Goal: Task Accomplishment & Management: Manage account settings

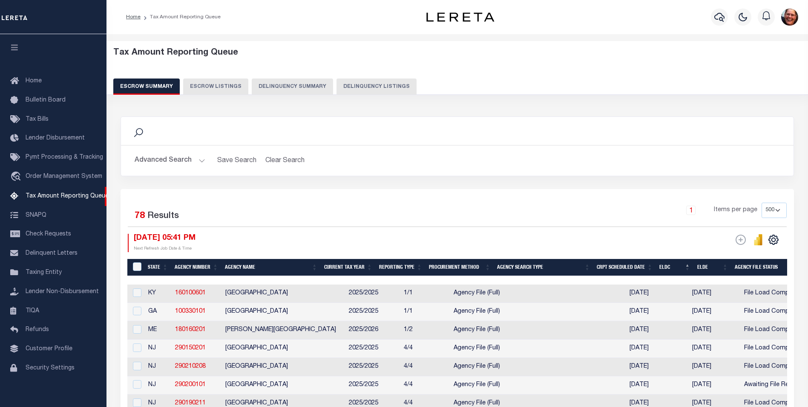
select select "500"
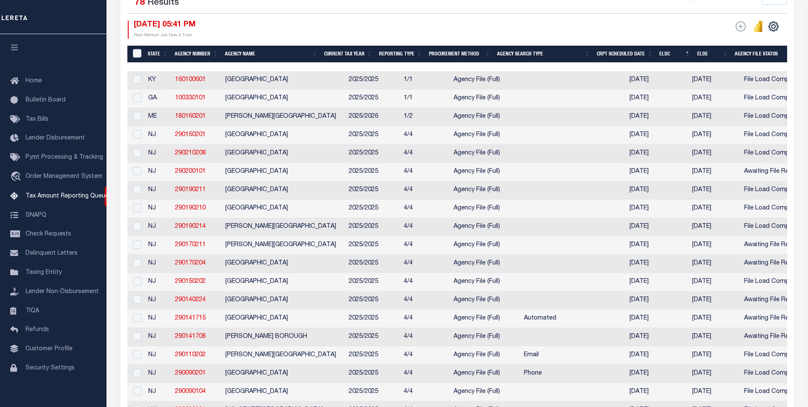
scroll to position [9, 0]
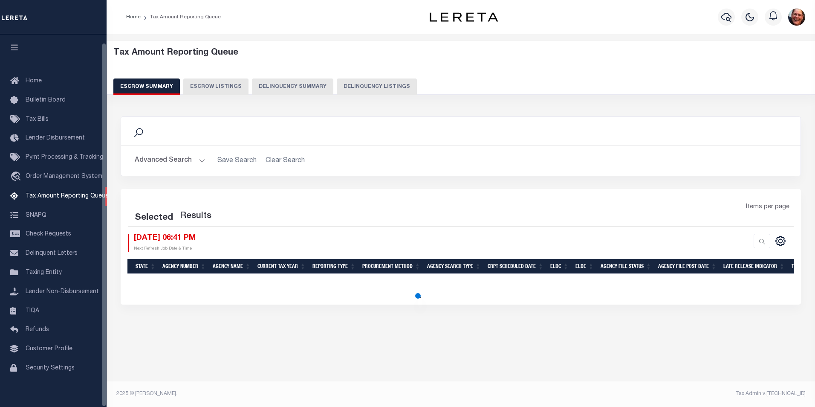
select select "500"
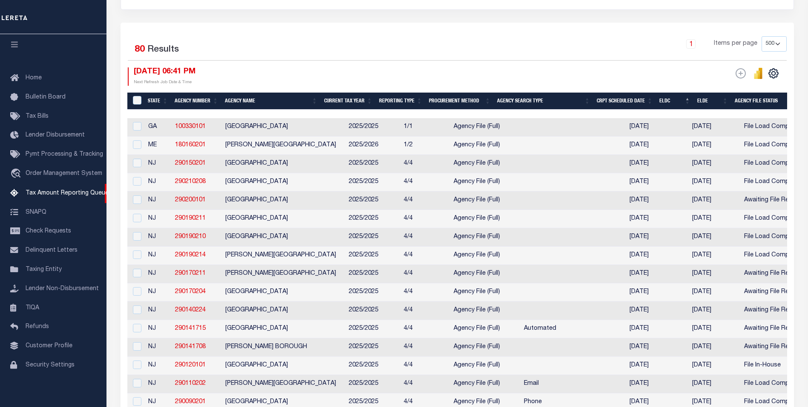
scroll to position [170, 0]
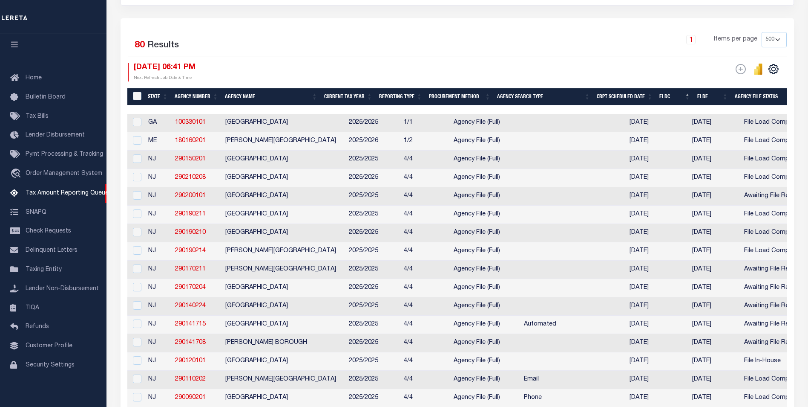
click at [671, 98] on th "ELDC" at bounding box center [674, 96] width 37 height 17
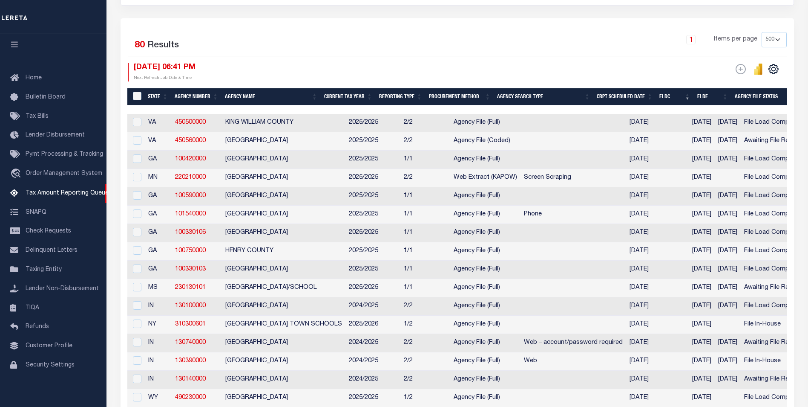
click at [669, 95] on th "ELDC" at bounding box center [674, 96] width 37 height 17
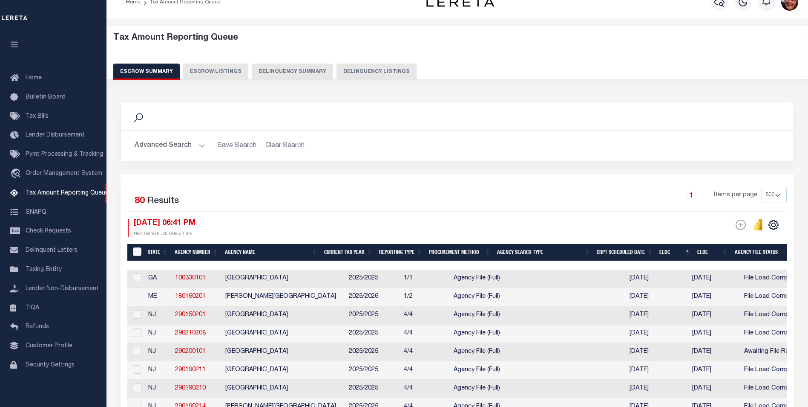
scroll to position [0, 0]
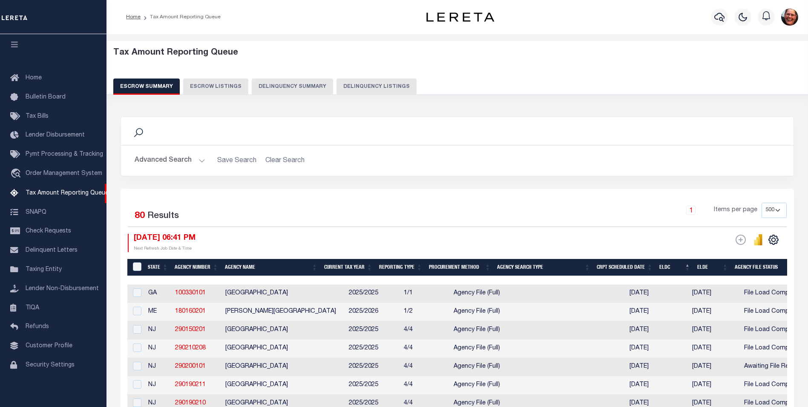
click at [201, 161] on button "Advanced Search" at bounding box center [170, 160] width 71 height 17
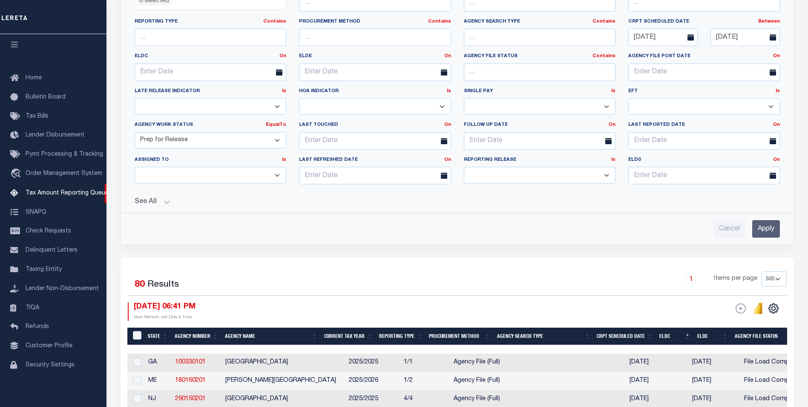
scroll to position [213, 0]
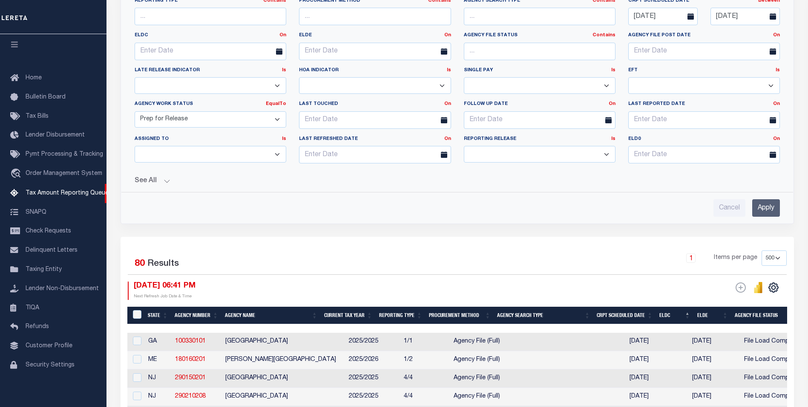
click at [167, 182] on button "See All" at bounding box center [458, 181] width 646 height 8
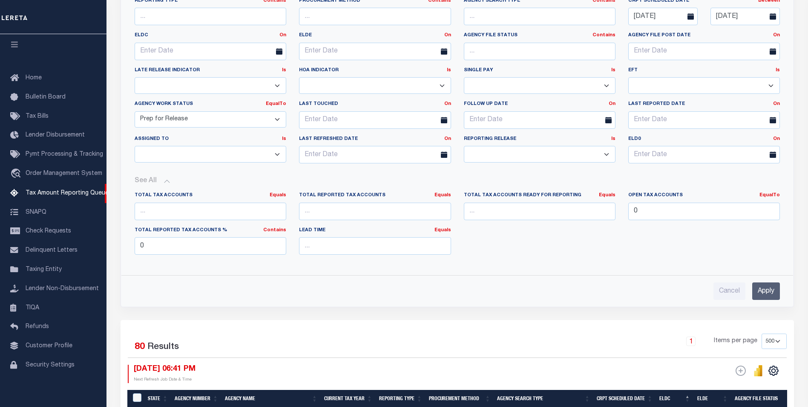
click at [766, 294] on input "Apply" at bounding box center [767, 290] width 28 height 17
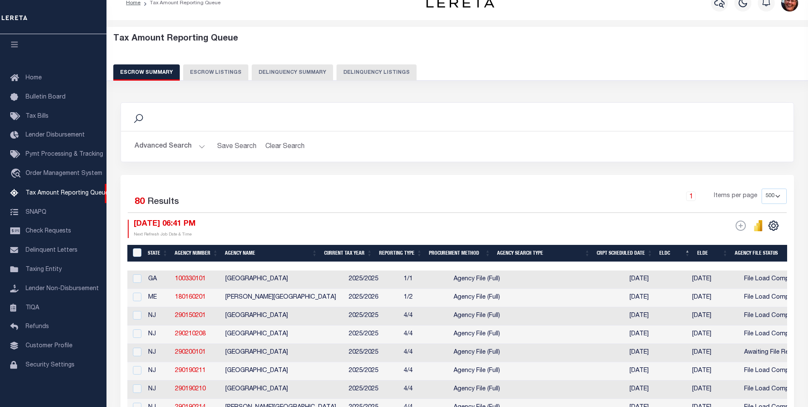
scroll to position [0, 0]
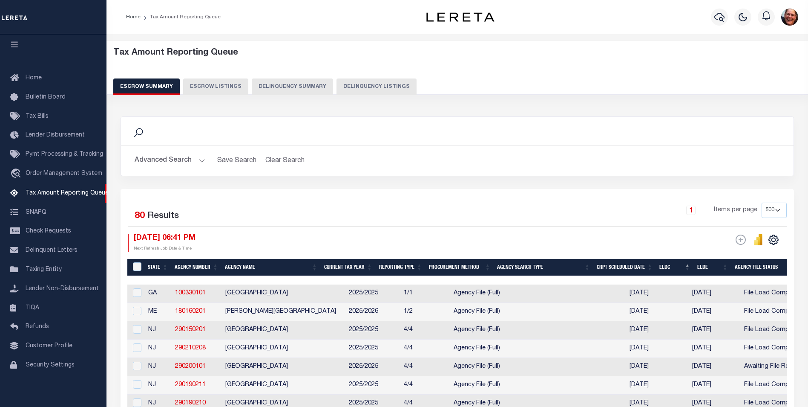
click at [202, 159] on button "Advanced Search" at bounding box center [170, 160] width 71 height 17
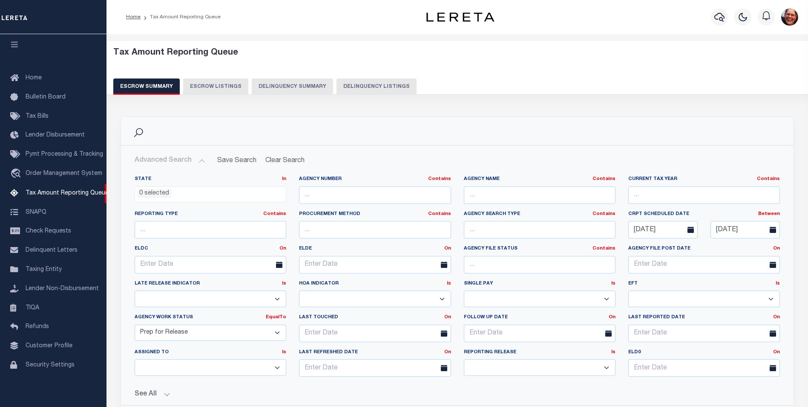
click at [278, 333] on select "New In Progress Pending Agency Follow-up Pending QC Ready for Release Prep for …" at bounding box center [211, 332] width 152 height 17
select select "6"
click at [135, 324] on select "New In Progress Pending Agency Follow-up Pending QC Ready for Release Prep for …" at bounding box center [211, 332] width 152 height 17
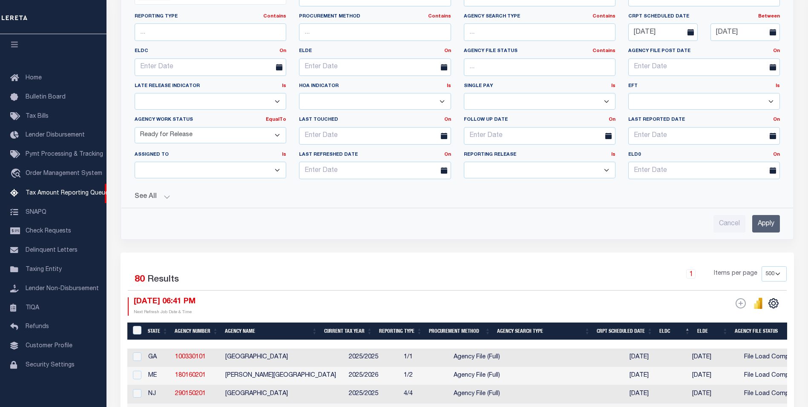
scroll to position [213, 0]
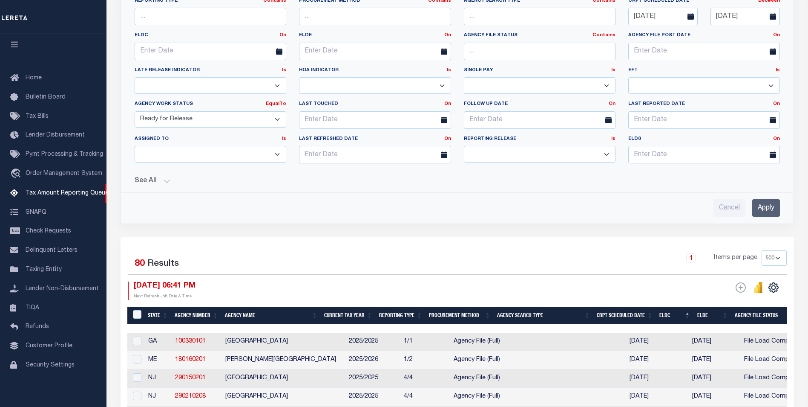
click at [773, 213] on input "Apply" at bounding box center [767, 207] width 28 height 17
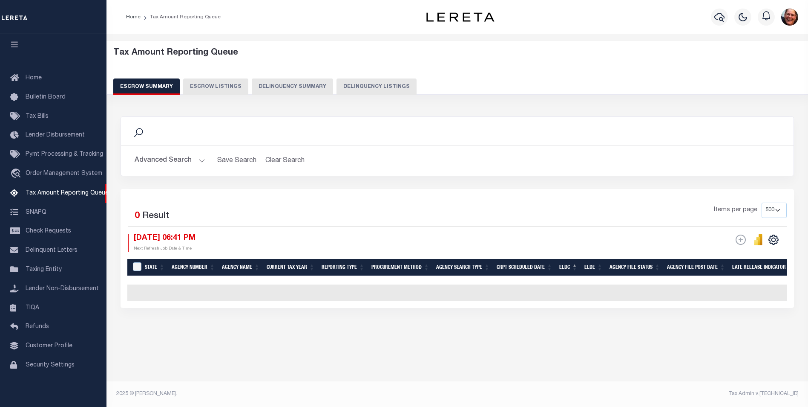
scroll to position [0, 0]
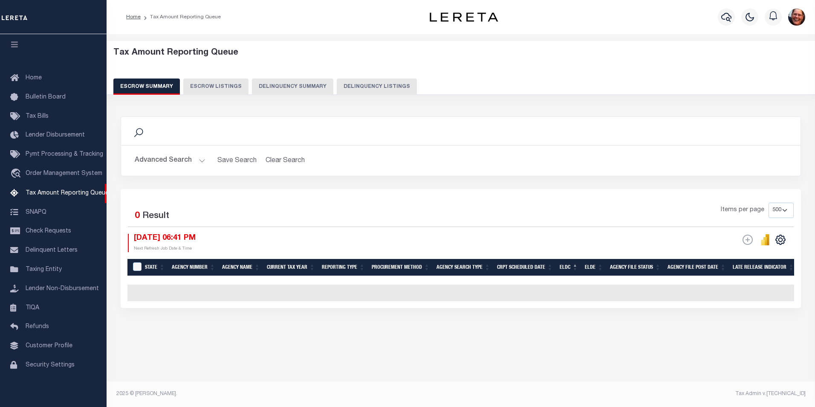
click at [199, 160] on button "Advanced Search" at bounding box center [170, 160] width 71 height 17
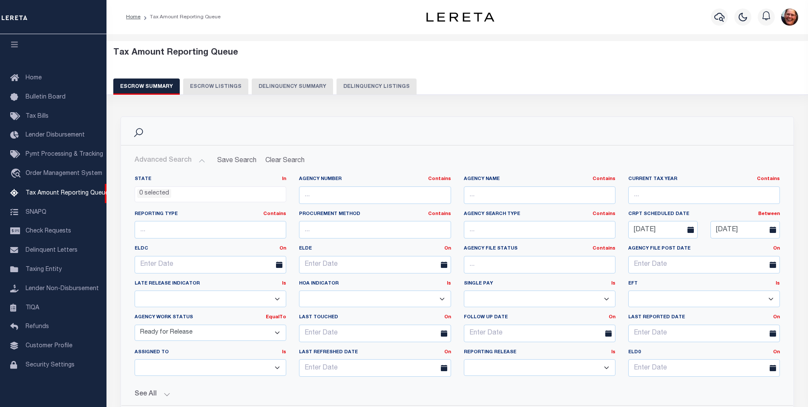
click at [277, 332] on select "New In Progress Pending Agency Follow-up Pending QC Ready for Release Prep for …" at bounding box center [211, 332] width 152 height 17
click at [611, 367] on select "Prelim Final" at bounding box center [540, 367] width 152 height 17
click at [464, 359] on select "Prelim Final" at bounding box center [540, 367] width 152 height 17
click at [573, 128] on div "Search" at bounding box center [457, 131] width 659 height 14
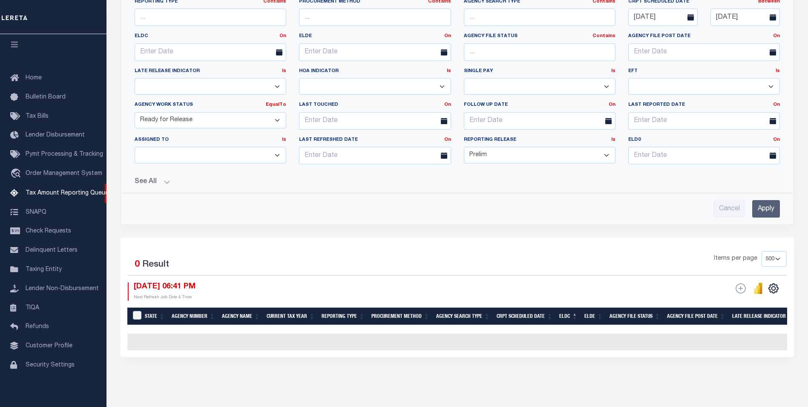
scroll to position [245, 0]
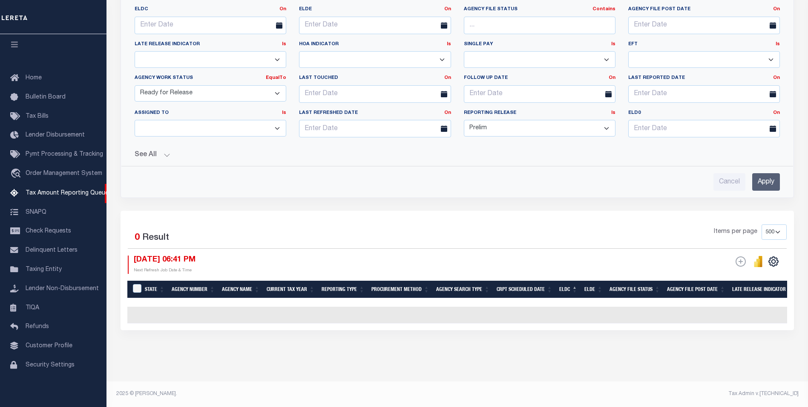
click at [778, 180] on input "Apply" at bounding box center [767, 181] width 28 height 17
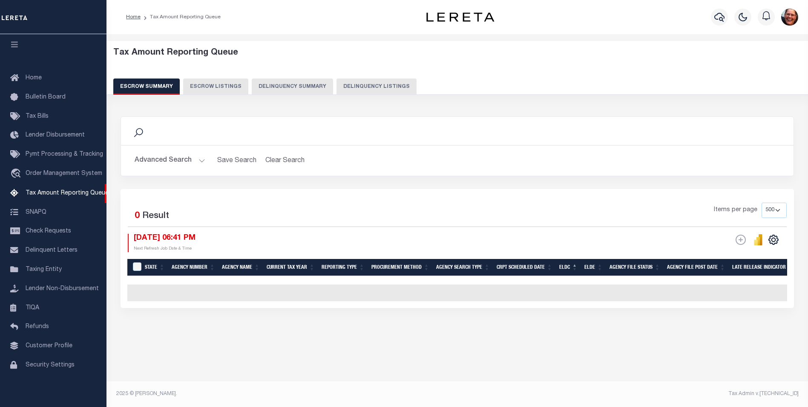
scroll to position [0, 0]
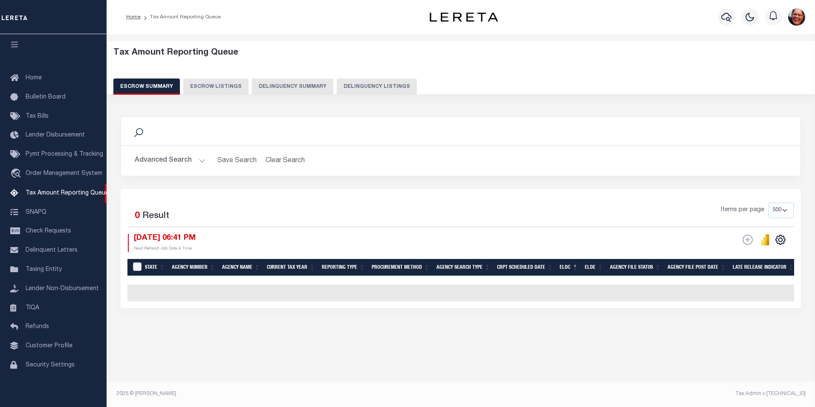
click at [203, 161] on button "Advanced Search" at bounding box center [170, 160] width 71 height 17
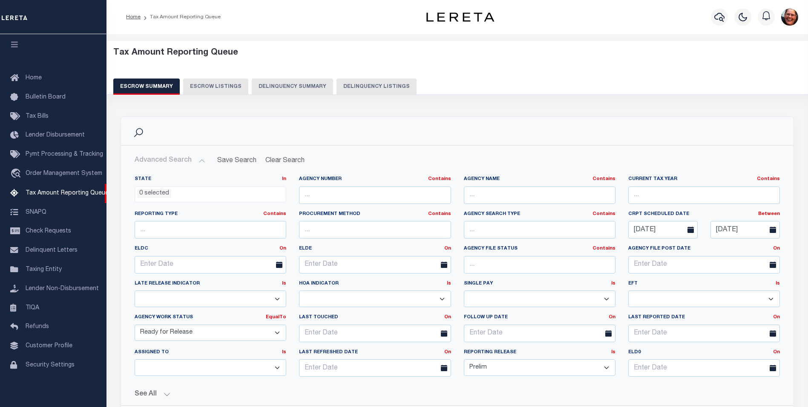
click at [609, 368] on select "Prelim Final" at bounding box center [540, 367] width 152 height 17
select select "F"
click at [464, 359] on select "Prelim Final" at bounding box center [540, 367] width 152 height 17
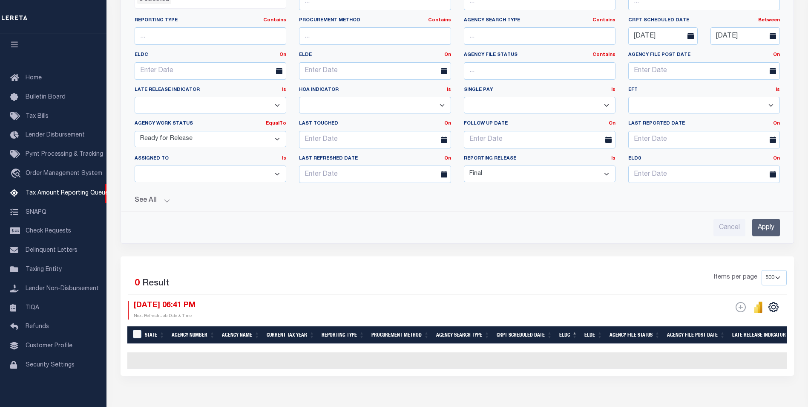
scroll to position [245, 0]
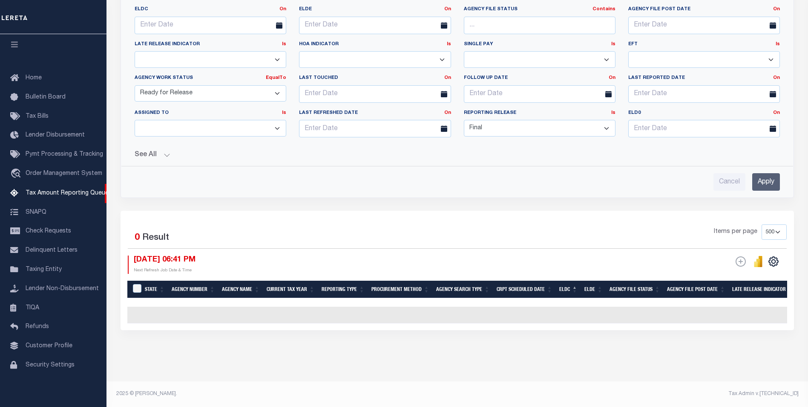
click at [773, 174] on input "Apply" at bounding box center [767, 181] width 28 height 17
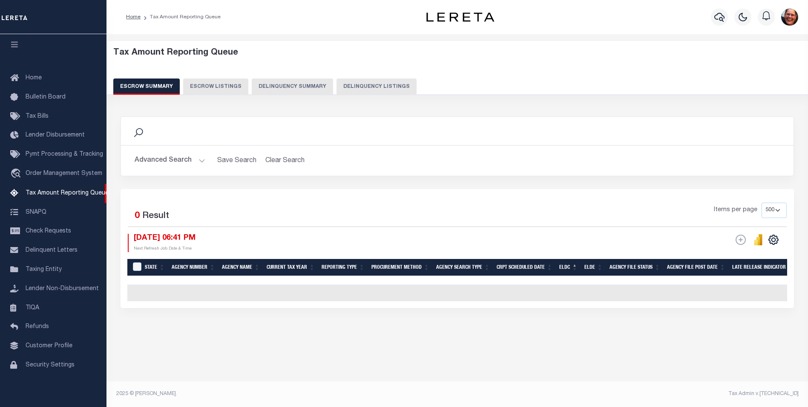
scroll to position [0, 0]
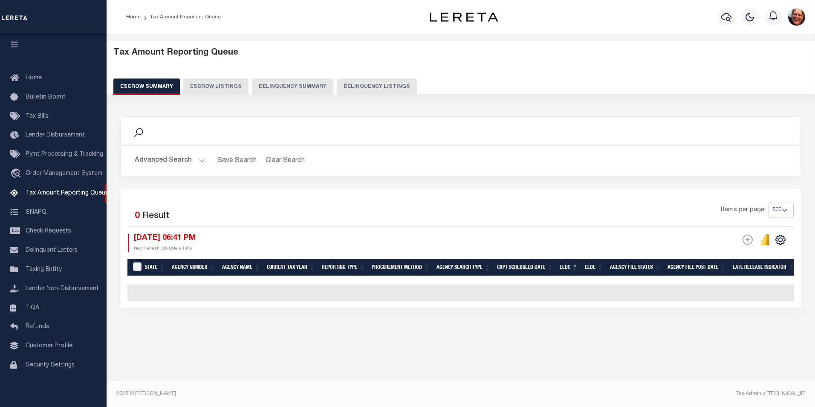
click at [196, 161] on button "Advanced Search" at bounding box center [170, 160] width 71 height 17
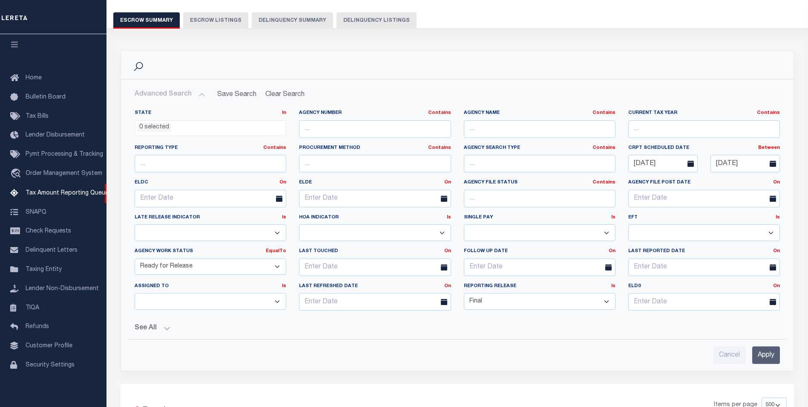
scroll to position [128, 0]
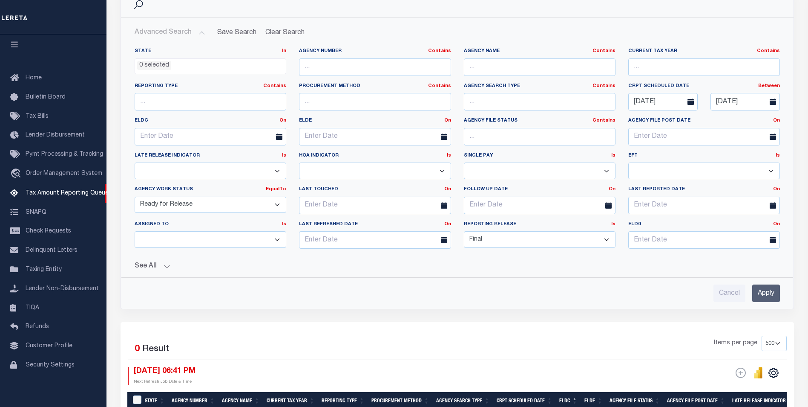
click at [607, 238] on select "Prelim Final" at bounding box center [540, 239] width 152 height 17
select select
click at [464, 231] on select "Prelim Final" at bounding box center [540, 239] width 152 height 17
click at [277, 202] on select "New In Progress Pending Agency Follow-up Pending QC Ready for Release Prep for …" at bounding box center [211, 204] width 152 height 17
select select "7"
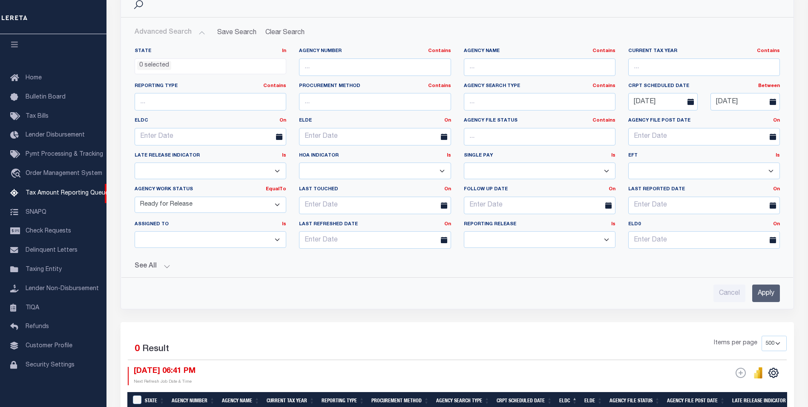
click at [135, 196] on select "New In Progress Pending Agency Follow-up Pending QC Ready for Release Prep for …" at bounding box center [211, 204] width 152 height 17
click at [167, 269] on button "See All" at bounding box center [458, 266] width 646 height 8
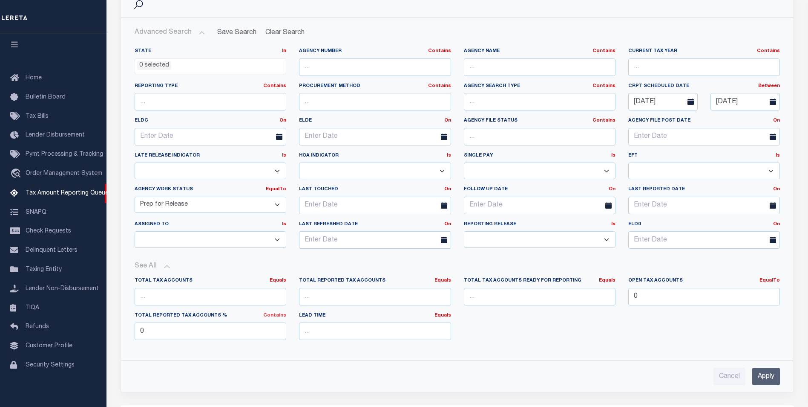
click at [274, 314] on link "Contains" at bounding box center [274, 315] width 23 height 5
click at [755, 377] on input "Apply" at bounding box center [767, 375] width 28 height 17
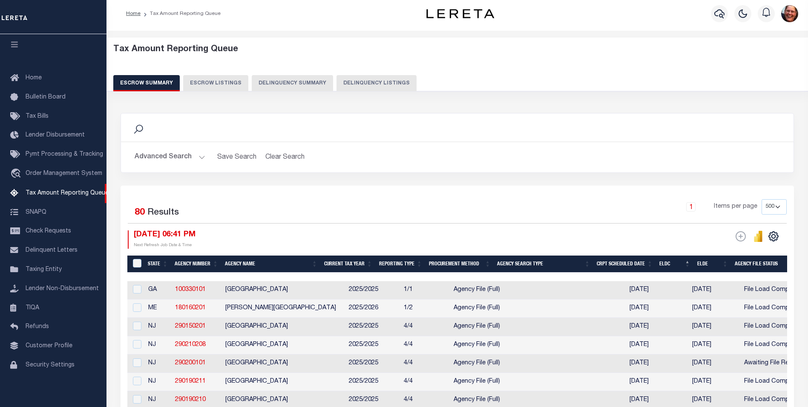
scroll to position [0, 0]
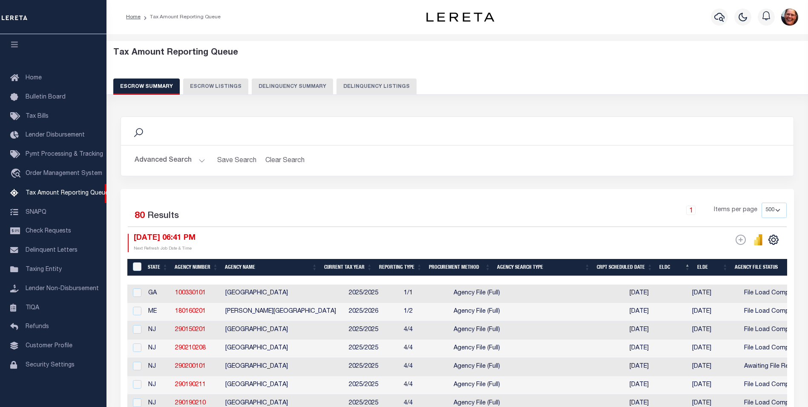
click at [709, 267] on th "ELDE" at bounding box center [712, 267] width 37 height 17
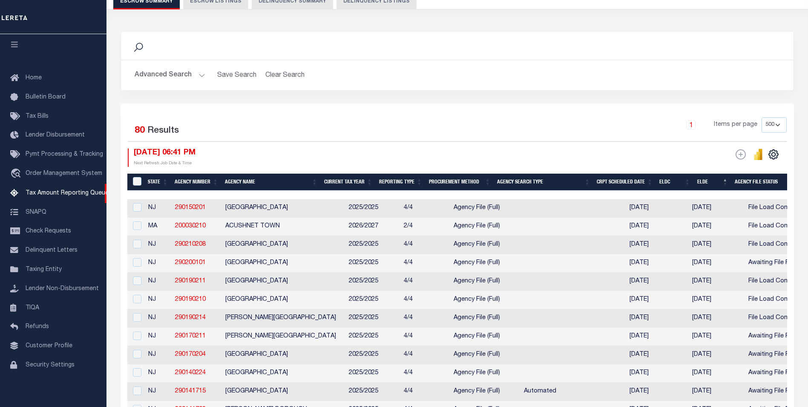
click at [198, 182] on th "Agency Number" at bounding box center [196, 181] width 50 height 17
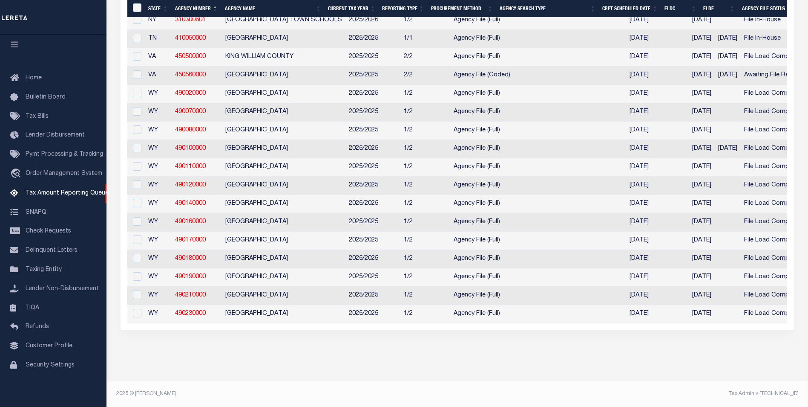
scroll to position [1364, 0]
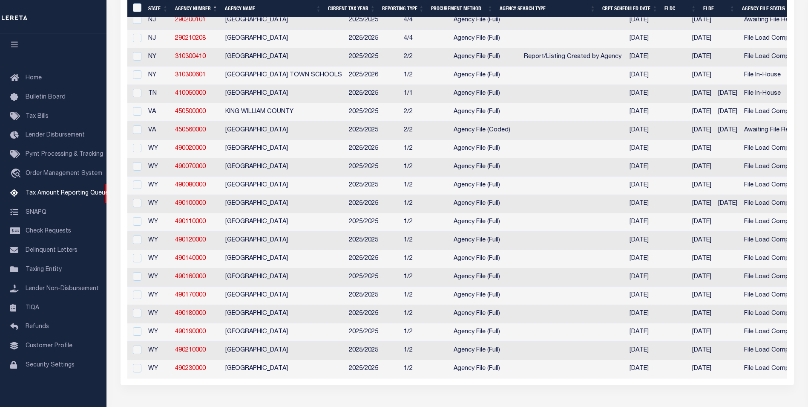
click at [565, 0] on th "Agency Search Type" at bounding box center [547, 8] width 103 height 17
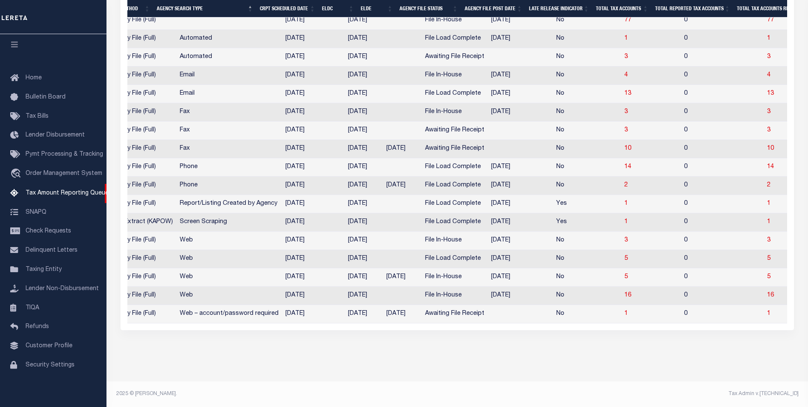
scroll to position [0, 403]
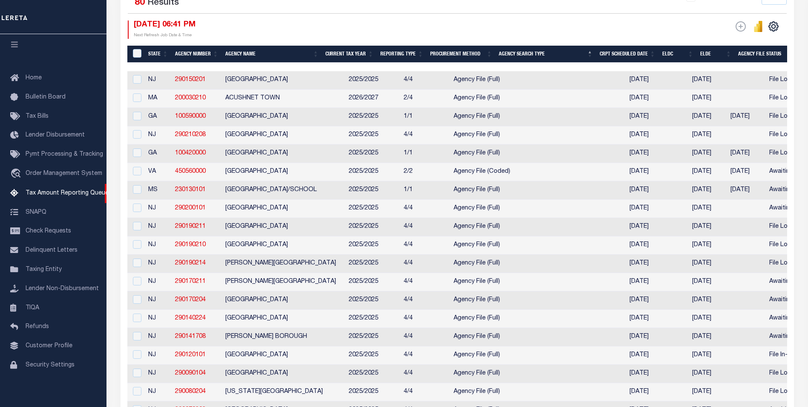
click at [198, 55] on th "Agency Number" at bounding box center [197, 54] width 50 height 17
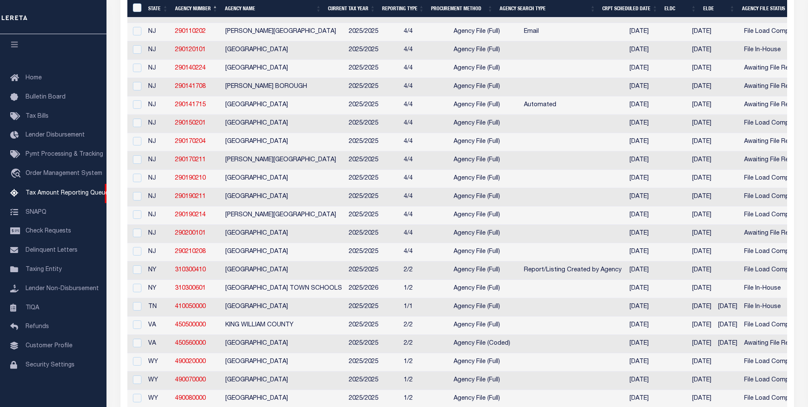
click at [770, 316] on td "File In-House" at bounding box center [774, 307] width 66 height 18
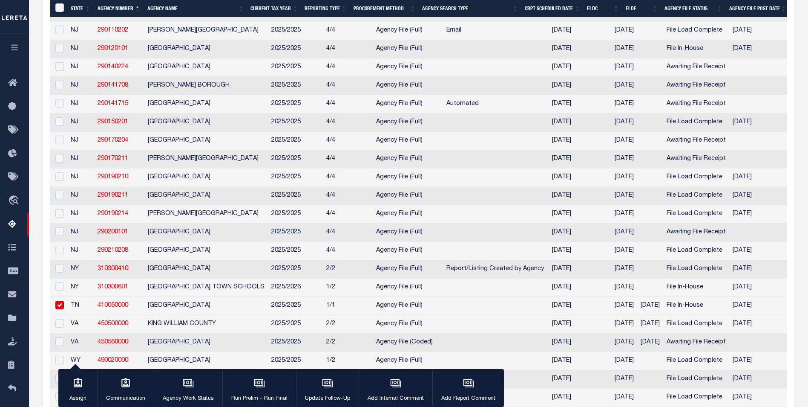
click at [60, 309] on input "checkbox" at bounding box center [59, 304] width 9 height 9
checkbox input "false"
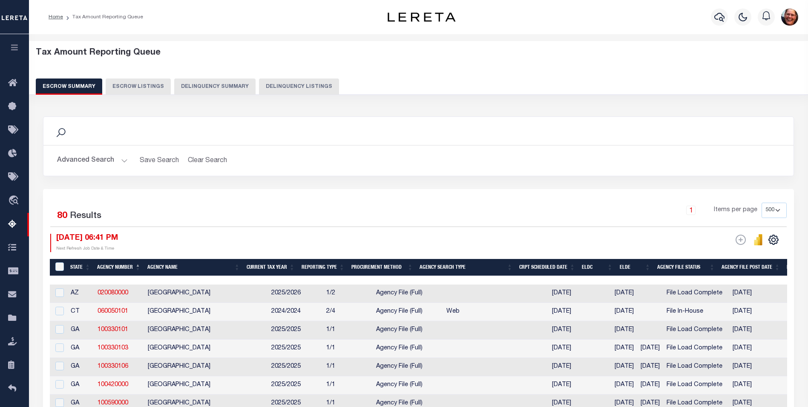
click at [591, 269] on th "ELDC" at bounding box center [597, 267] width 37 height 17
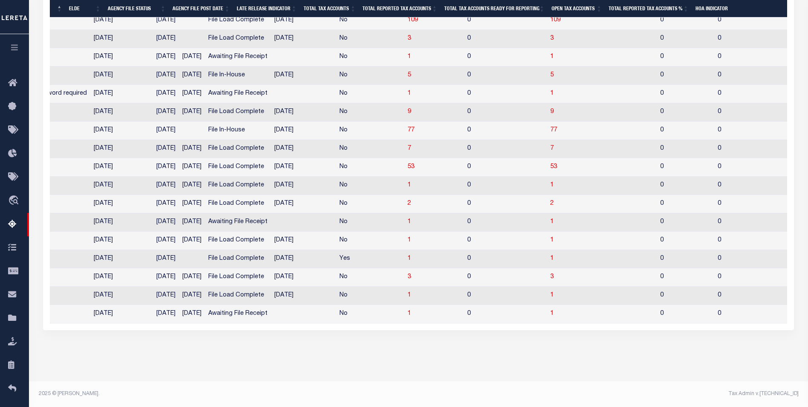
scroll to position [0, 458]
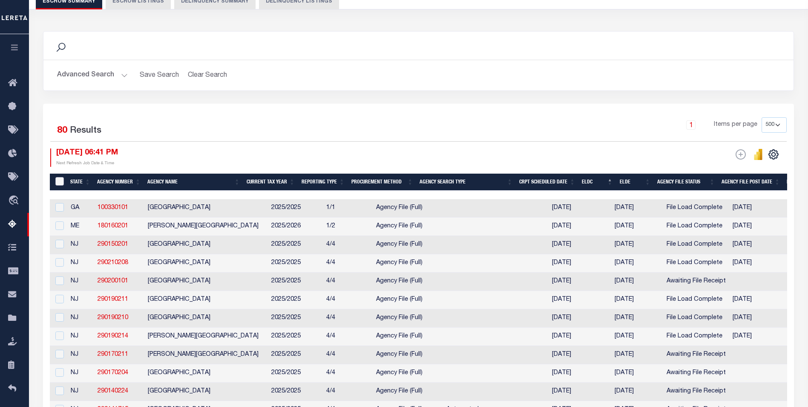
click at [61, 183] on input "&nbsp;" at bounding box center [59, 181] width 9 height 9
checkbox input "true"
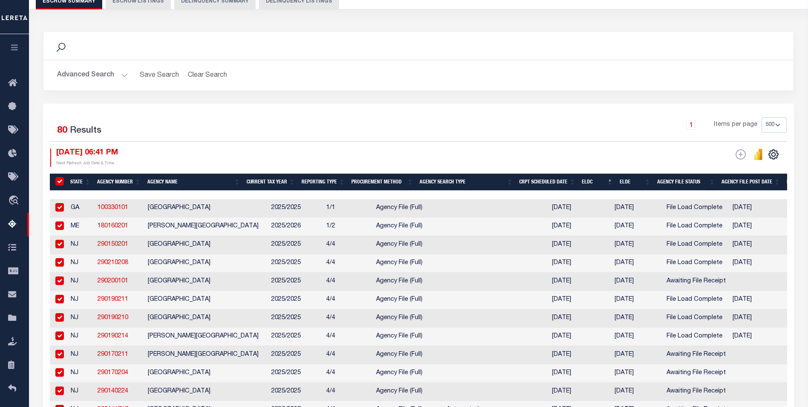
checkbox input "true"
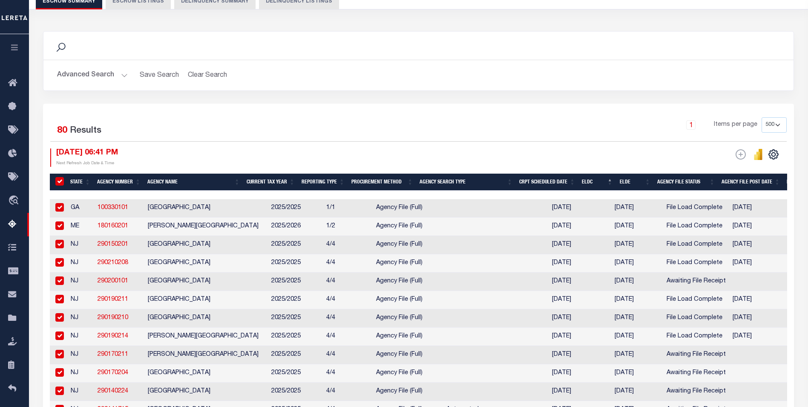
checkbox input "true"
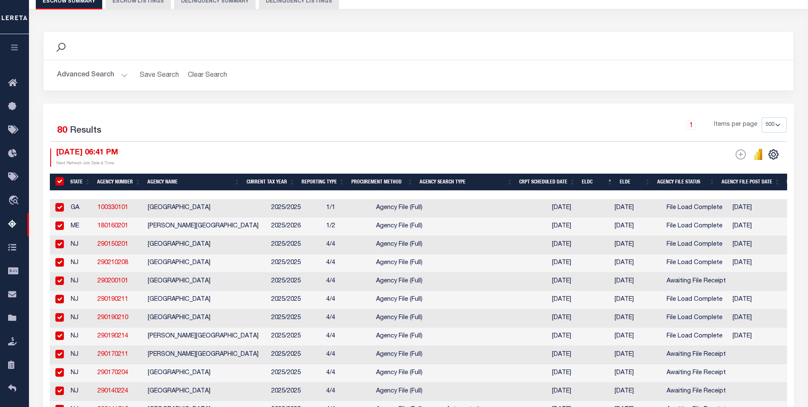
checkbox input "true"
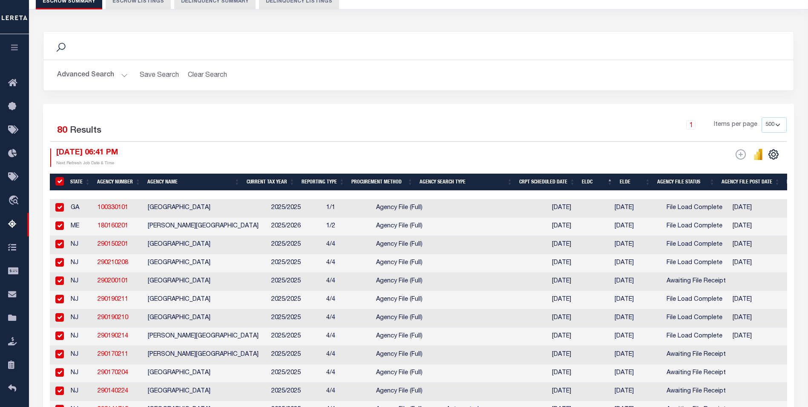
checkbox input "true"
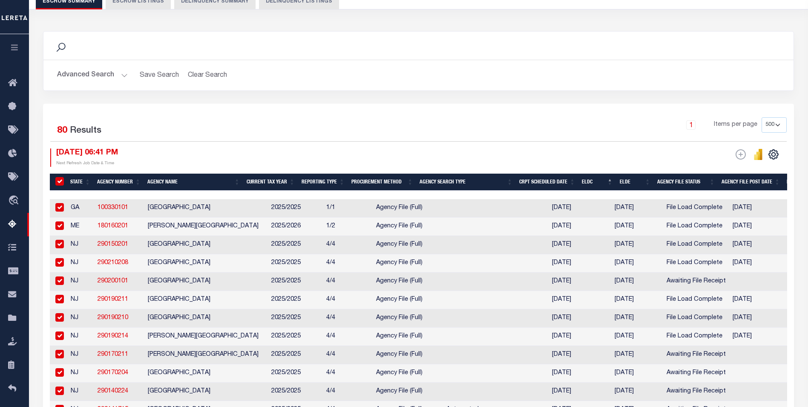
checkbox input "true"
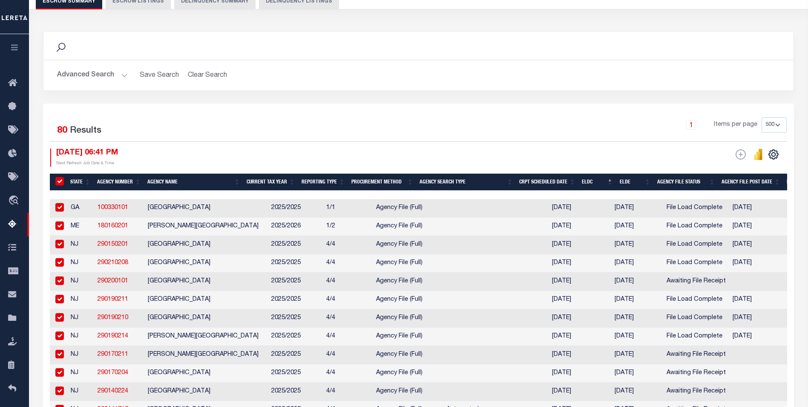
checkbox input "true"
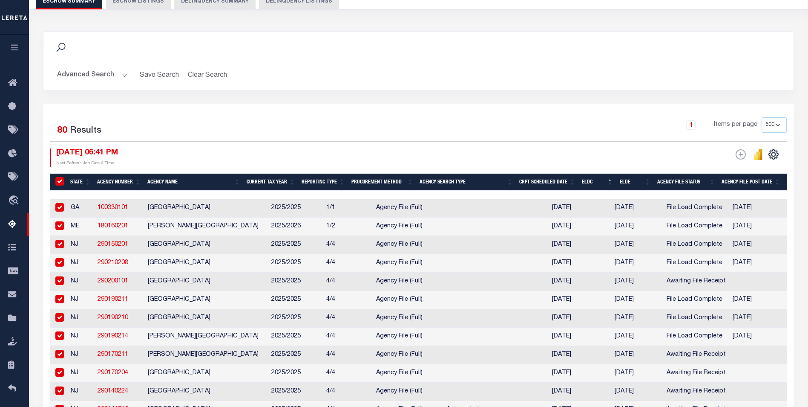
checkbox input "true"
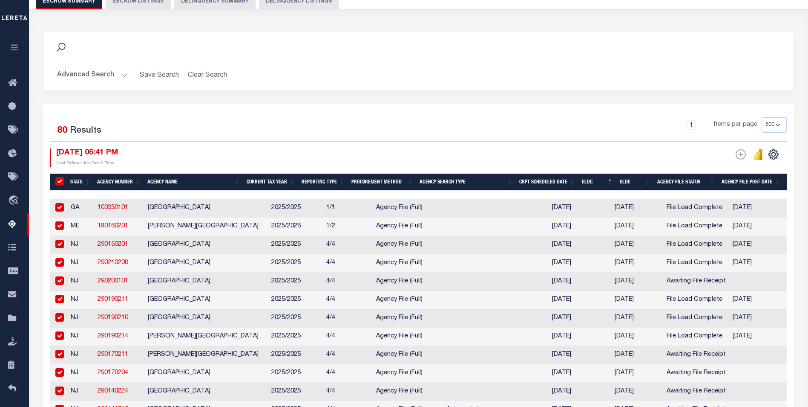
checkbox input "true"
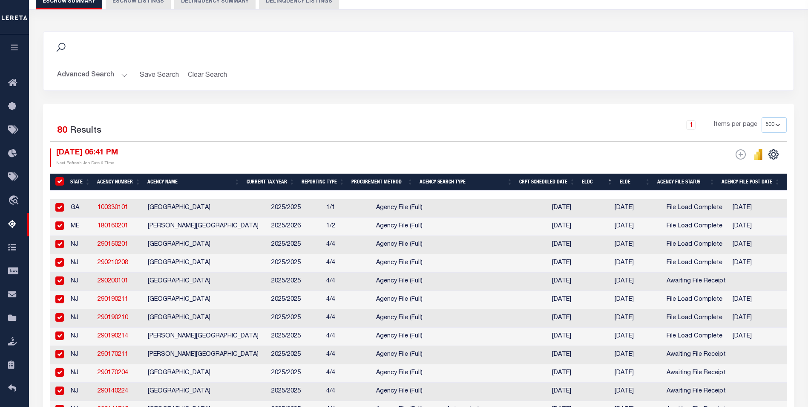
checkbox input "true"
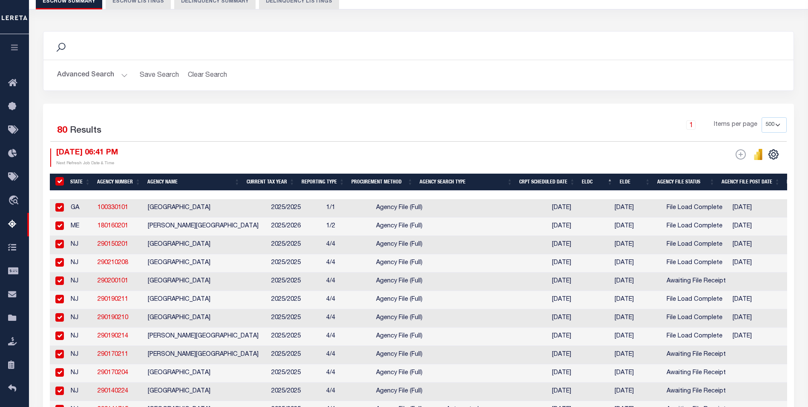
checkbox input "true"
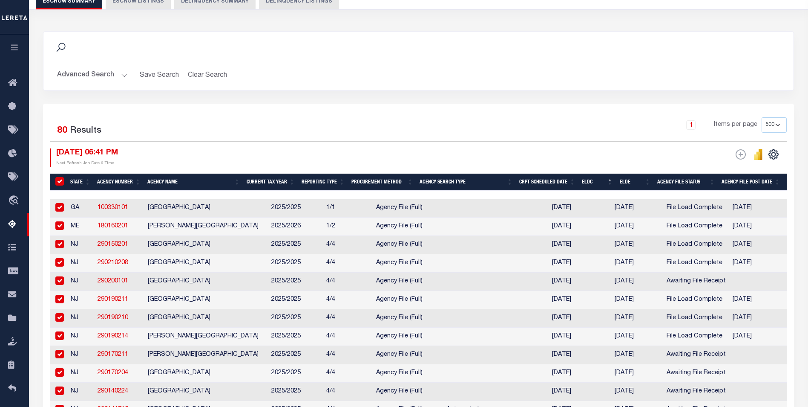
checkbox input "true"
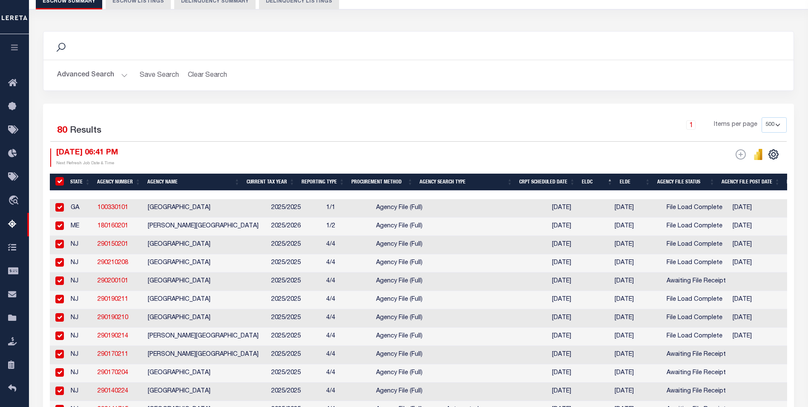
checkbox input "true"
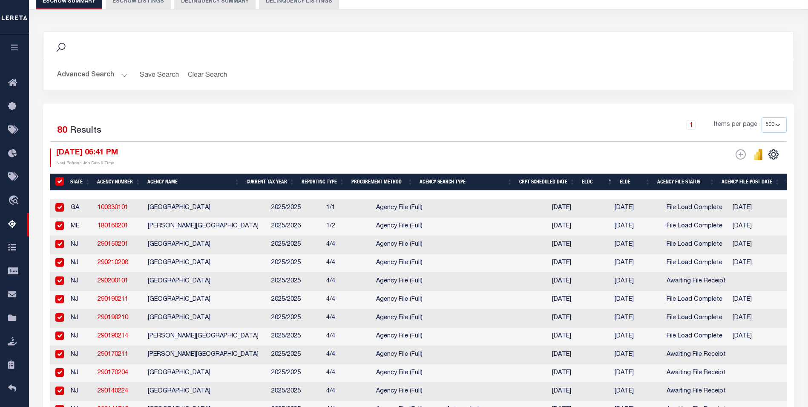
checkbox input "true"
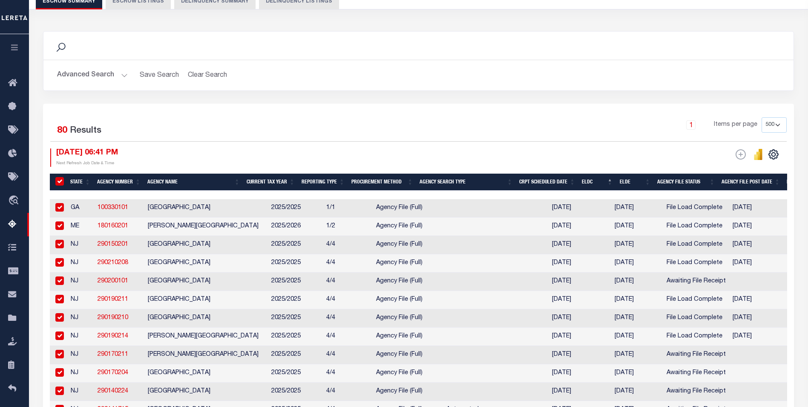
checkbox input "true"
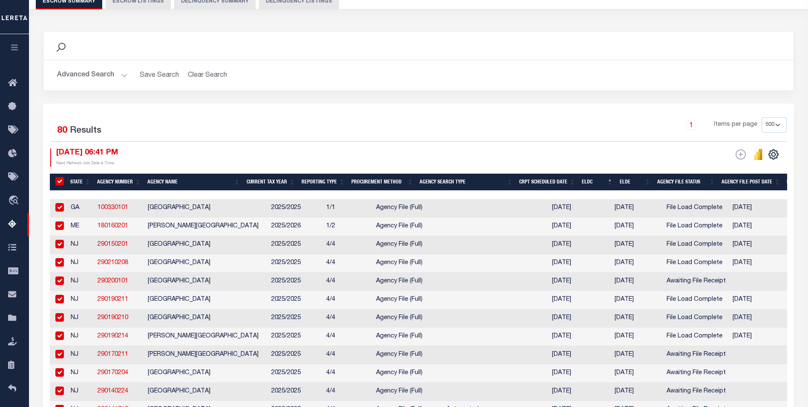
checkbox input "true"
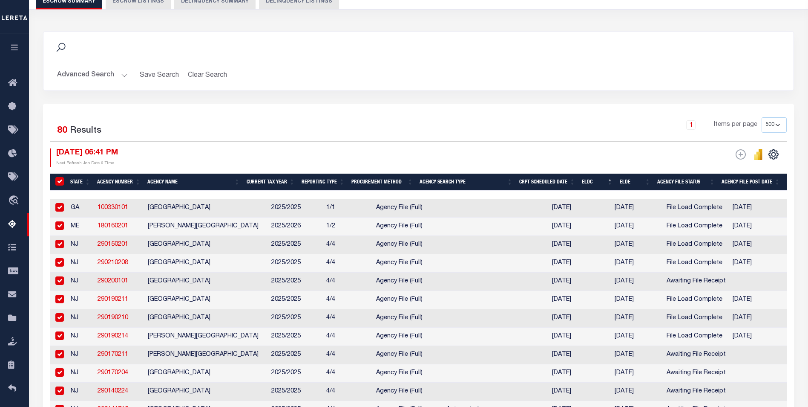
checkbox input "true"
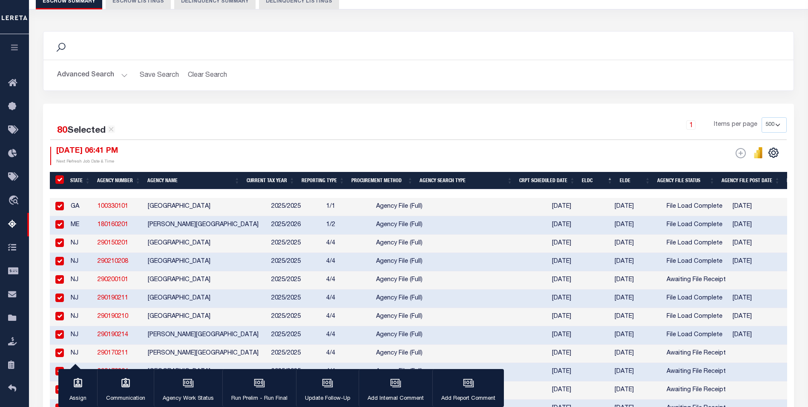
click at [59, 205] on input "checkbox" at bounding box center [59, 206] width 9 height 9
checkbox input "false"
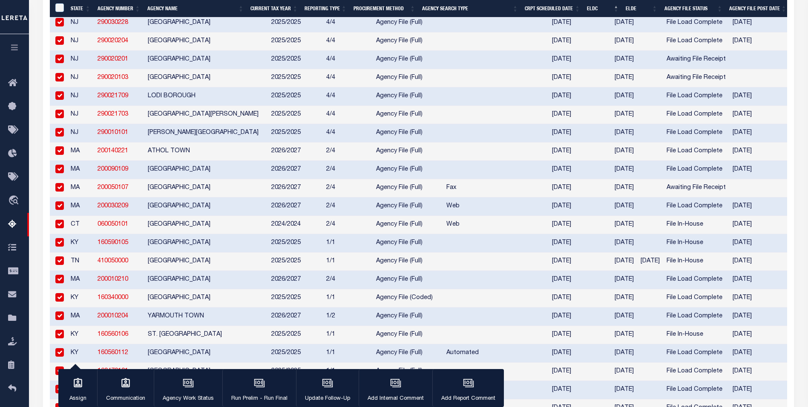
click at [59, 265] on input "checkbox" at bounding box center [59, 260] width 9 height 9
checkbox input "false"
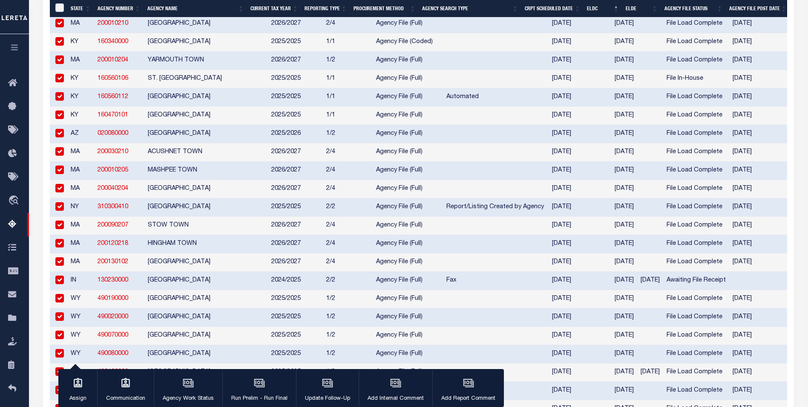
click at [59, 284] on input "checkbox" at bounding box center [59, 279] width 9 height 9
checkbox input "false"
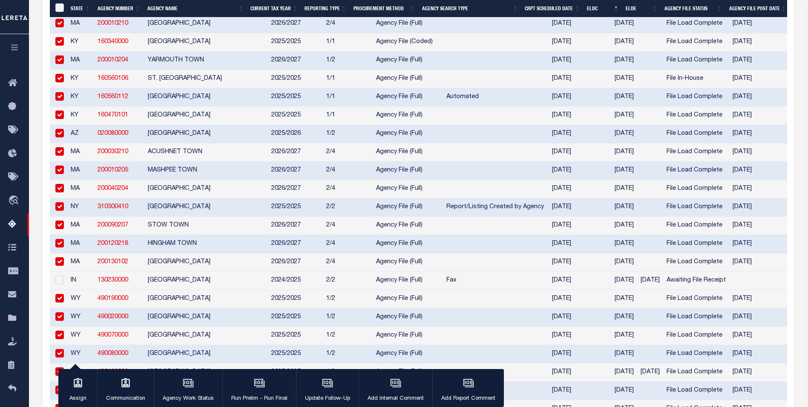
click at [58, 302] on input "checkbox" at bounding box center [59, 298] width 9 height 9
checkbox input "false"
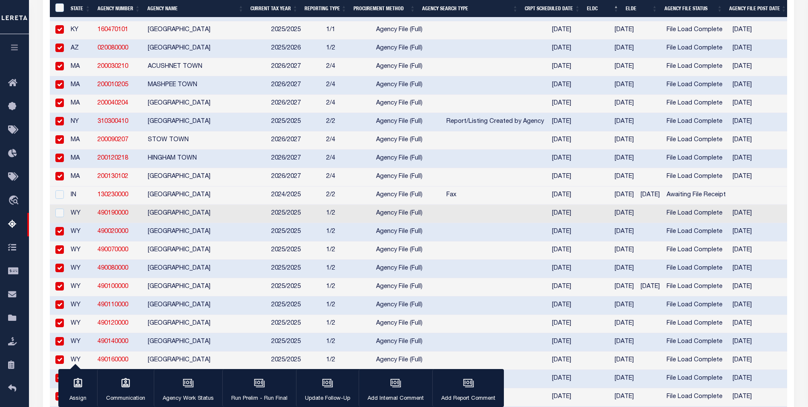
click at [63, 235] on input "checkbox" at bounding box center [59, 231] width 9 height 9
checkbox input "false"
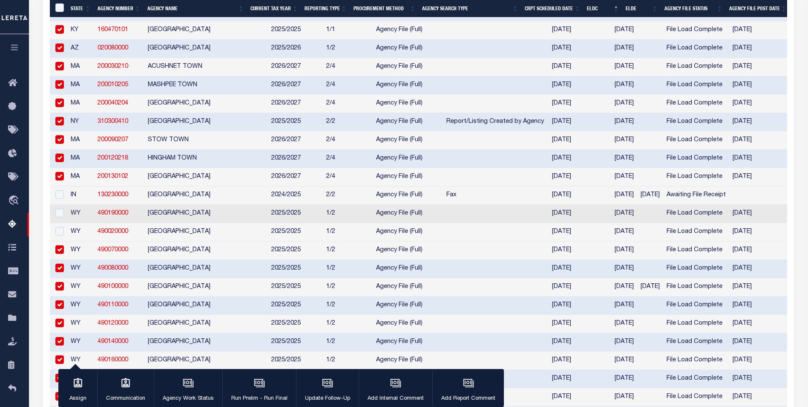
click at [59, 254] on input "checkbox" at bounding box center [59, 249] width 9 height 9
checkbox input "false"
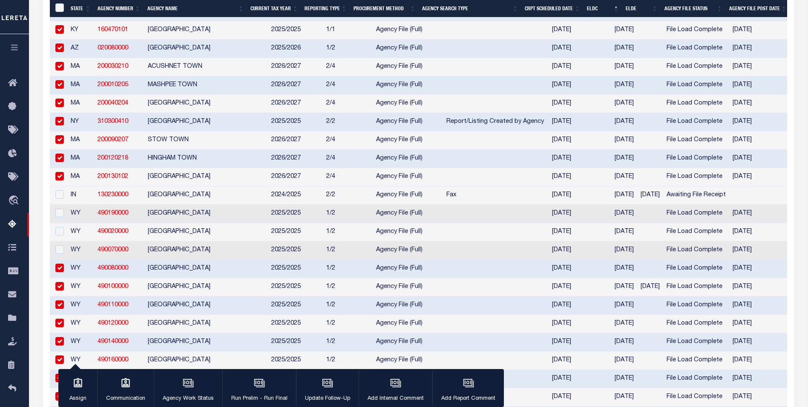
click at [60, 272] on input "checkbox" at bounding box center [59, 267] width 9 height 9
checkbox input "false"
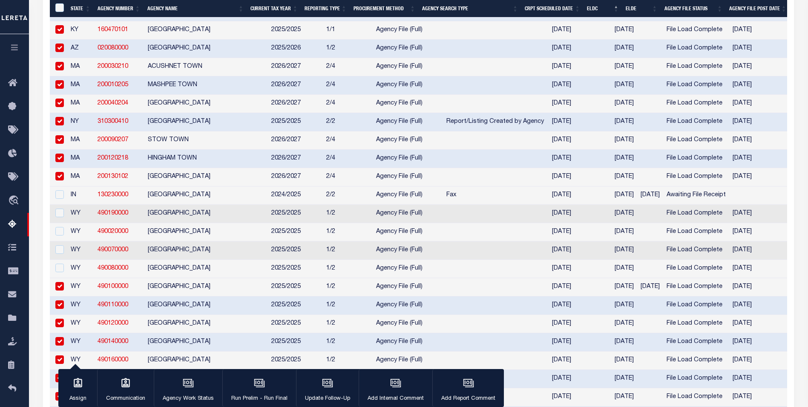
click at [60, 290] on input "checkbox" at bounding box center [59, 286] width 9 height 9
checkbox input "false"
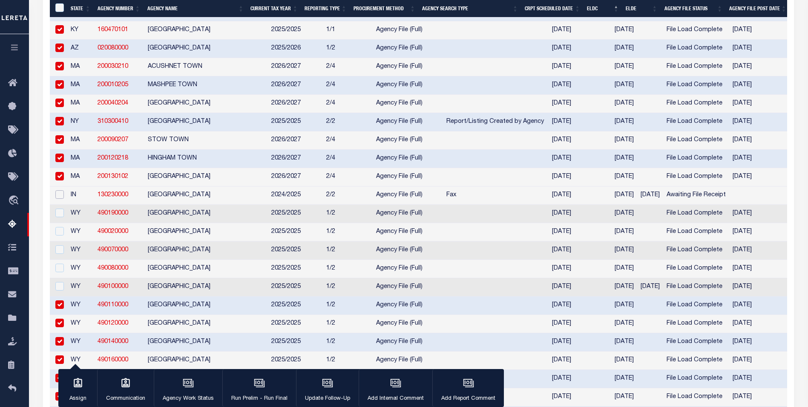
click at [62, 199] on input "checkbox" at bounding box center [59, 194] width 9 height 9
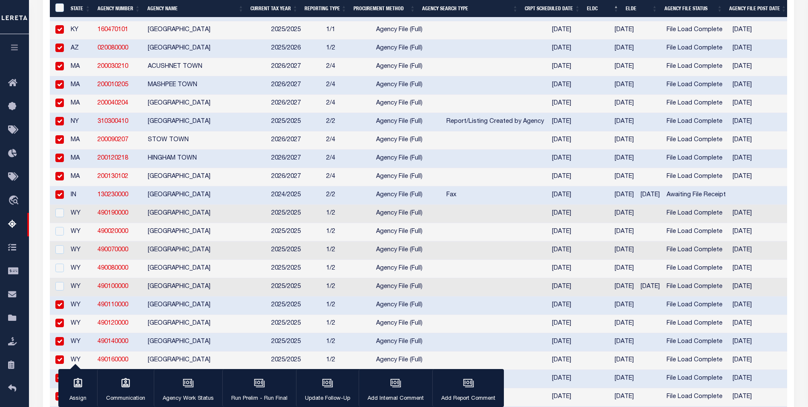
click at [63, 199] on input "checkbox" at bounding box center [59, 194] width 9 height 9
checkbox input "false"
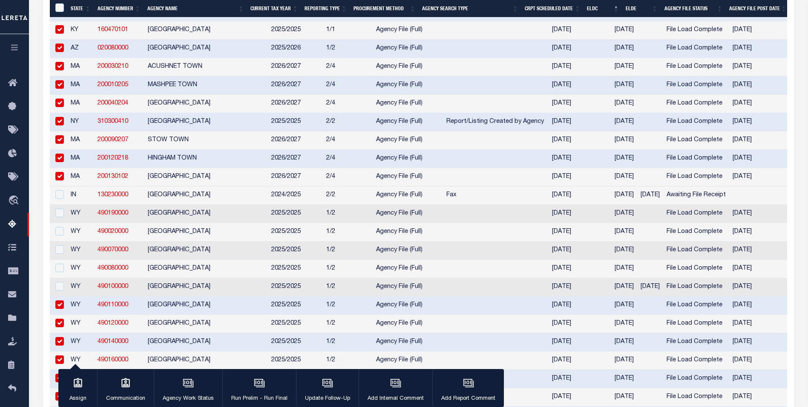
click at [59, 70] on input "checkbox" at bounding box center [59, 66] width 9 height 9
checkbox input "false"
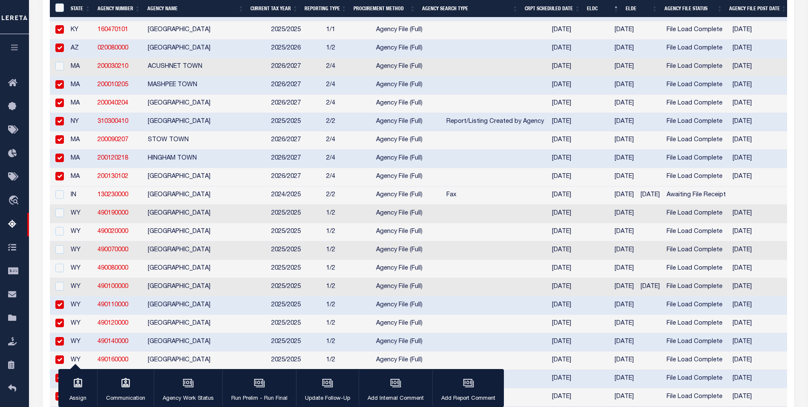
click at [58, 89] on input "checkbox" at bounding box center [59, 84] width 9 height 9
checkbox input "false"
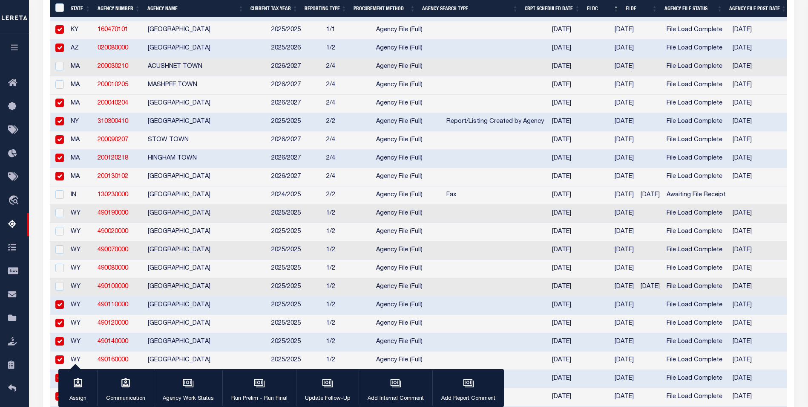
click at [58, 107] on input "checkbox" at bounding box center [59, 102] width 9 height 9
checkbox input "false"
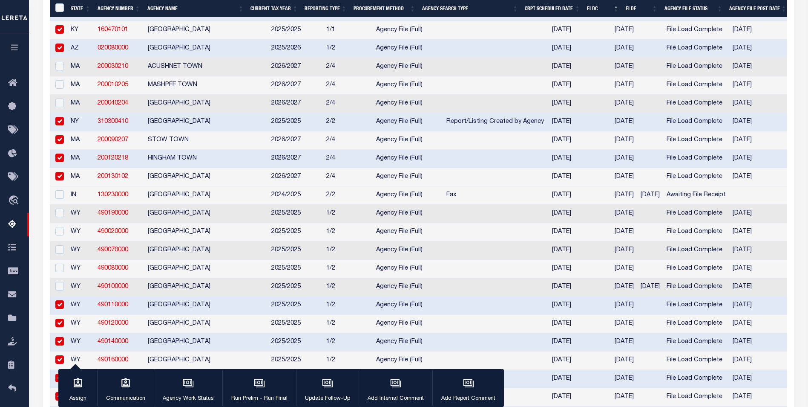
click at [57, 125] on input "checkbox" at bounding box center [59, 121] width 9 height 9
checkbox input "false"
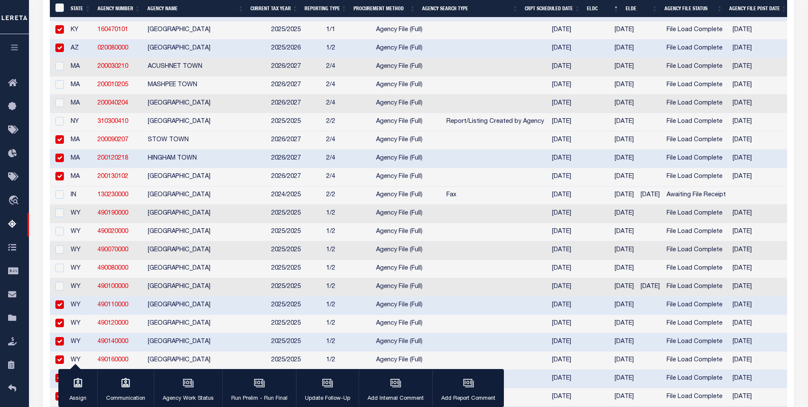
click at [59, 144] on input "checkbox" at bounding box center [59, 139] width 9 height 9
checkbox input "false"
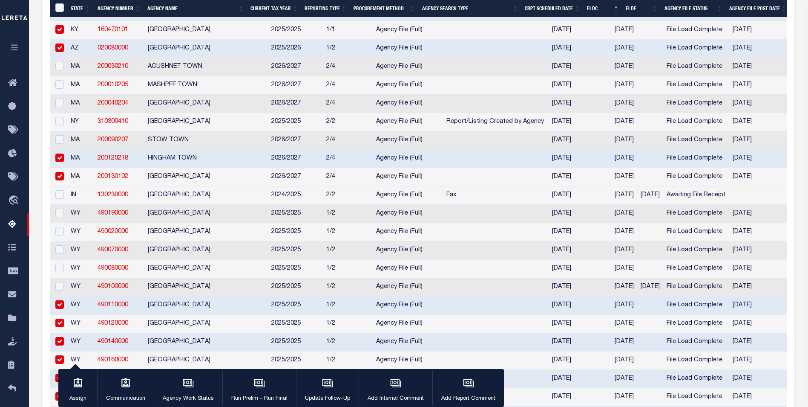
click at [57, 162] on input "checkbox" at bounding box center [59, 157] width 9 height 9
checkbox input "false"
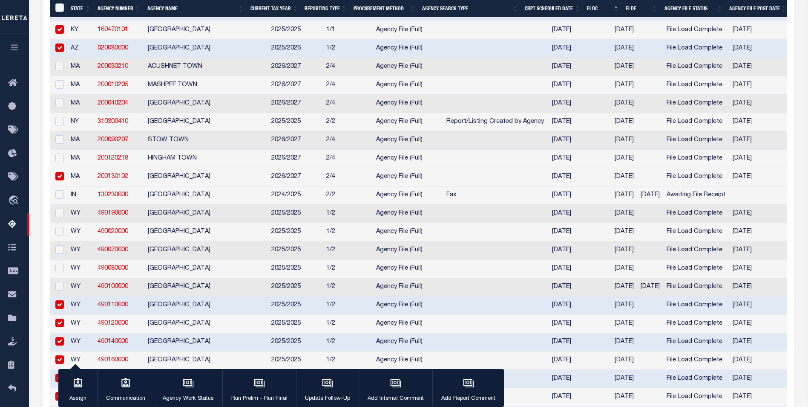
click at [58, 180] on input "checkbox" at bounding box center [59, 176] width 9 height 9
checkbox input "false"
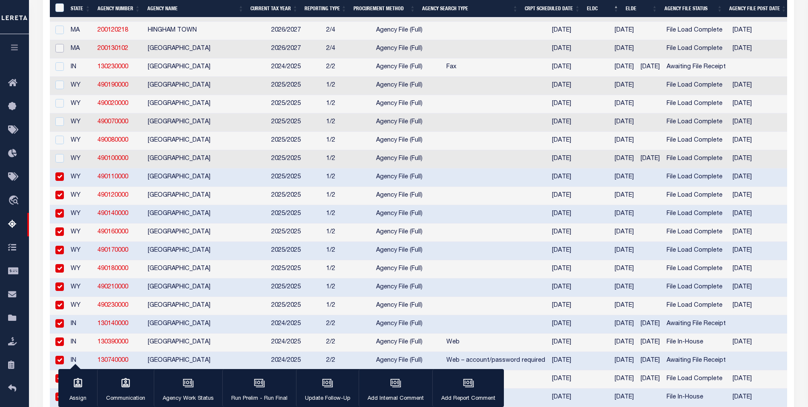
scroll to position [1236, 0]
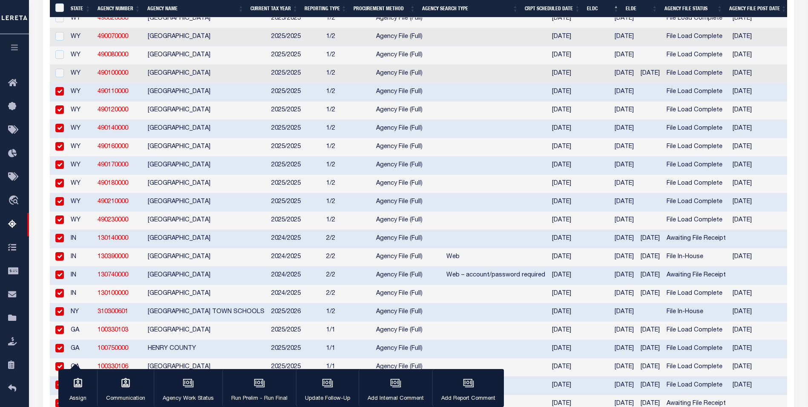
click at [63, 95] on input "checkbox" at bounding box center [59, 91] width 9 height 9
checkbox input "false"
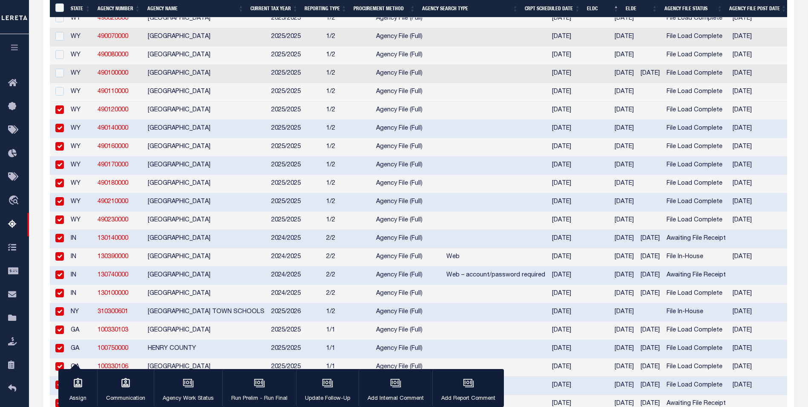
click at [57, 114] on input "checkbox" at bounding box center [59, 109] width 9 height 9
checkbox input "false"
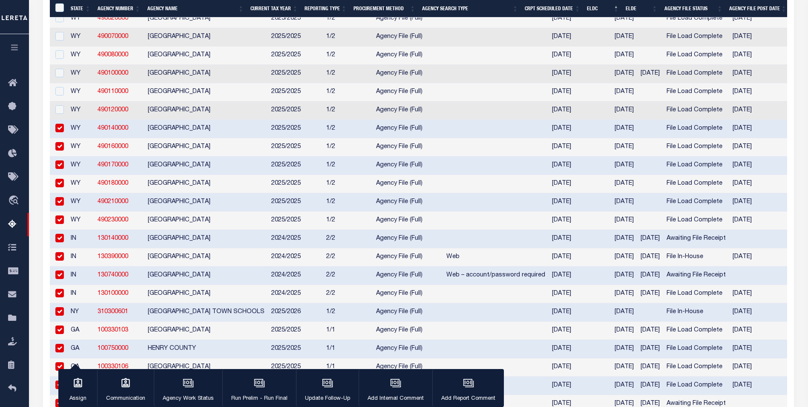
click at [59, 132] on input "checkbox" at bounding box center [59, 128] width 9 height 9
checkbox input "false"
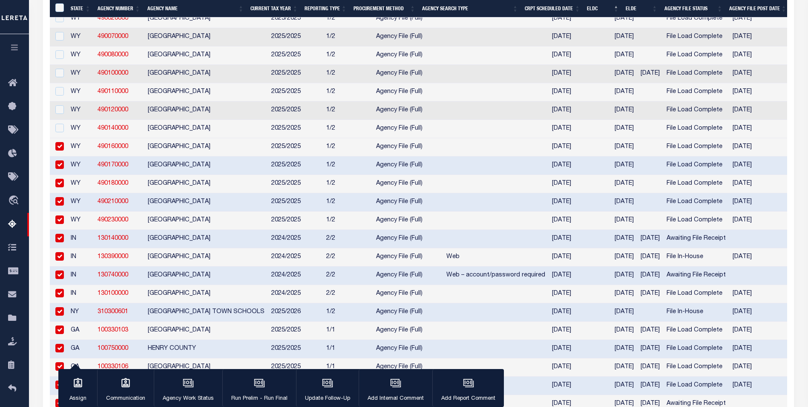
click at [56, 150] on input "checkbox" at bounding box center [59, 146] width 9 height 9
checkbox input "false"
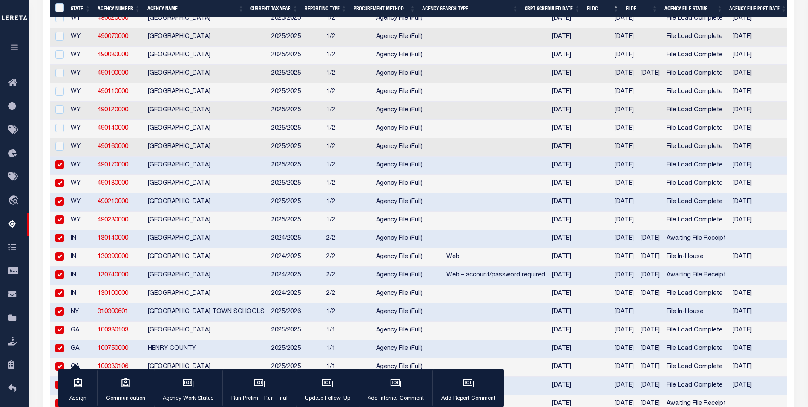
click at [61, 169] on input "checkbox" at bounding box center [59, 164] width 9 height 9
checkbox input "false"
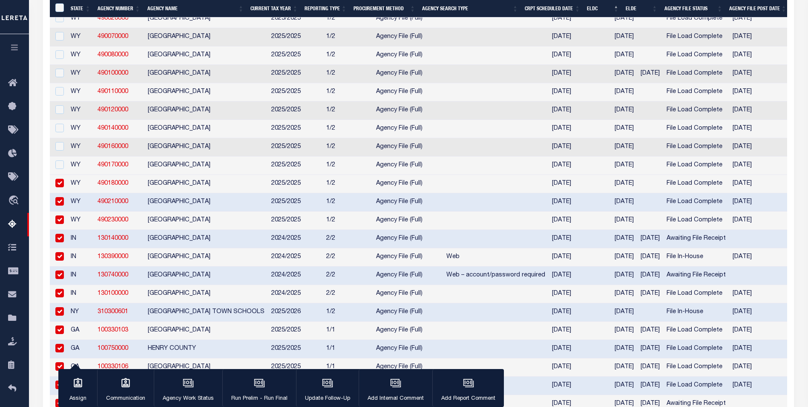
click at [60, 193] on td at bounding box center [58, 184] width 17 height 18
checkbox input "false"
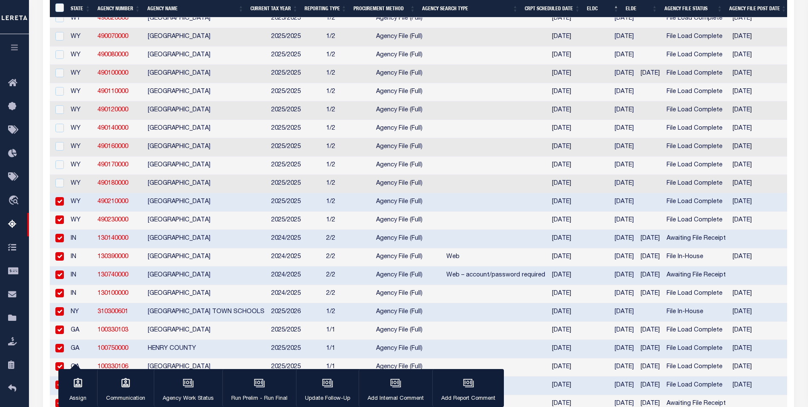
click at [62, 205] on input "checkbox" at bounding box center [59, 201] width 9 height 9
checkbox input "false"
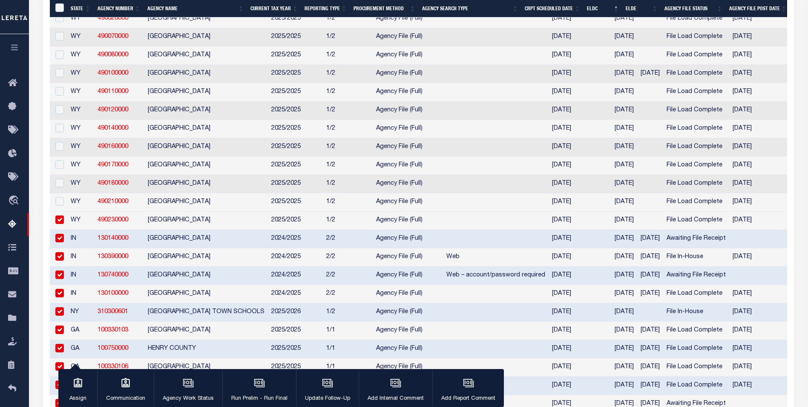
click at [58, 224] on input "checkbox" at bounding box center [59, 219] width 9 height 9
checkbox input "false"
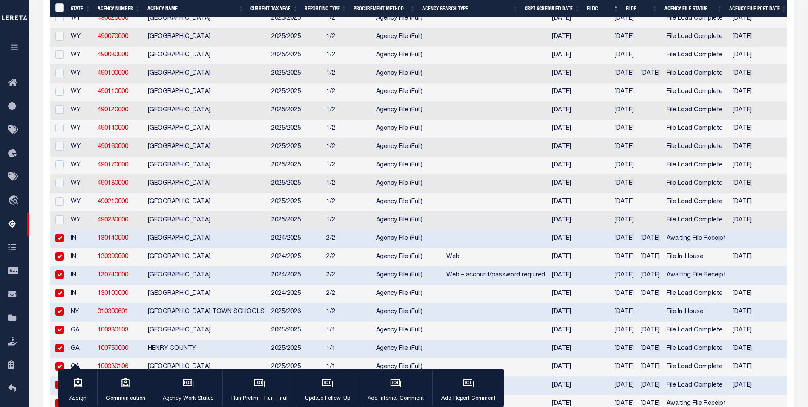
click at [56, 242] on input "checkbox" at bounding box center [59, 238] width 9 height 9
checkbox input "false"
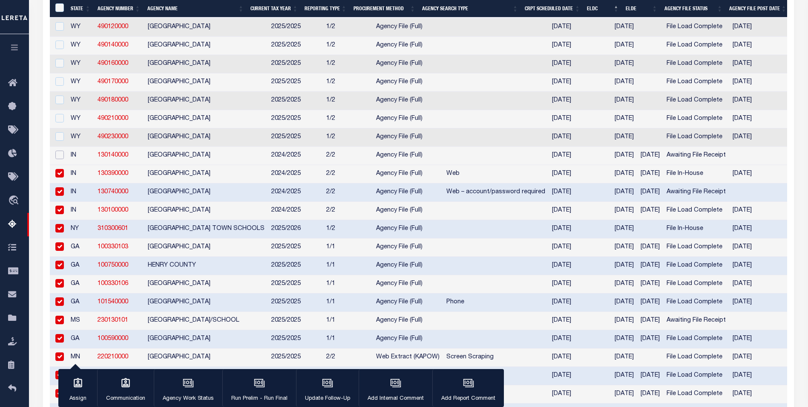
scroll to position [1321, 0]
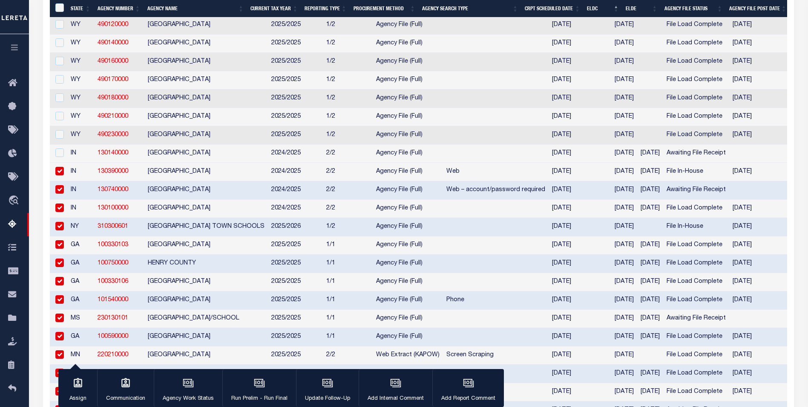
click at [61, 175] on input "checkbox" at bounding box center [59, 171] width 9 height 9
checkbox input "false"
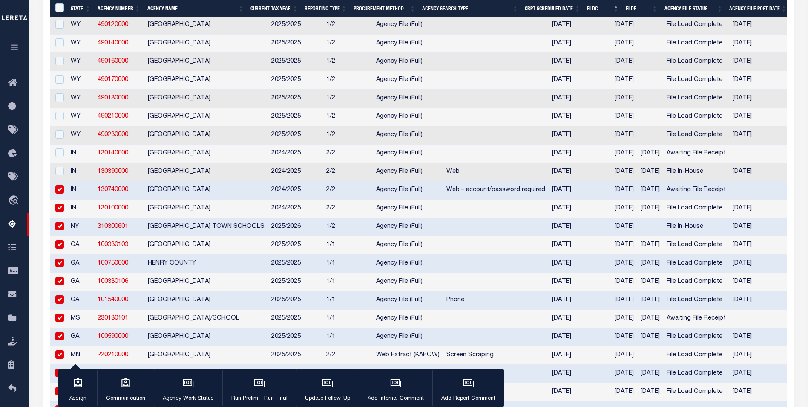
click at [60, 212] on input "checkbox" at bounding box center [59, 207] width 9 height 9
checkbox input "false"
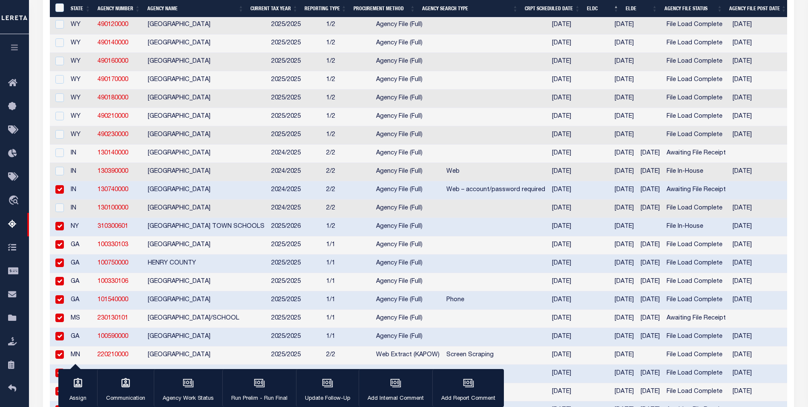
click at [61, 285] on input "checkbox" at bounding box center [59, 281] width 9 height 9
checkbox input "false"
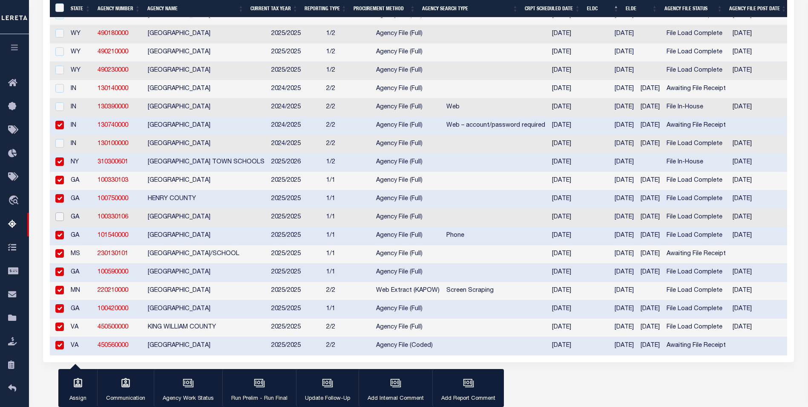
scroll to position [1449, 0]
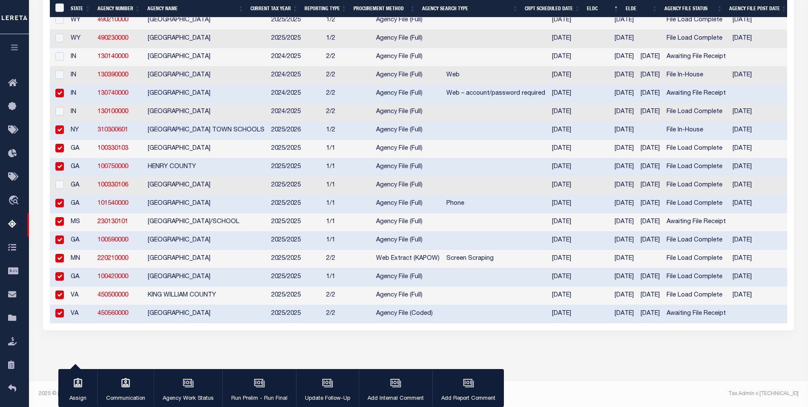
click at [61, 225] on input "checkbox" at bounding box center [59, 221] width 9 height 9
checkbox input "false"
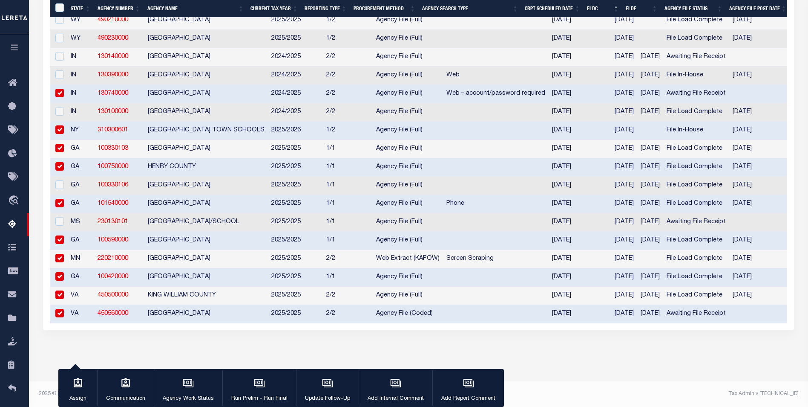
click at [61, 262] on input "checkbox" at bounding box center [59, 258] width 9 height 9
checkbox input "false"
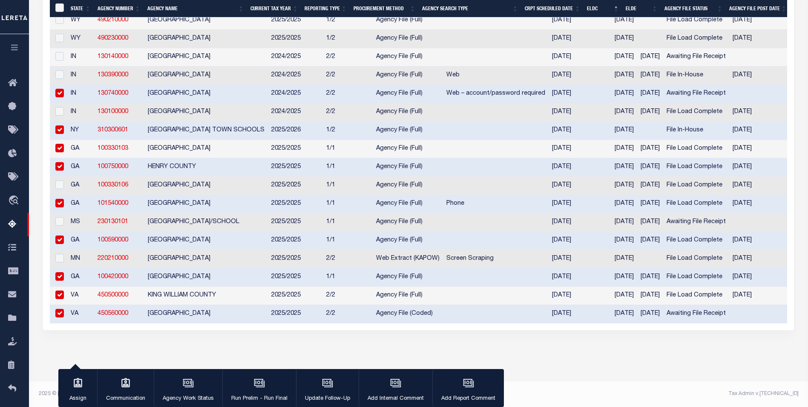
click at [62, 299] on input "checkbox" at bounding box center [59, 294] width 9 height 9
checkbox input "false"
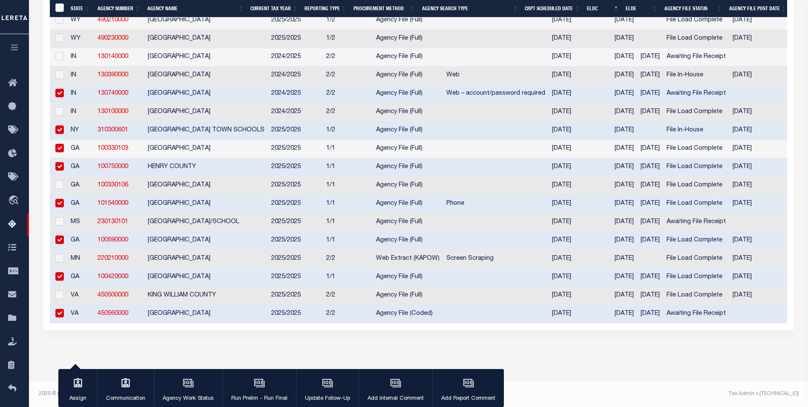
click at [62, 317] on input "checkbox" at bounding box center [59, 313] width 9 height 9
checkbox input "false"
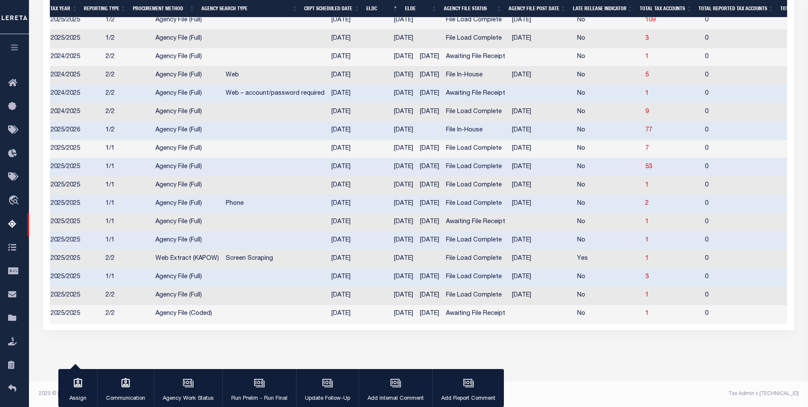
scroll to position [0, 403]
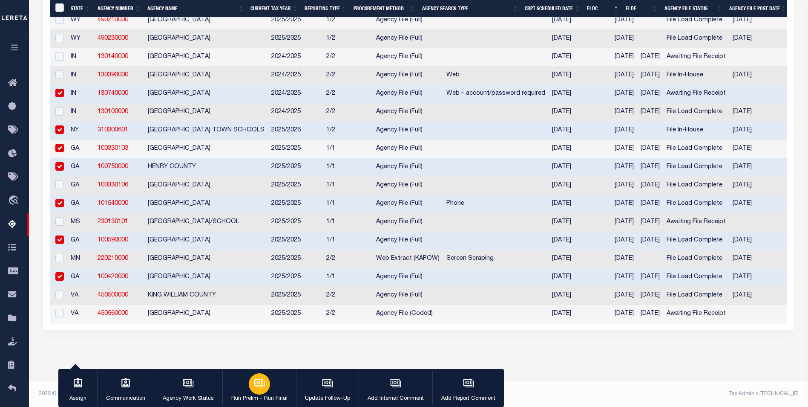
click at [265, 391] on div "button" at bounding box center [259, 383] width 21 height 21
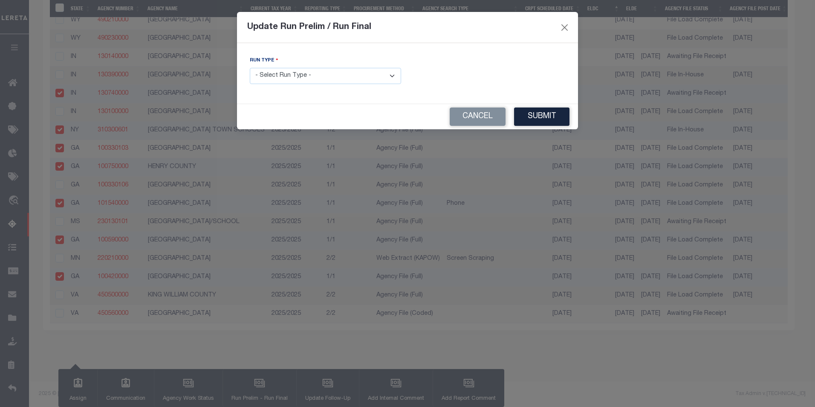
click at [397, 75] on select "- Select Run Type - Prelim Run Final Run" at bounding box center [325, 76] width 151 height 17
select select "P"
click at [250, 68] on select "- Select Run Type - Prelim Run Final Run" at bounding box center [325, 76] width 151 height 17
click at [548, 119] on button "Submit" at bounding box center [541, 116] width 55 height 18
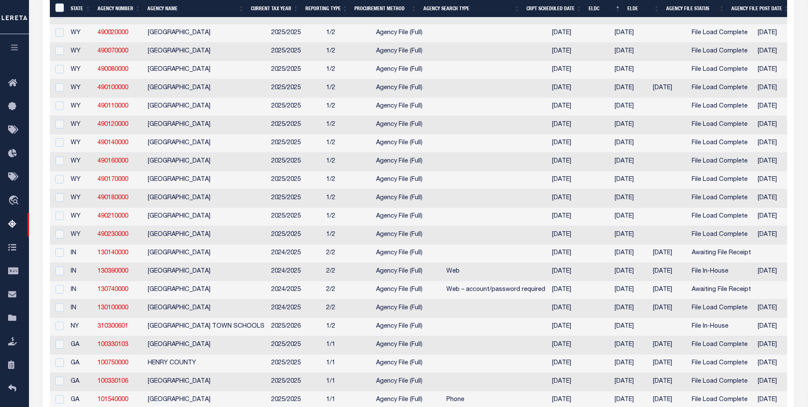
scroll to position [1251, 0]
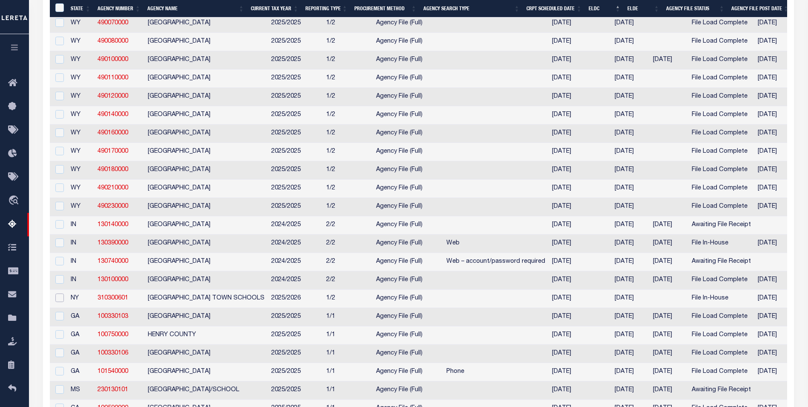
click at [58, 302] on input "checkbox" at bounding box center [59, 297] width 9 height 9
checkbox input "true"
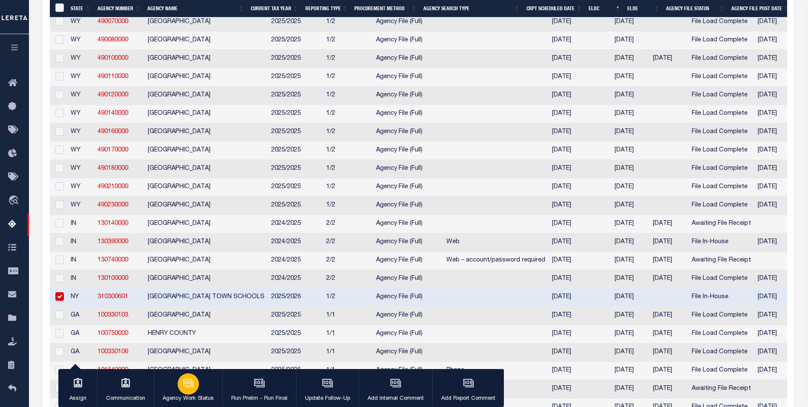
click at [187, 386] on icon "button" at bounding box center [188, 382] width 11 height 11
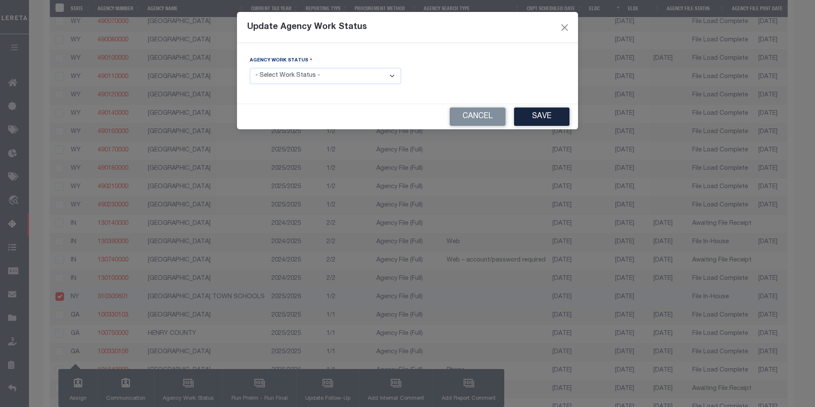
click at [394, 76] on select "- Select Work Status - New In Progress Pending Agency Follow-up Pending QC Read…" at bounding box center [325, 76] width 151 height 17
select select "7"
click at [250, 68] on select "- Select Work Status - New In Progress Pending Agency Follow-up Pending QC Read…" at bounding box center [325, 76] width 151 height 17
click at [545, 123] on button "Save" at bounding box center [541, 116] width 55 height 18
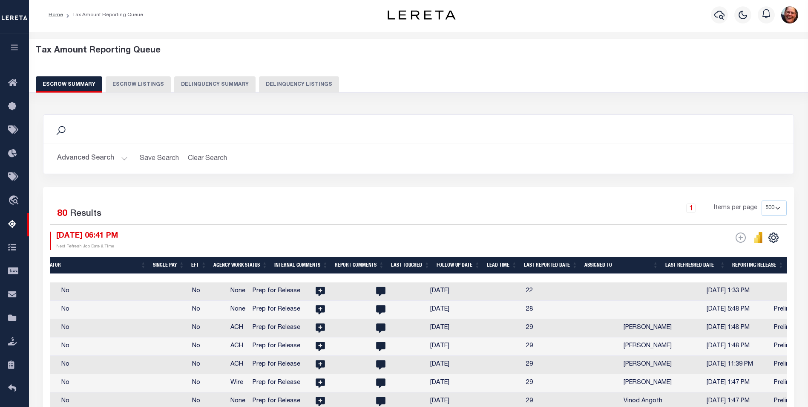
scroll to position [0, 0]
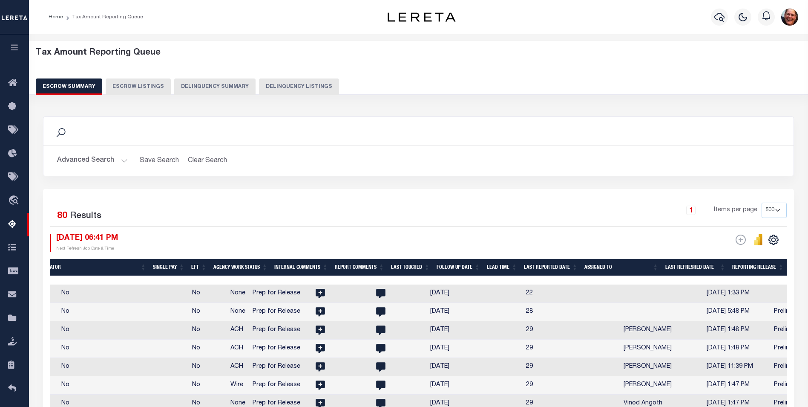
click at [124, 159] on button "Advanced Search" at bounding box center [92, 160] width 71 height 17
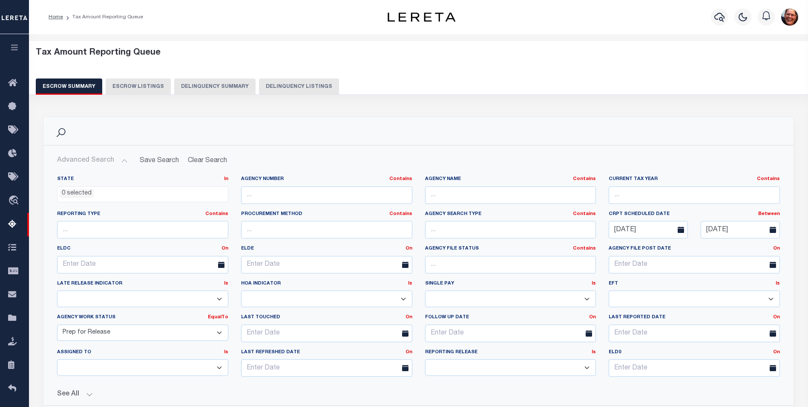
click at [218, 332] on select "New In Progress Pending Agency Follow-up Pending QC Ready for Release Prep for …" at bounding box center [142, 332] width 171 height 17
click at [131, 384] on div "See All Total Tax Accounts Equals Equals Is Not Equal To" at bounding box center [418, 390] width 723 height 15
click at [591, 368] on select "Prelim Final" at bounding box center [510, 367] width 171 height 17
select select "P"
click at [425, 359] on select "Prelim Final" at bounding box center [510, 367] width 171 height 17
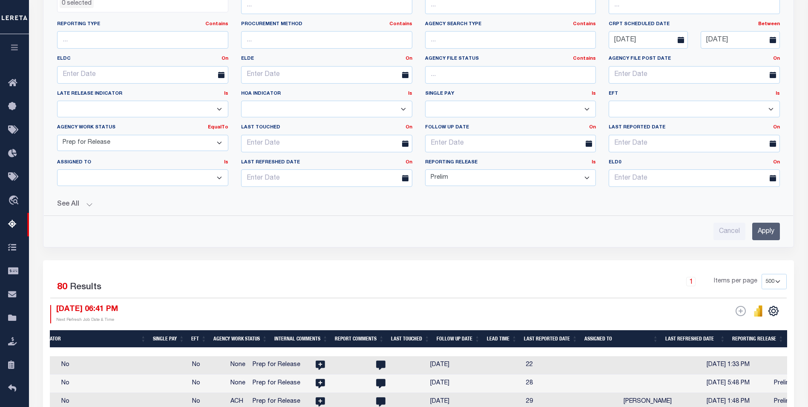
scroll to position [213, 0]
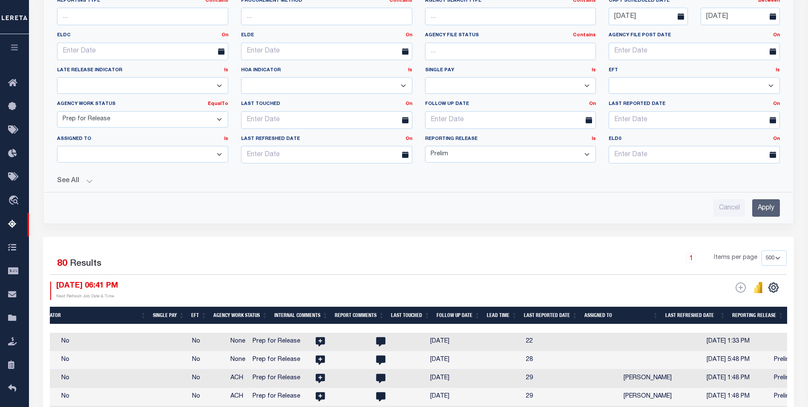
click at [758, 208] on input "Apply" at bounding box center [767, 207] width 28 height 17
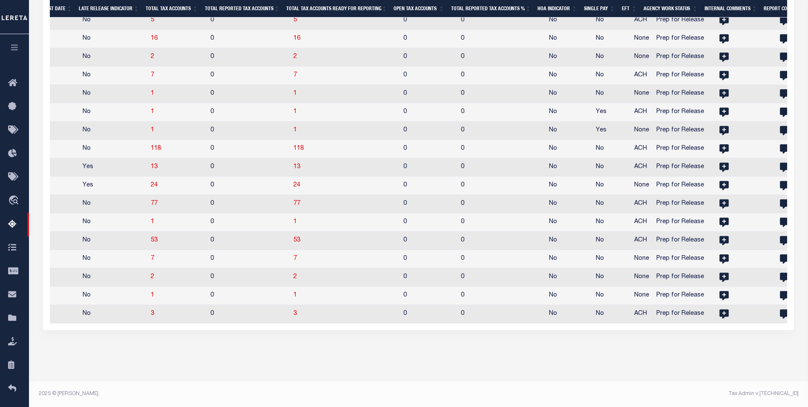
scroll to position [0, 723]
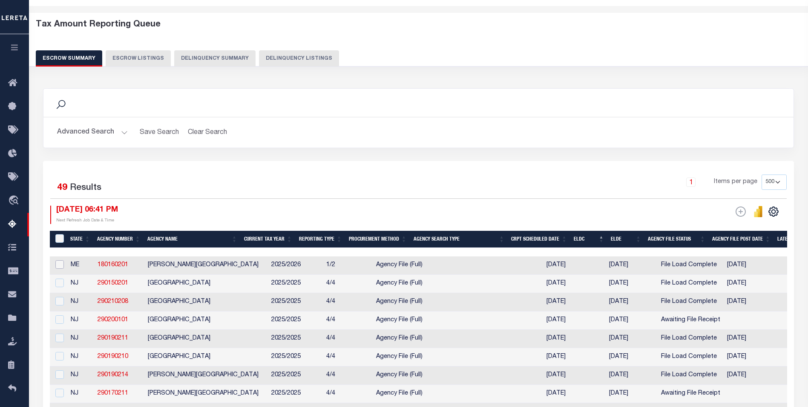
click at [61, 265] on input "checkbox" at bounding box center [59, 264] width 9 height 9
checkbox input "true"
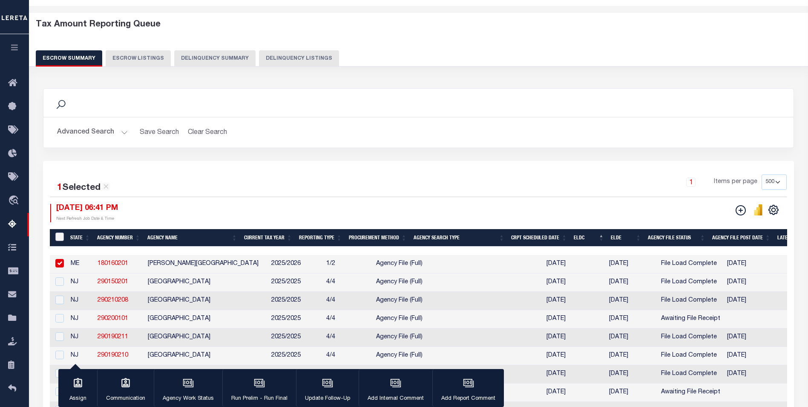
click at [58, 235] on input "&nbsp;" at bounding box center [59, 236] width 9 height 9
checkbox input "true"
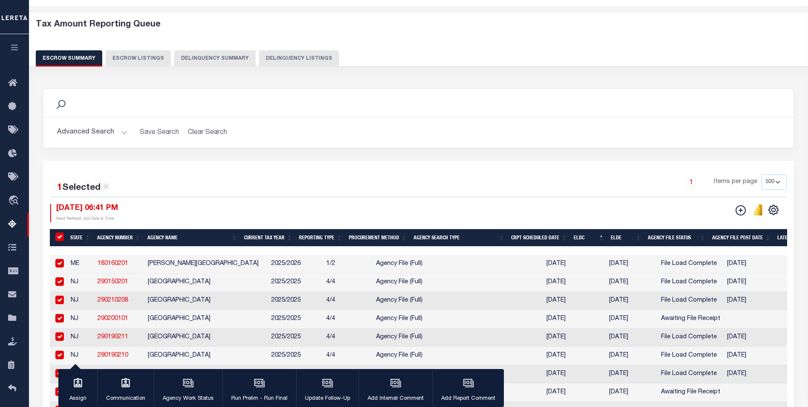
checkbox input "true"
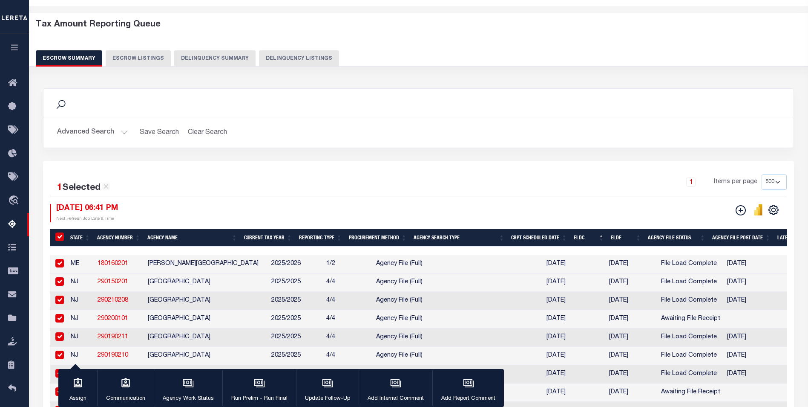
checkbox input "true"
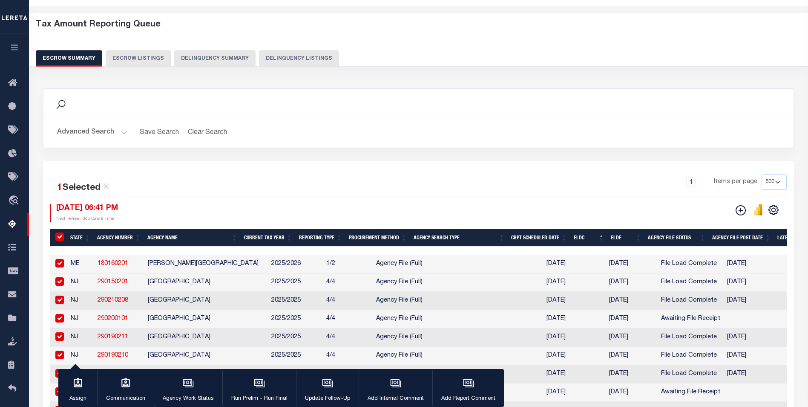
checkbox input "true"
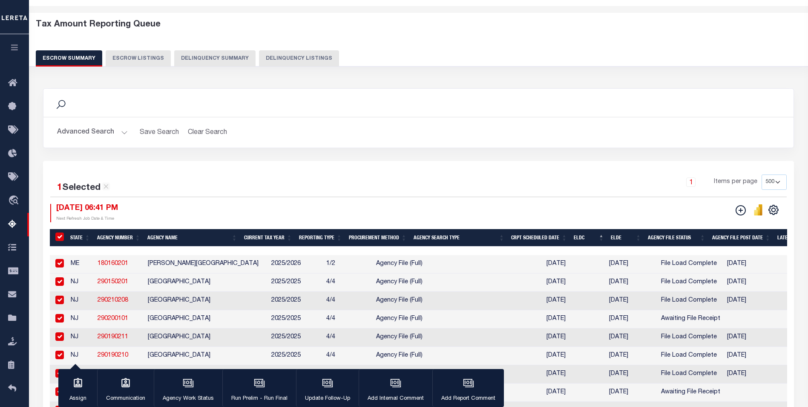
checkbox input "true"
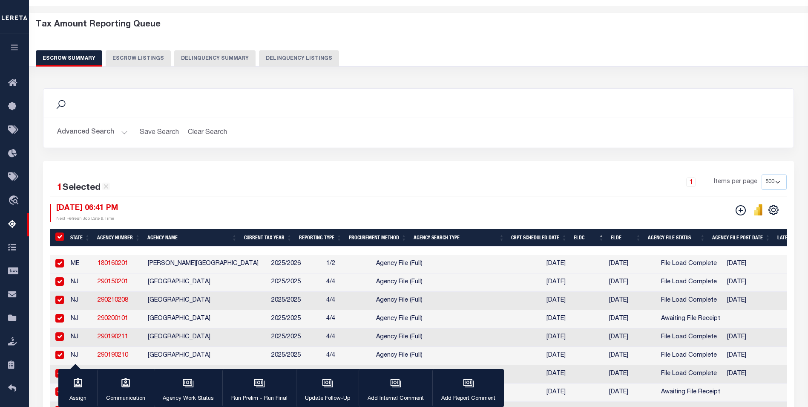
checkbox input "true"
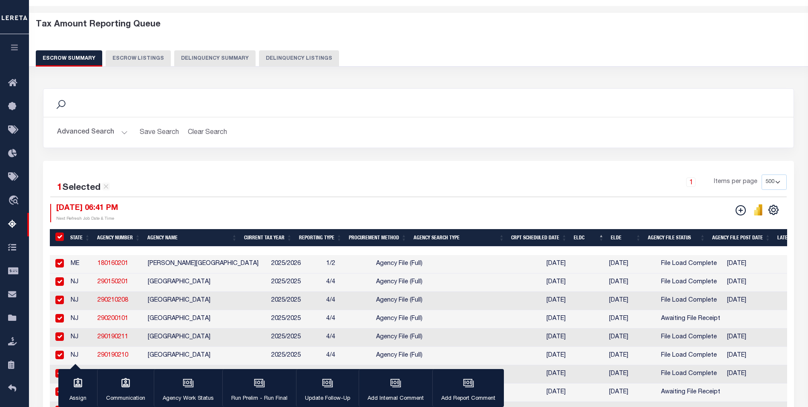
checkbox input "true"
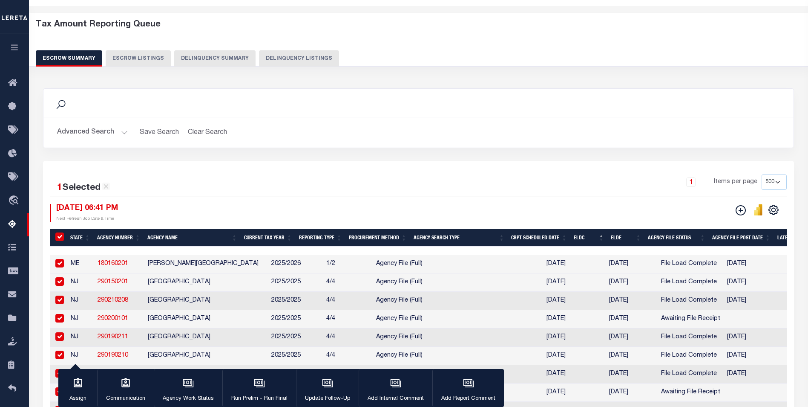
checkbox input "true"
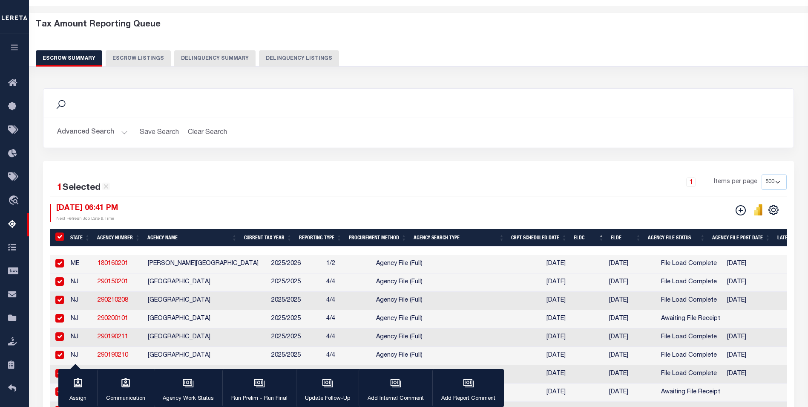
checkbox input "true"
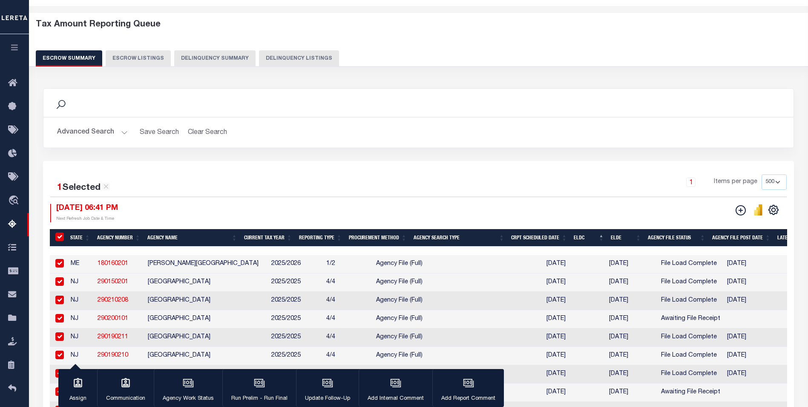
checkbox input "true"
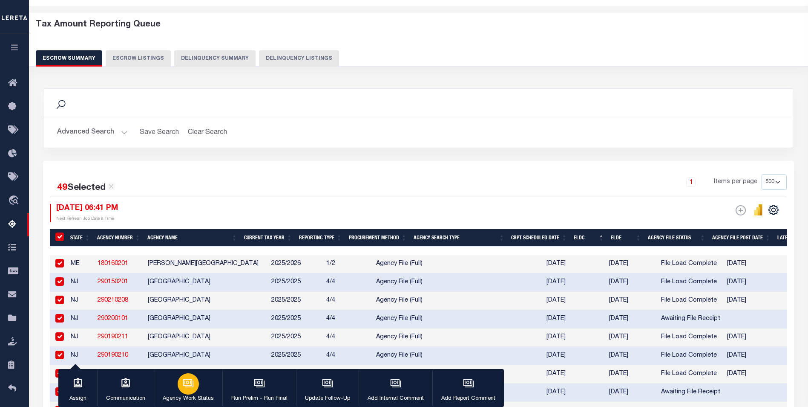
click at [183, 383] on icon "button" at bounding box center [188, 382] width 11 height 11
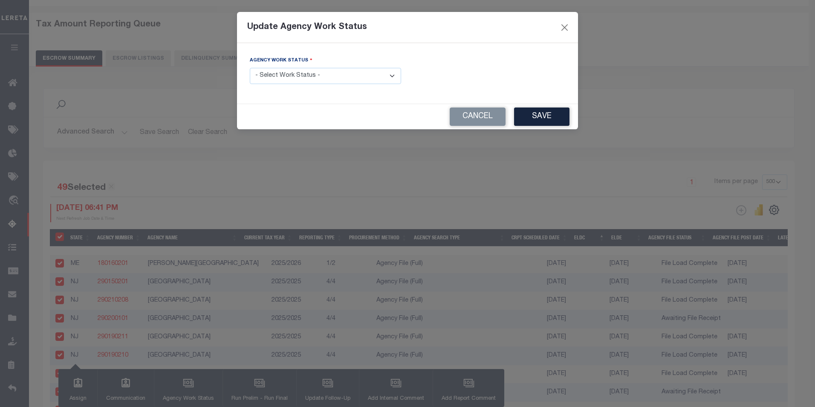
click at [398, 78] on select "- Select Work Status - New In Progress Pending Agency Follow-up Pending QC Read…" at bounding box center [325, 76] width 151 height 17
select select "6"
click at [250, 68] on select "- Select Work Status - New In Progress Pending Agency Follow-up Pending QC Read…" at bounding box center [325, 76] width 151 height 17
click at [536, 115] on button "Save" at bounding box center [541, 116] width 55 height 18
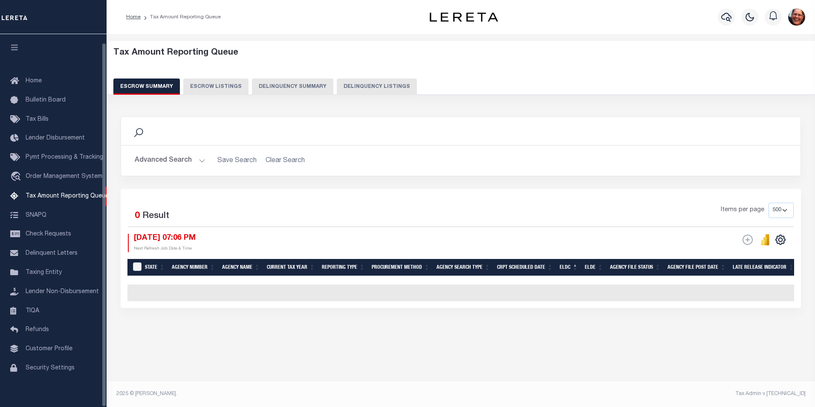
select select
select select "7"
select select "P"
select select "500"
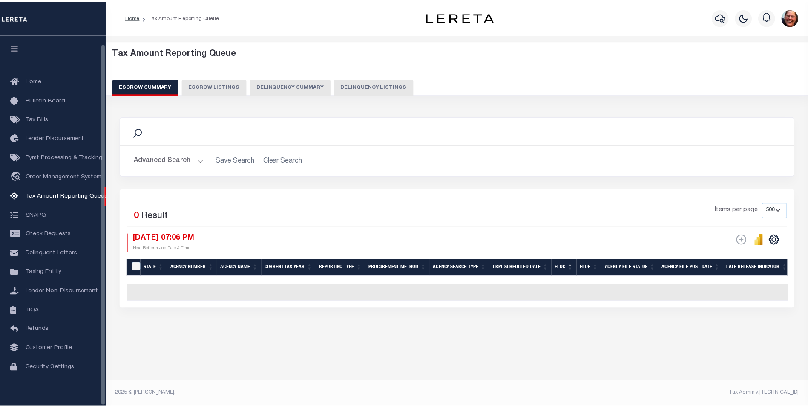
scroll to position [9, 0]
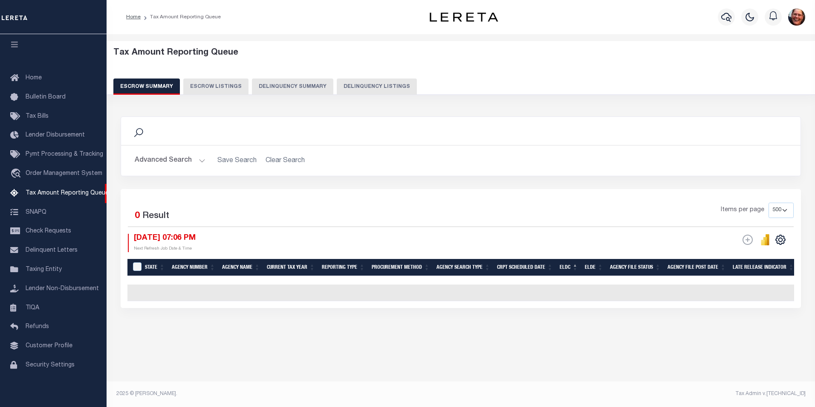
click at [201, 159] on button "Advanced Search" at bounding box center [170, 160] width 71 height 17
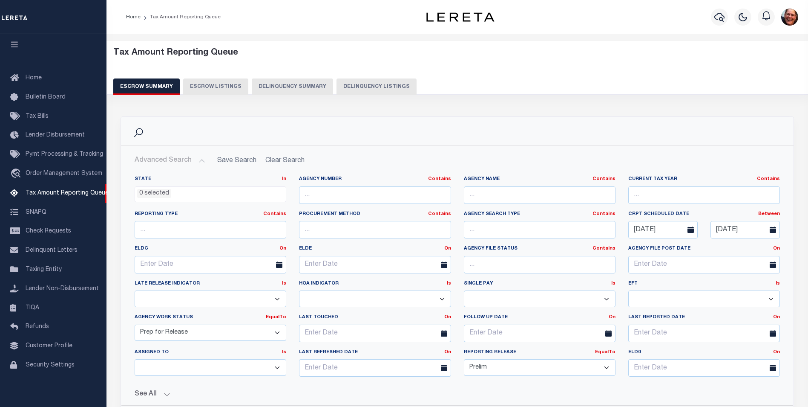
click at [275, 332] on select "New In Progress Pending Agency Follow-up Pending QC Ready for Release Prep for …" at bounding box center [211, 332] width 152 height 17
select select "6"
click at [135, 324] on select "New In Progress Pending Agency Follow-up Pending QC Ready for Release Prep for …" at bounding box center [211, 332] width 152 height 17
click at [605, 367] on select "Prelim Final" at bounding box center [540, 367] width 152 height 17
select select
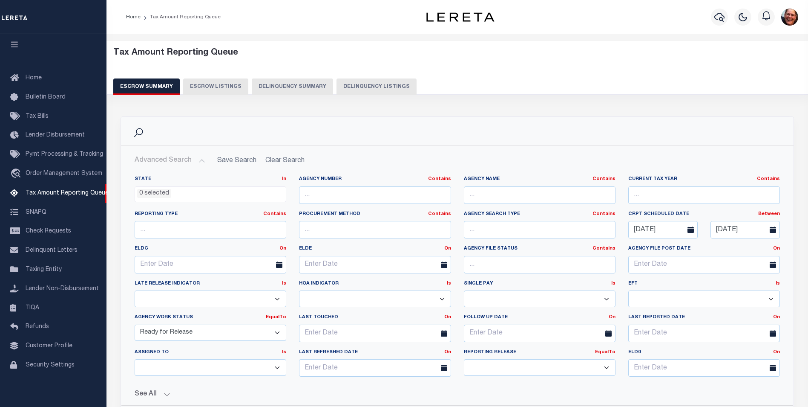
click at [464, 359] on select "Prelim Final" at bounding box center [540, 367] width 152 height 17
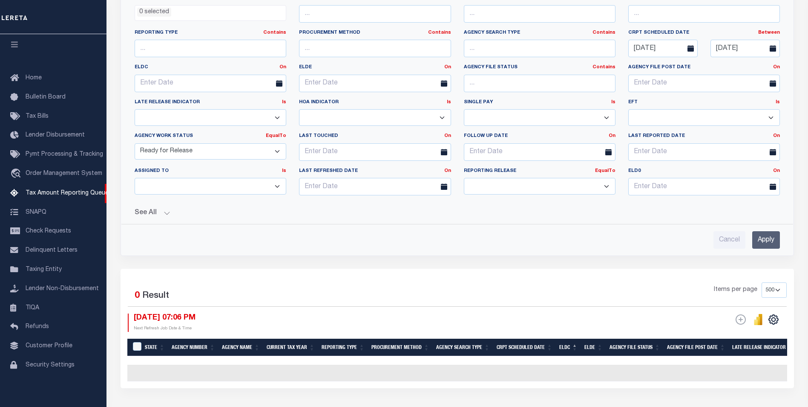
scroll to position [213, 0]
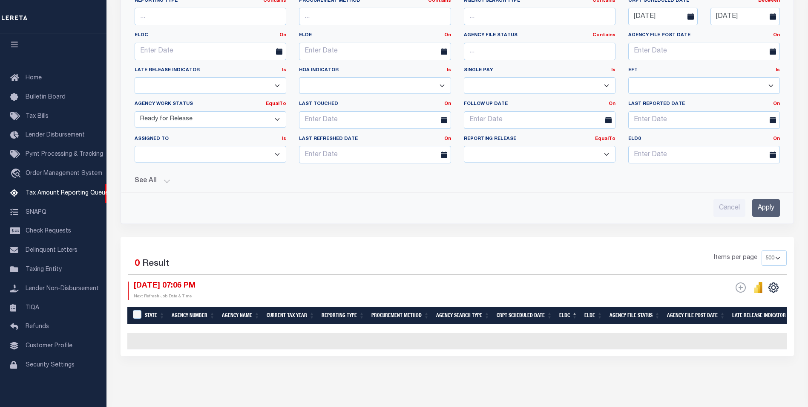
click at [771, 211] on input "Apply" at bounding box center [767, 207] width 28 height 17
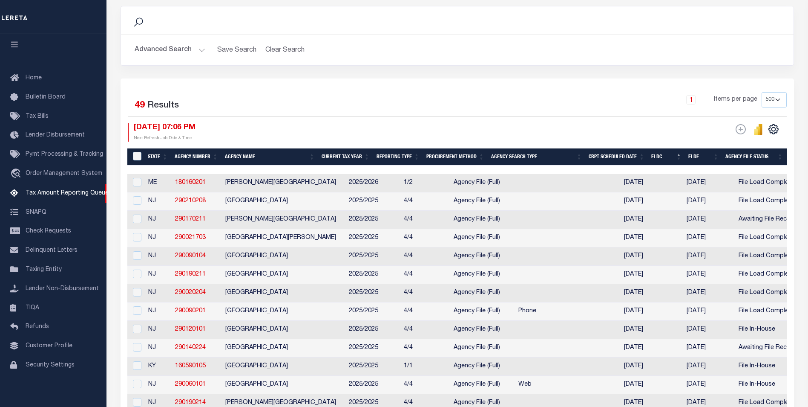
scroll to position [167, 0]
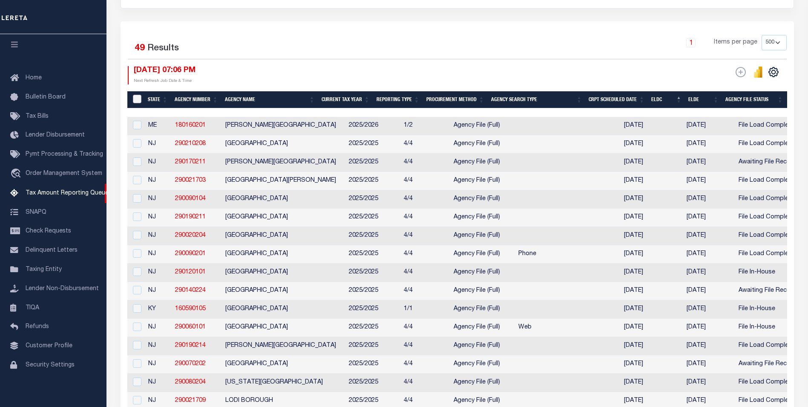
click at [138, 99] on input "&nbsp;" at bounding box center [137, 99] width 9 height 9
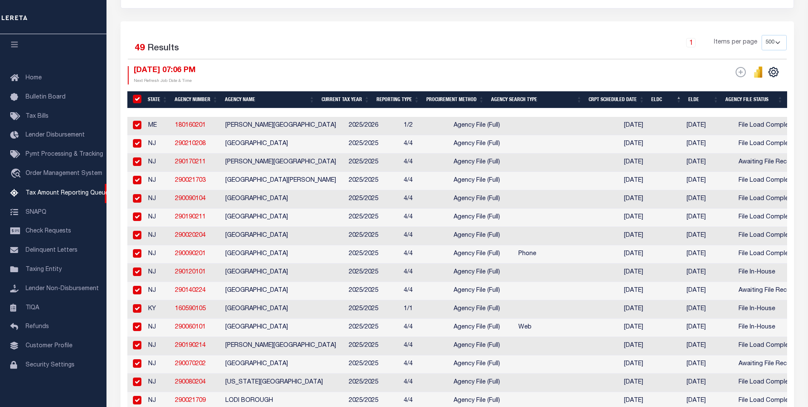
checkbox input "true"
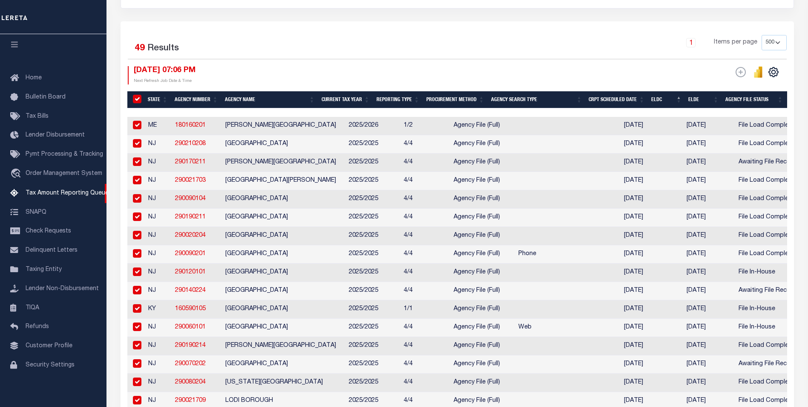
checkbox input "true"
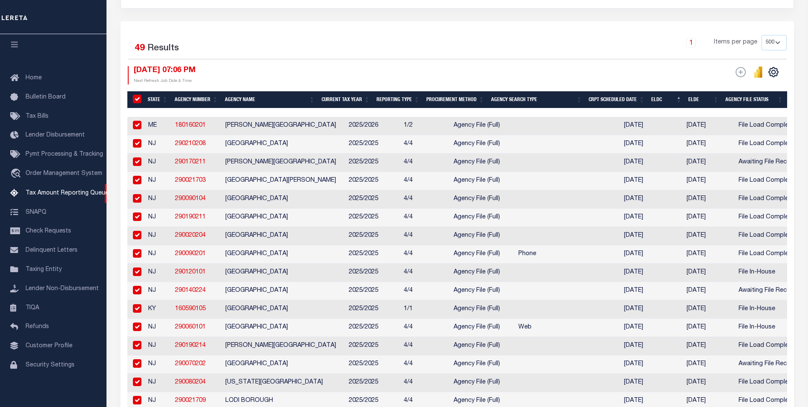
checkbox input "true"
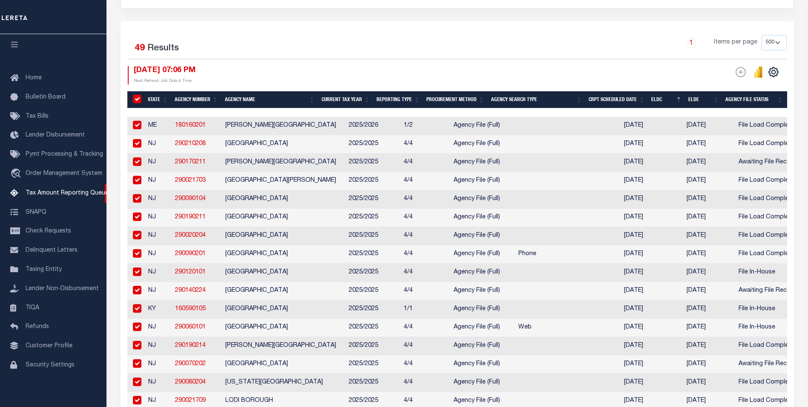
checkbox input "true"
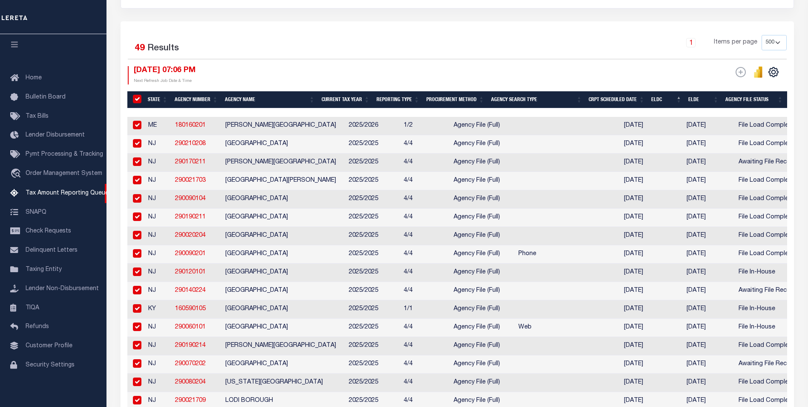
checkbox input "true"
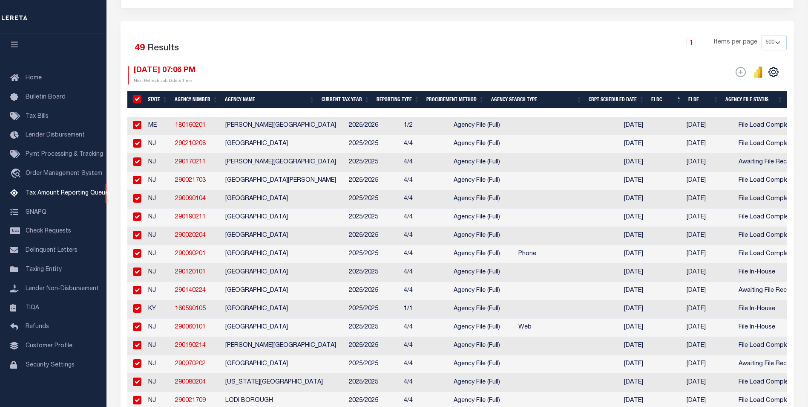
checkbox input "true"
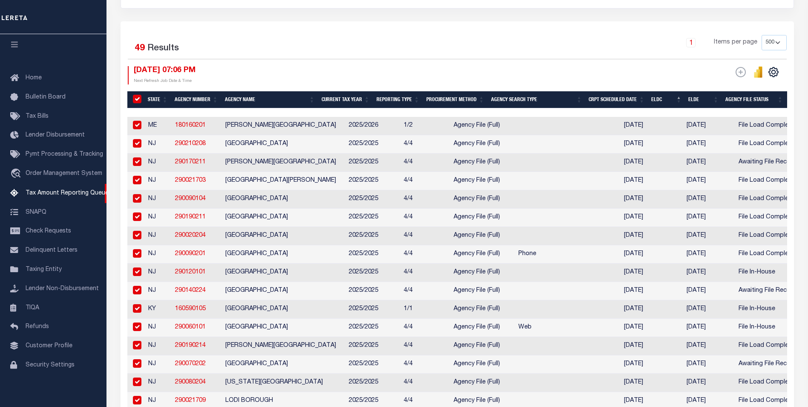
checkbox input "true"
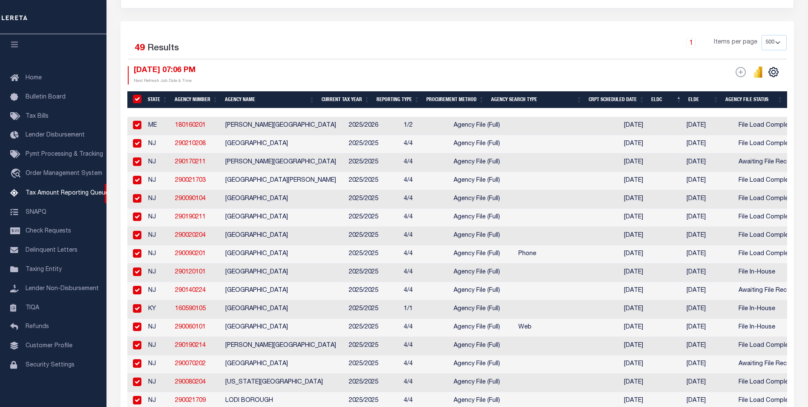
checkbox input "true"
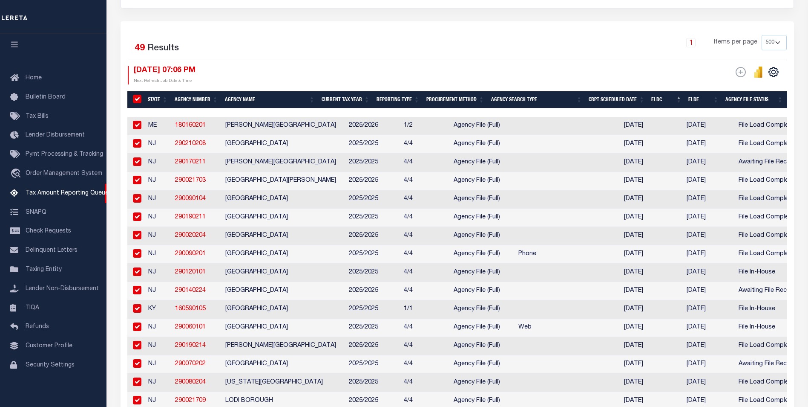
checkbox input "true"
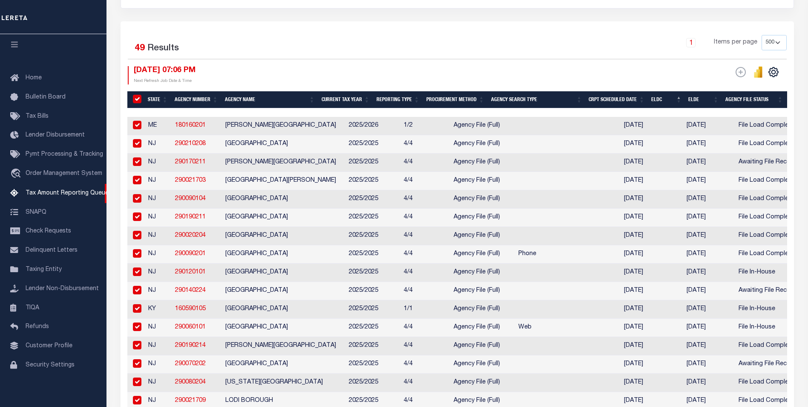
checkbox input "true"
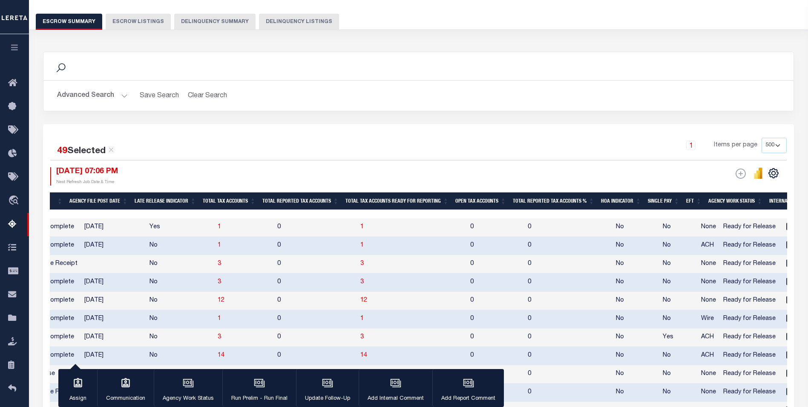
scroll to position [0, 0]
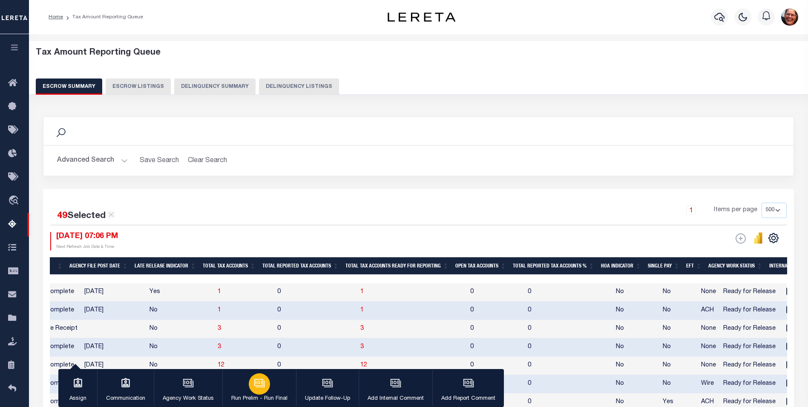
click at [262, 391] on div "button" at bounding box center [259, 383] width 21 height 21
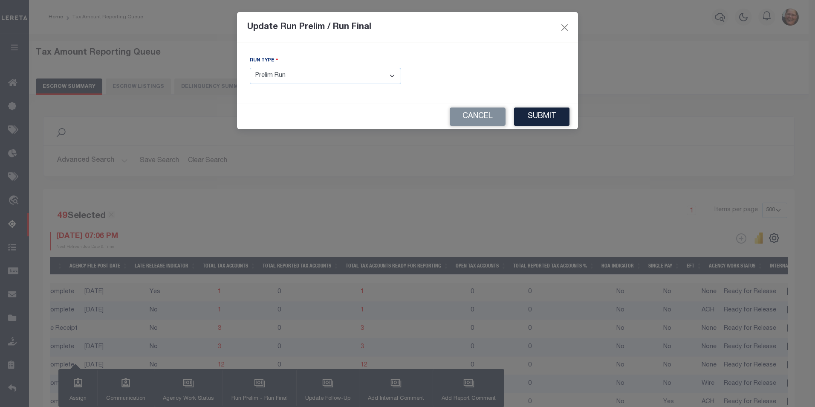
click at [392, 77] on select "- Select Run Type - Prelim Run Final Run" at bounding box center [325, 76] width 151 height 17
select select "F"
click at [250, 68] on select "- Select Run Type - Prelim Run Final Run" at bounding box center [325, 76] width 151 height 17
click at [475, 77] on input "text" at bounding box center [489, 76] width 151 height 17
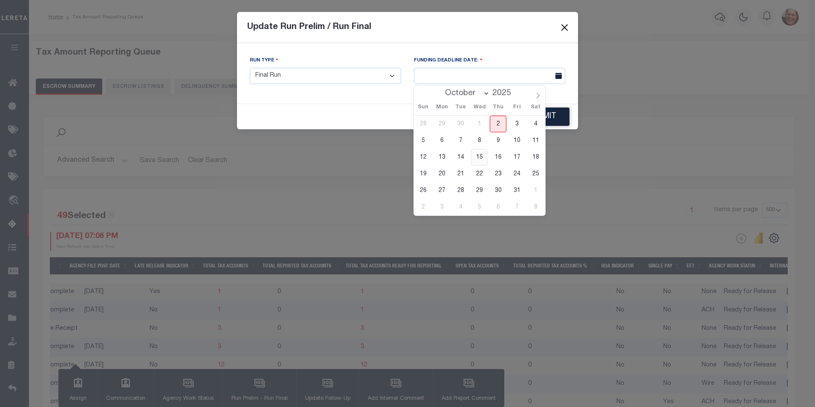
click at [481, 159] on span "15" at bounding box center [479, 157] width 17 height 17
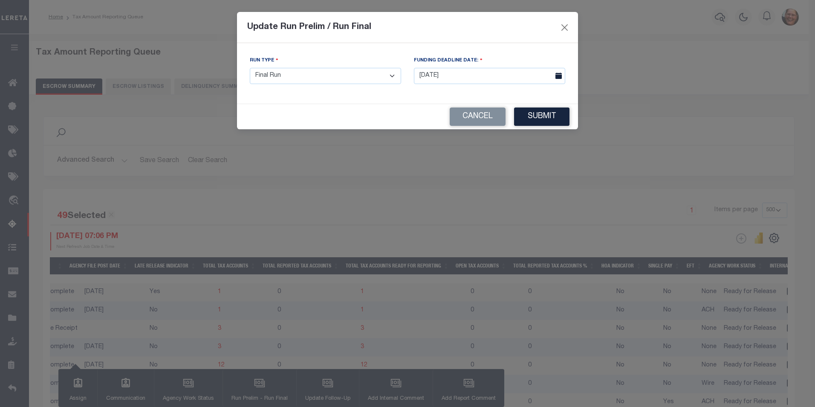
click at [555, 75] on icon at bounding box center [558, 75] width 6 height 6
click at [444, 78] on input "[DATE]" at bounding box center [489, 76] width 151 height 17
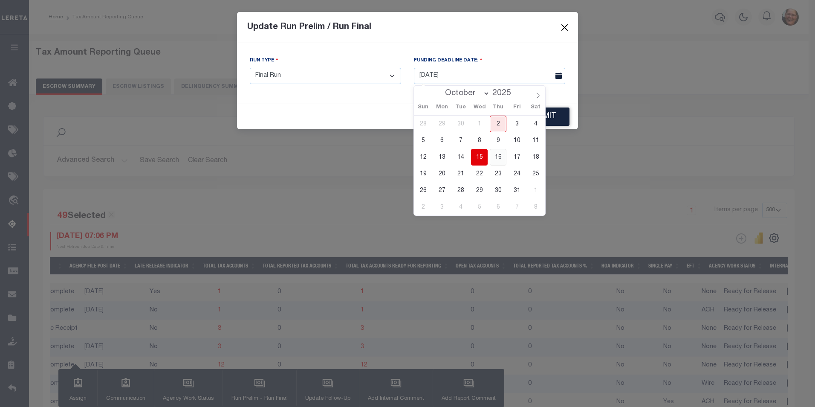
click at [501, 161] on span "16" at bounding box center [498, 157] width 17 height 17
type input "10/16/2025"
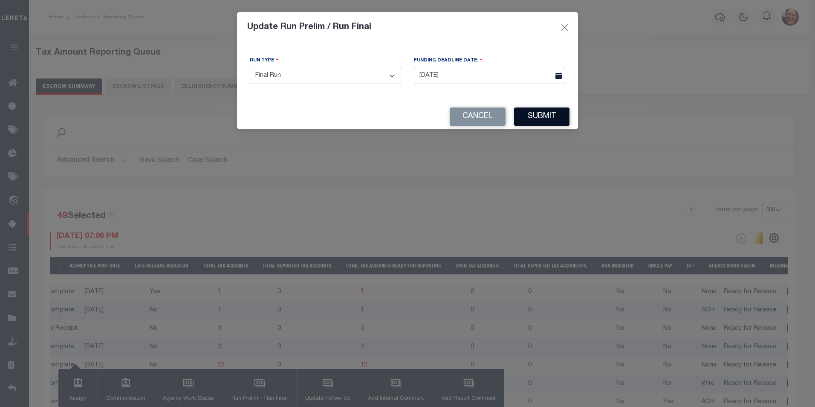
click at [534, 118] on button "Submit" at bounding box center [541, 116] width 55 height 18
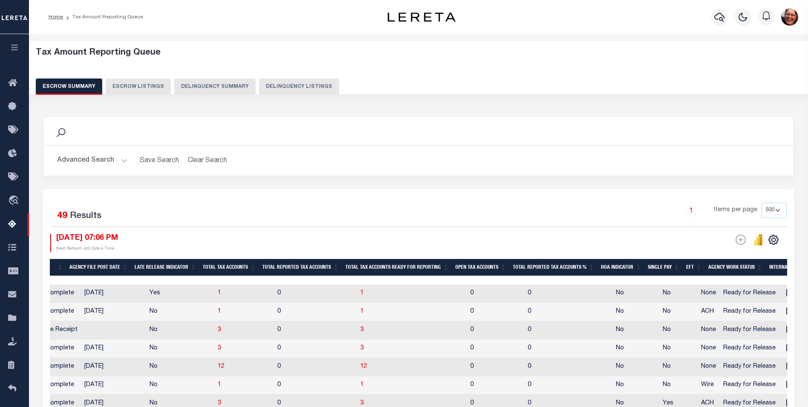
click at [72, 88] on button "Escrow Summary" at bounding box center [69, 86] width 66 height 16
click at [118, 161] on button "Advanced Search" at bounding box center [92, 160] width 71 height 17
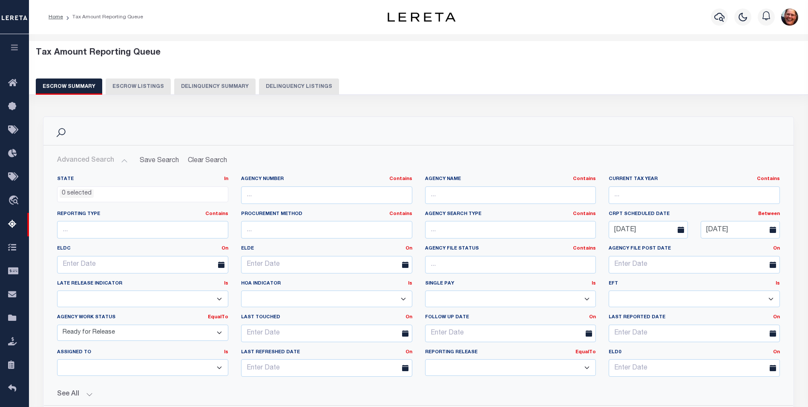
click at [221, 332] on select "New In Progress Pending Agency Follow-up Pending QC Ready for Release Prep for …" at bounding box center [142, 332] width 171 height 17
select select "7"
click at [57, 324] on select "New In Progress Pending Agency Follow-up Pending QC Ready for Release Prep for …" at bounding box center [142, 332] width 171 height 17
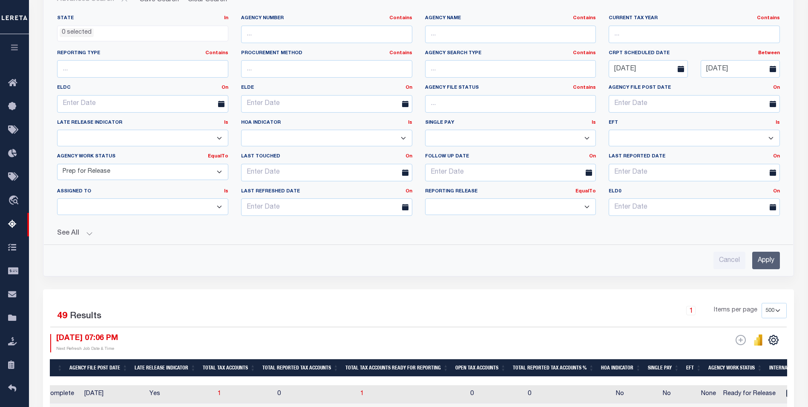
scroll to position [170, 0]
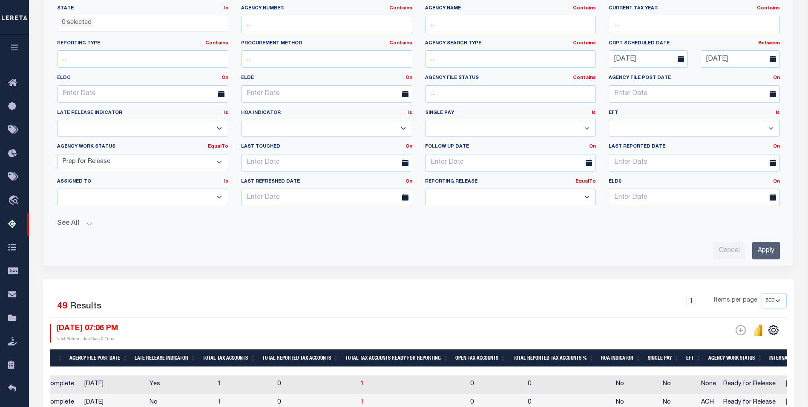
click at [767, 253] on input "Apply" at bounding box center [767, 250] width 28 height 17
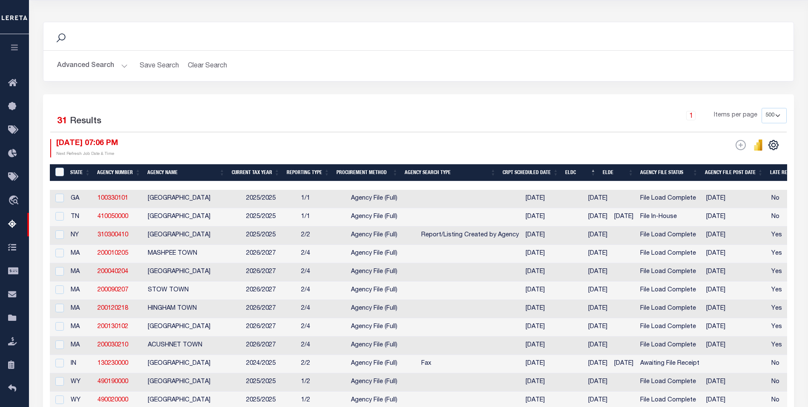
scroll to position [158, 0]
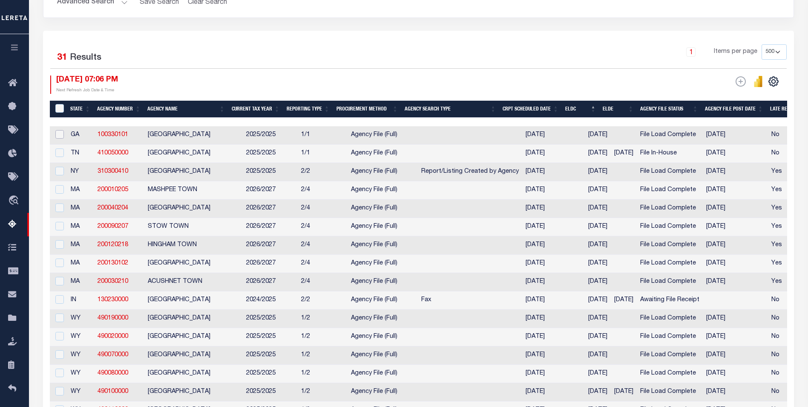
click at [58, 133] on input "checkbox" at bounding box center [59, 134] width 9 height 9
checkbox input "true"
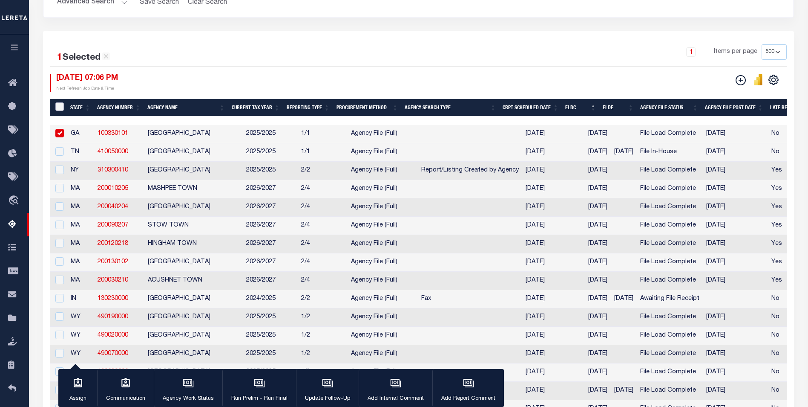
click at [62, 107] on input "&nbsp;" at bounding box center [59, 106] width 9 height 9
checkbox input "true"
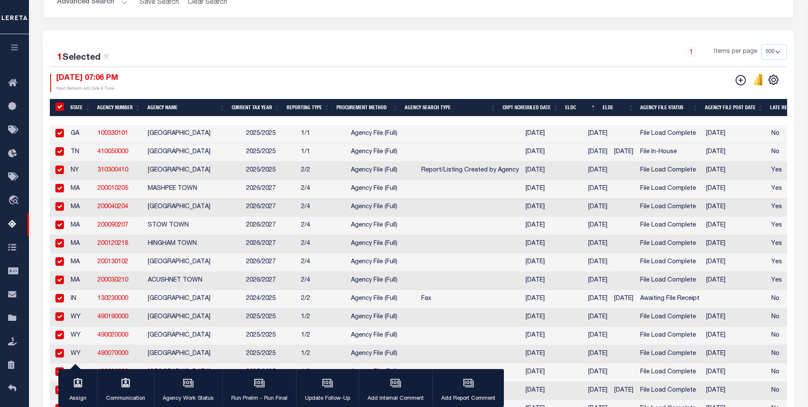
checkbox input "true"
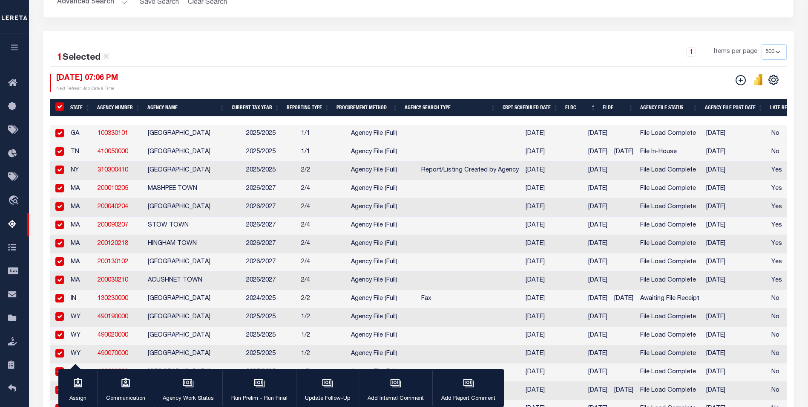
checkbox input "true"
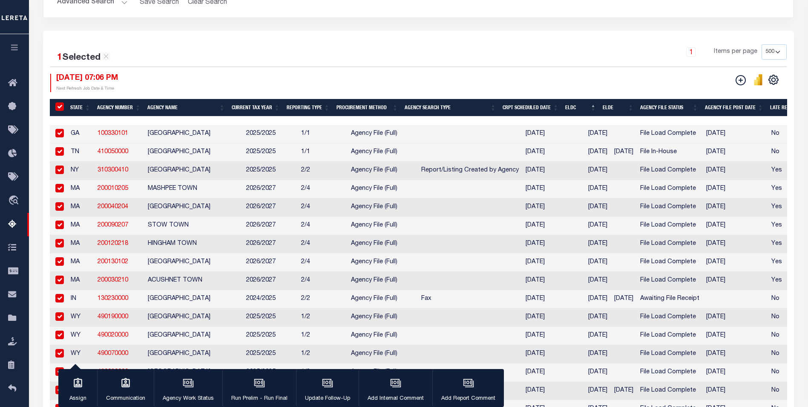
checkbox input "true"
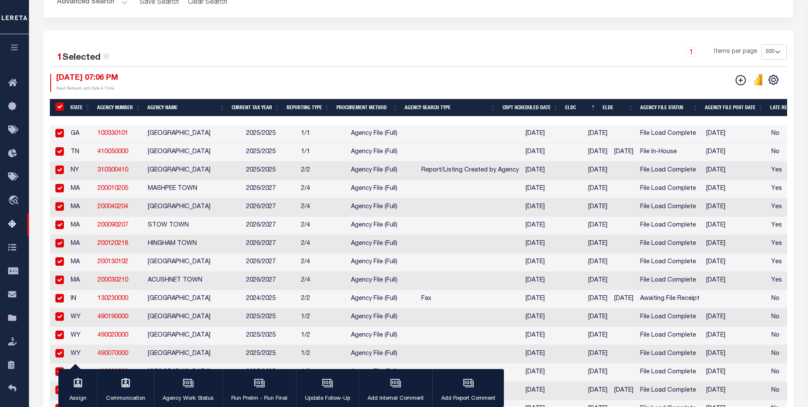
checkbox input "true"
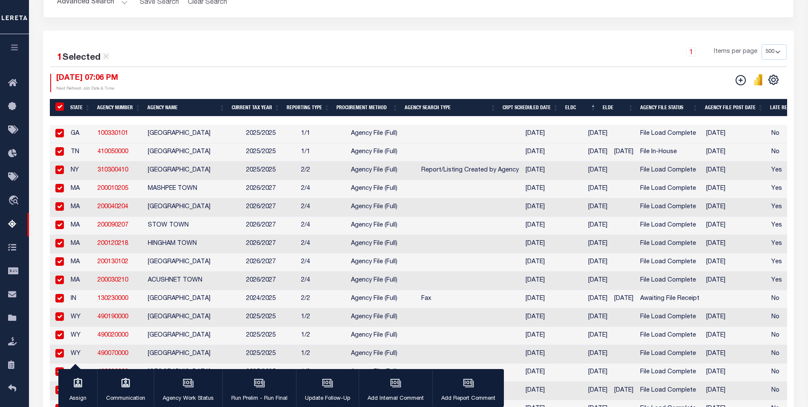
checkbox input "true"
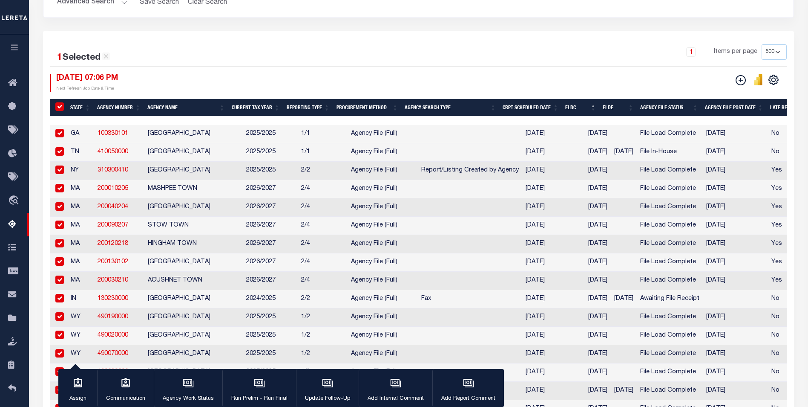
checkbox input "true"
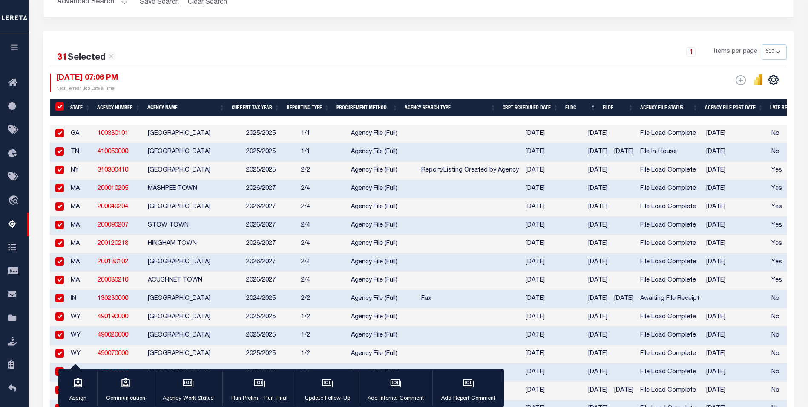
click at [62, 135] on input "checkbox" at bounding box center [59, 133] width 9 height 9
checkbox input "false"
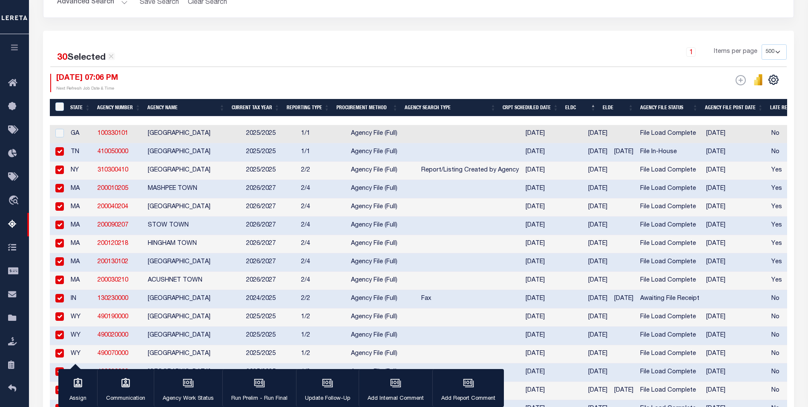
click at [60, 150] on input "checkbox" at bounding box center [59, 151] width 9 height 9
checkbox input "false"
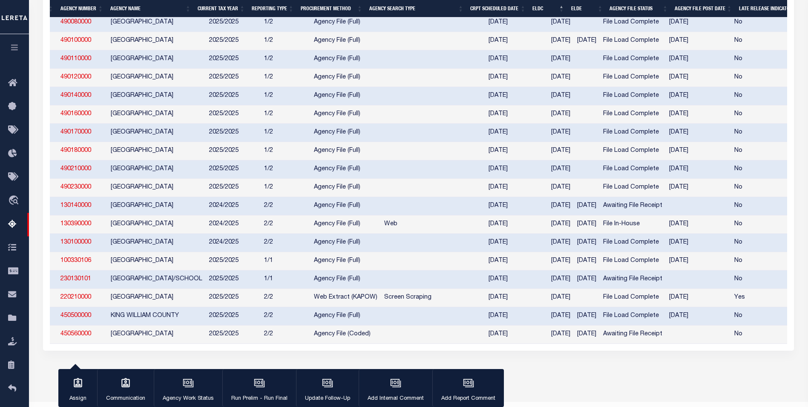
scroll to position [0, 84]
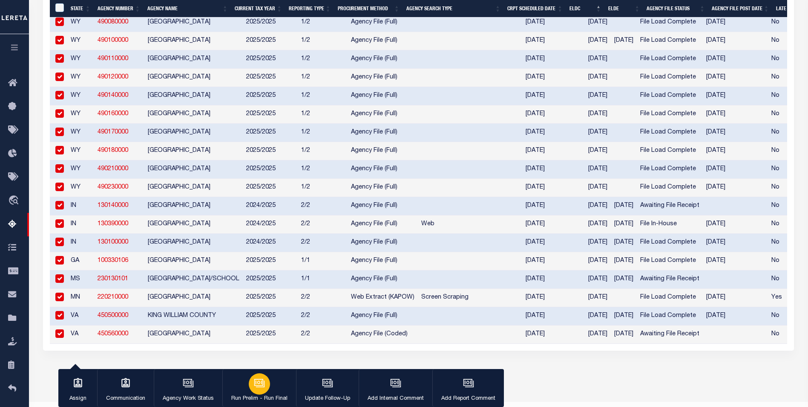
click at [261, 392] on div "button" at bounding box center [259, 383] width 21 height 21
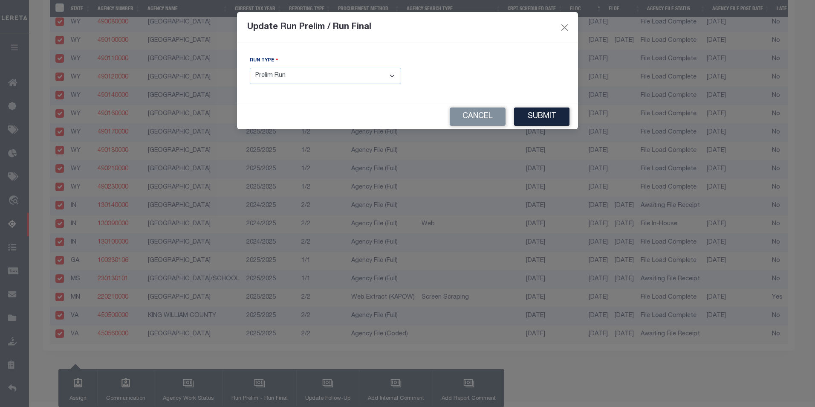
click at [392, 77] on select "- Select Run Type - Prelim Run Final Run" at bounding box center [325, 76] width 151 height 17
click at [250, 68] on select "- Select Run Type - Prelim Run Final Run" at bounding box center [325, 76] width 151 height 17
click at [497, 118] on button "Cancel" at bounding box center [478, 116] width 56 height 18
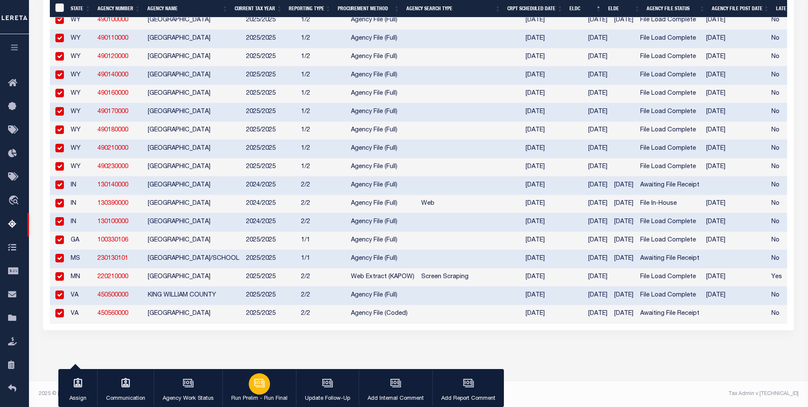
click at [261, 391] on div "button" at bounding box center [259, 383] width 21 height 21
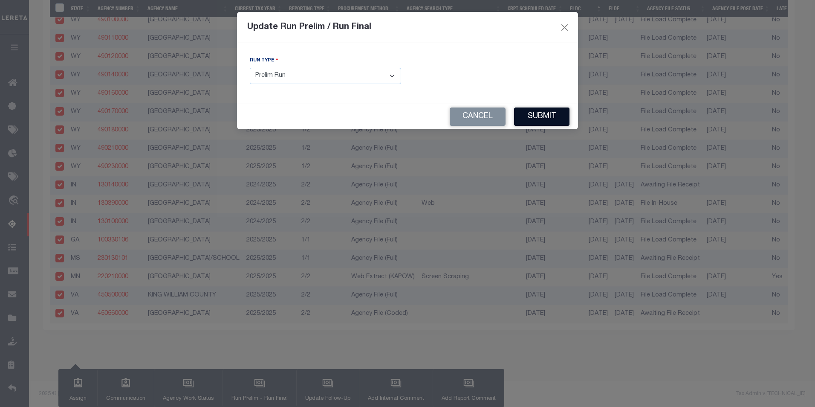
click at [557, 116] on button "Submit" at bounding box center [541, 116] width 55 height 18
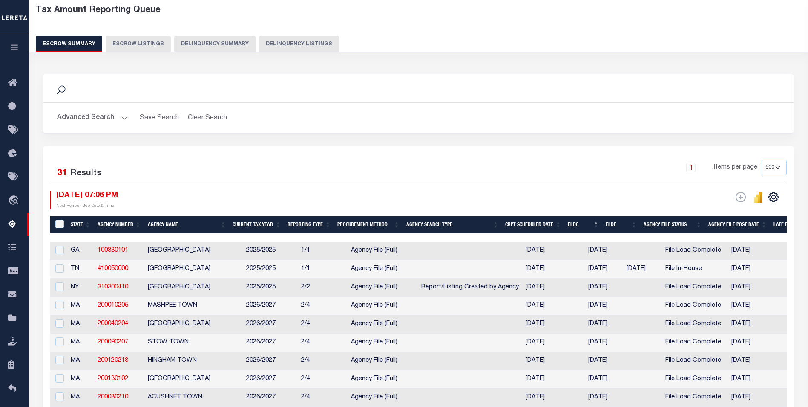
scroll to position [0, 0]
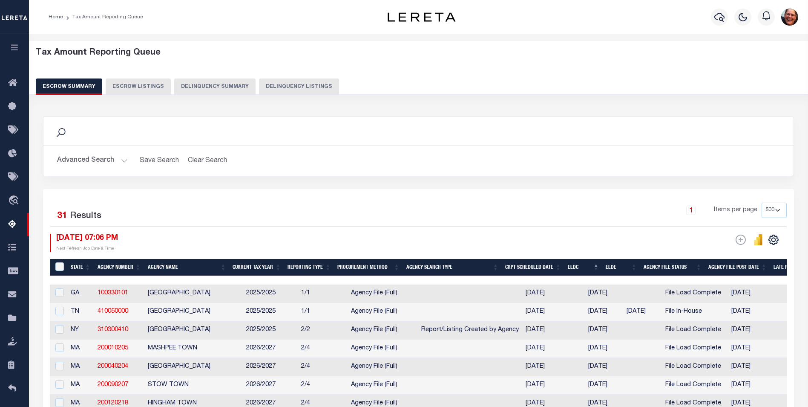
click at [123, 161] on button "Advanced Search" at bounding box center [92, 160] width 71 height 17
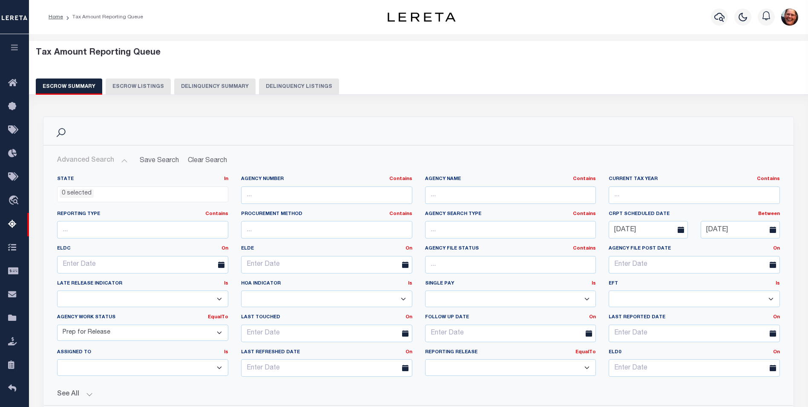
click at [218, 332] on select "New In Progress Pending Agency Follow-up Pending QC Ready for Release Prep for …" at bounding box center [142, 332] width 171 height 17
click at [579, 381] on div "Reporting Release EqualTo Is Contains Prelim Final" at bounding box center [511, 366] width 184 height 35
click at [588, 366] on select "Prelim Final" at bounding box center [510, 367] width 171 height 17
select select "P"
click at [425, 359] on select "Prelim Final" at bounding box center [510, 367] width 171 height 17
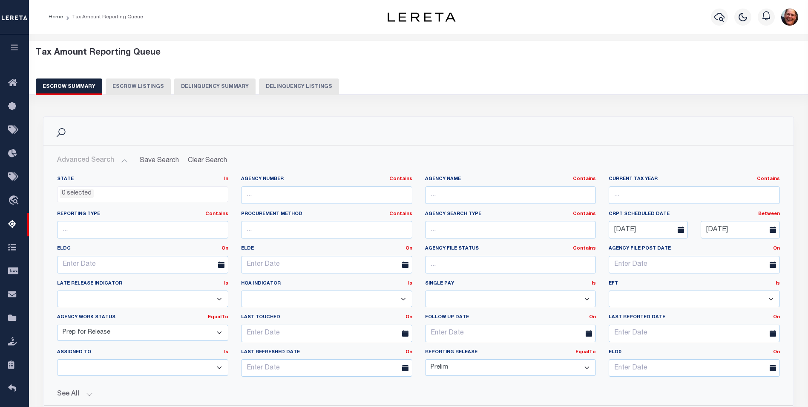
click at [542, 125] on div "Search" at bounding box center [418, 131] width 737 height 14
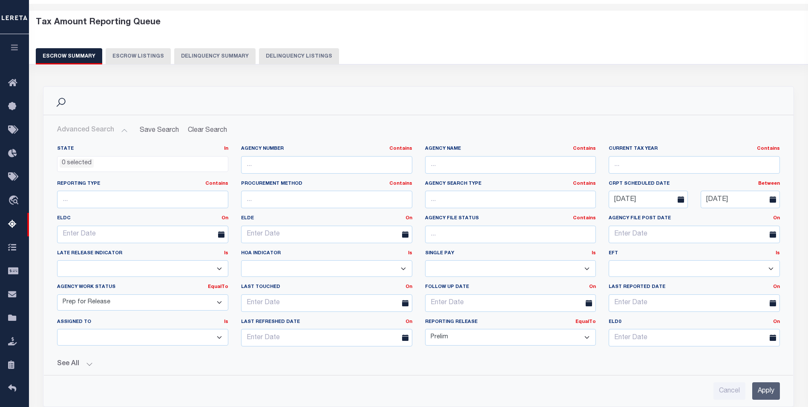
scroll to position [170, 0]
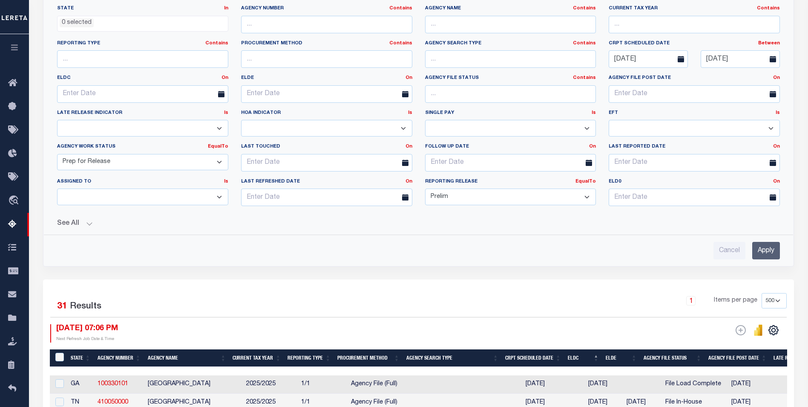
click at [770, 252] on input "Apply" at bounding box center [767, 250] width 28 height 17
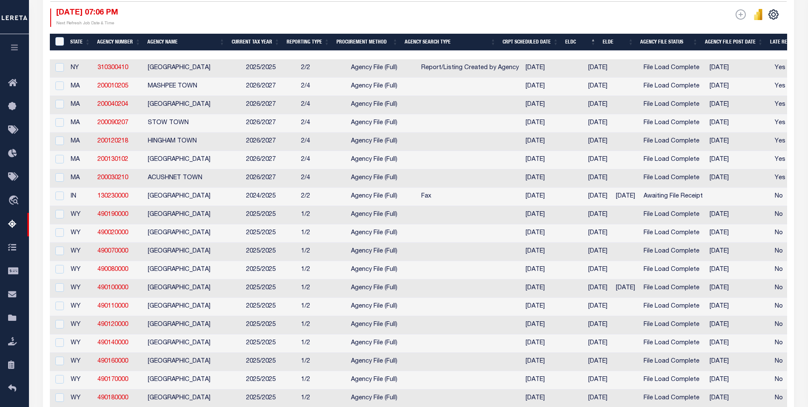
scroll to position [121, 0]
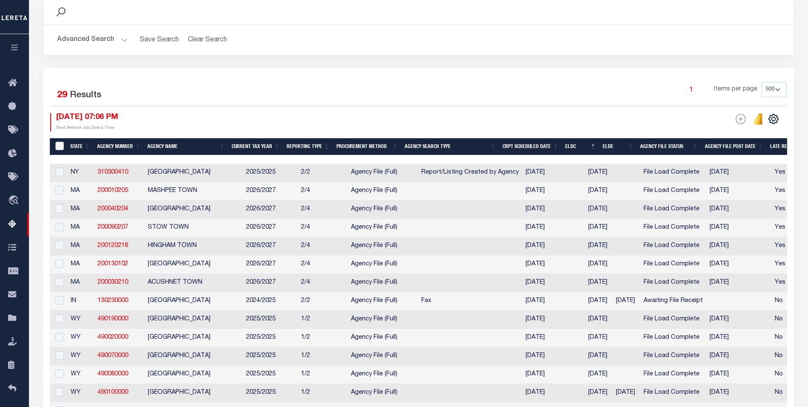
click at [61, 145] on input "&nbsp;" at bounding box center [59, 145] width 9 height 9
checkbox input "true"
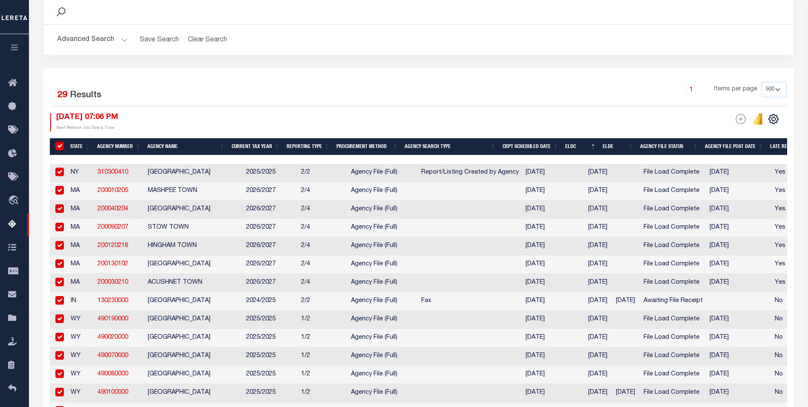
checkbox input "true"
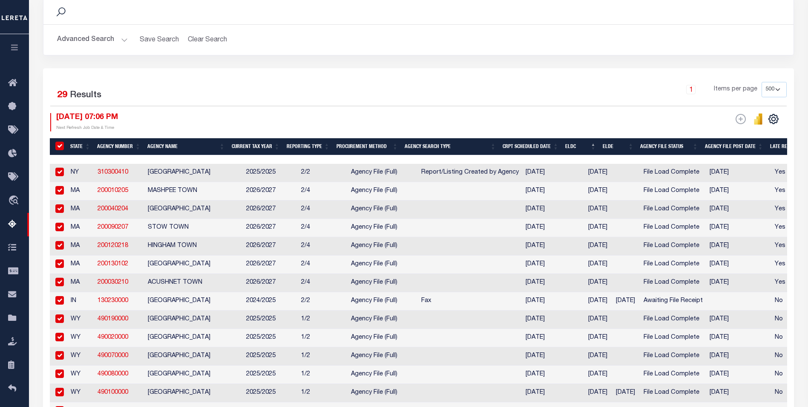
checkbox input "true"
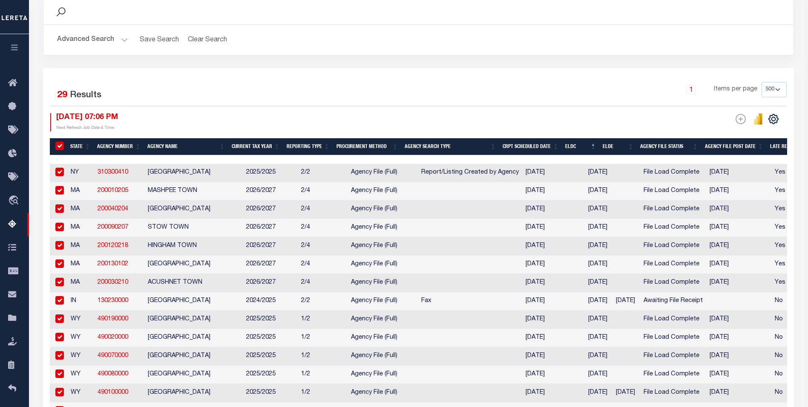
checkbox input "true"
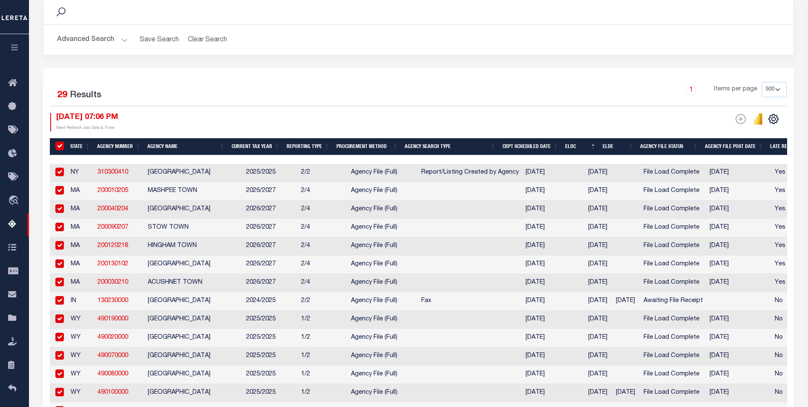
checkbox input "true"
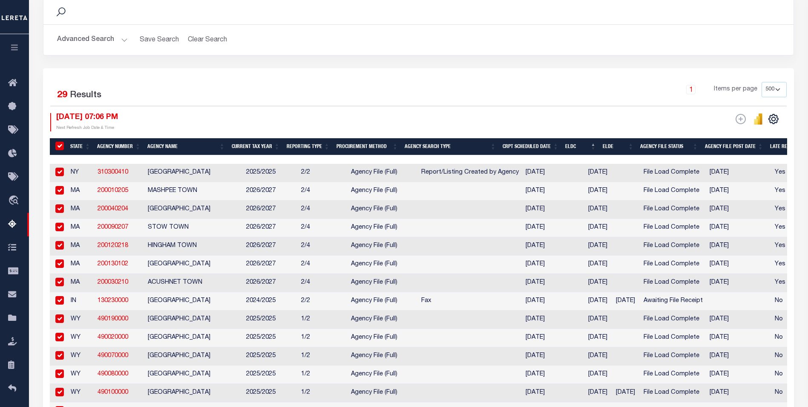
checkbox input "true"
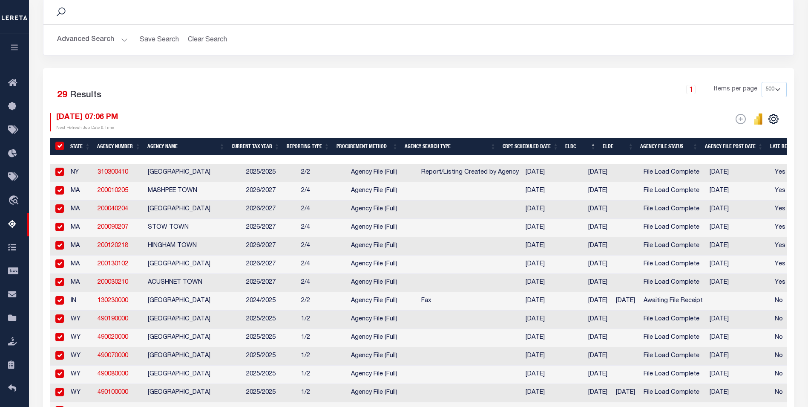
checkbox input "true"
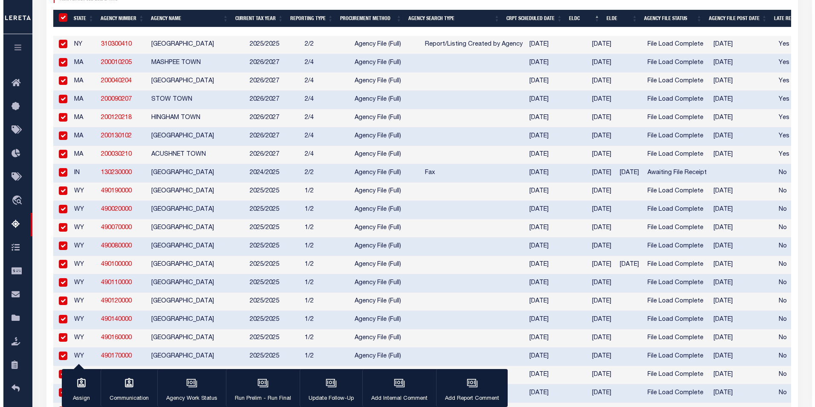
scroll to position [248, 0]
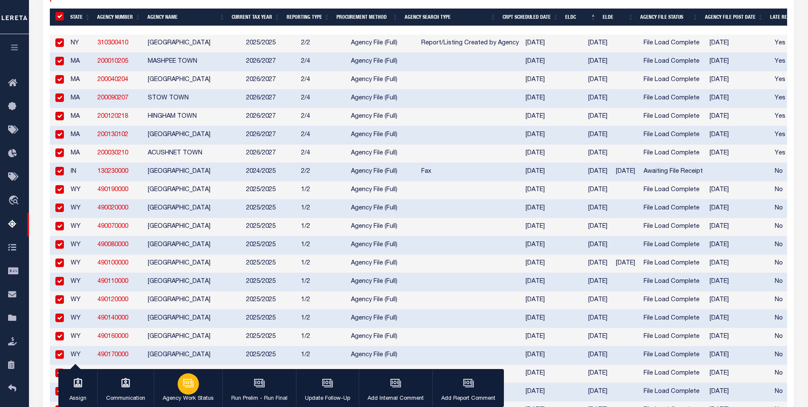
click at [188, 386] on icon "button" at bounding box center [189, 383] width 9 height 6
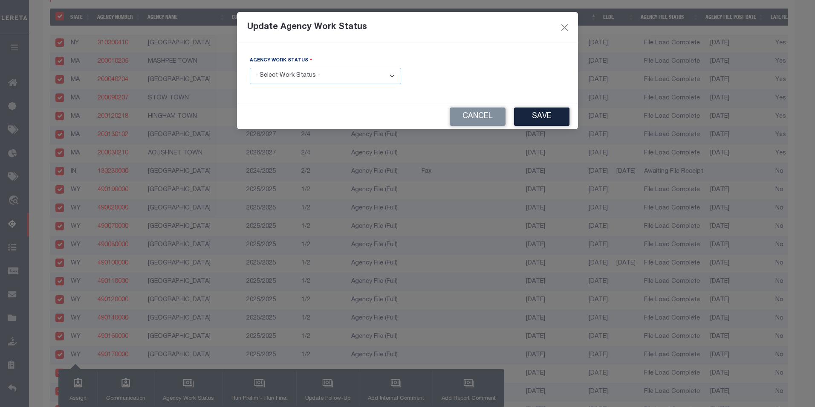
click at [391, 77] on select "- Select Work Status - New In Progress Pending Agency Follow-up Pending QC Read…" at bounding box center [325, 76] width 151 height 17
select select "6"
click at [250, 68] on select "- Select Work Status - New In Progress Pending Agency Follow-up Pending QC Read…" at bounding box center [325, 76] width 151 height 17
click at [536, 123] on button "Save" at bounding box center [541, 116] width 55 height 18
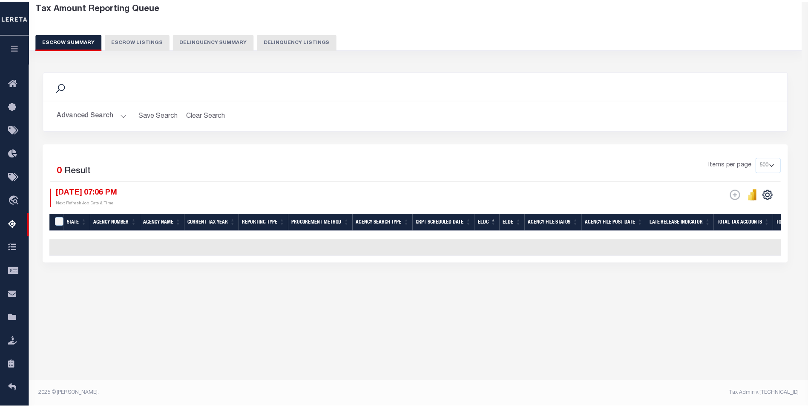
scroll to position [45, 0]
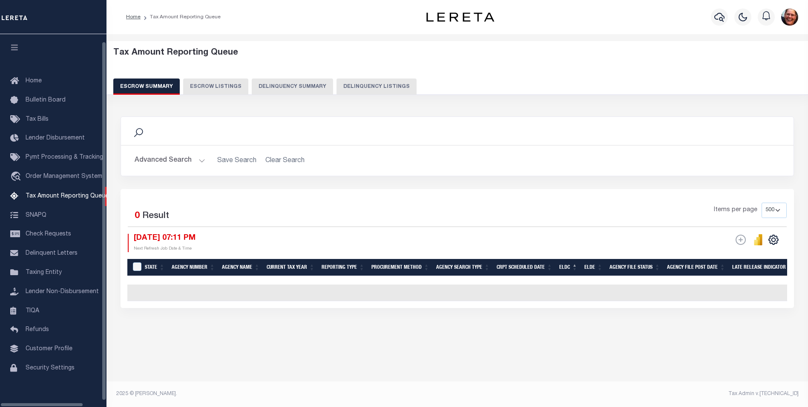
select select
select select "7"
select select "P"
select select "500"
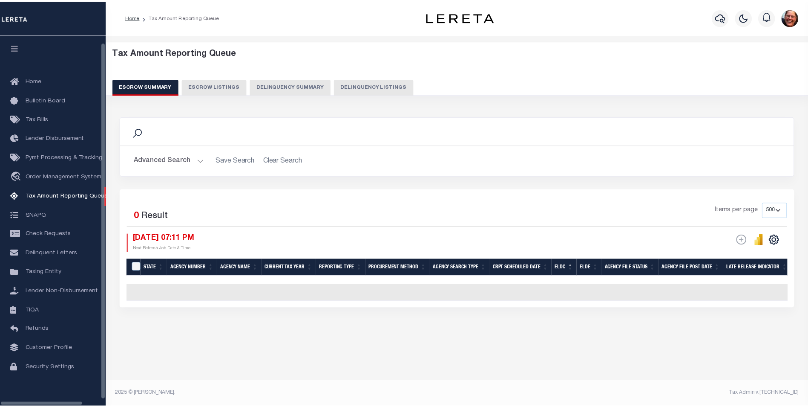
scroll to position [8, 0]
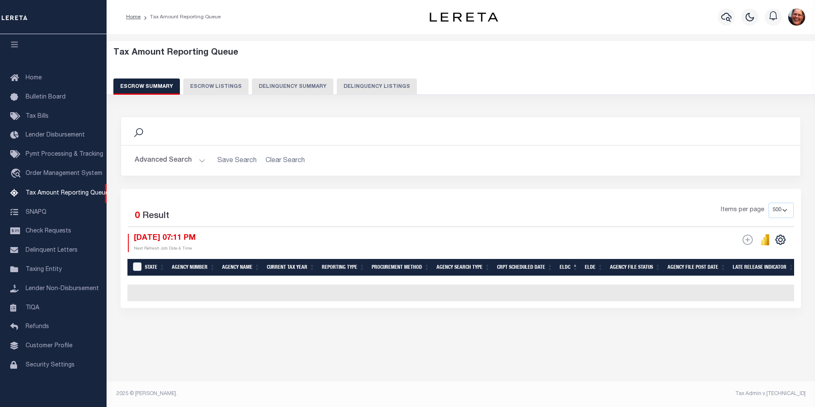
click at [193, 159] on button "Advanced Search" at bounding box center [170, 160] width 71 height 17
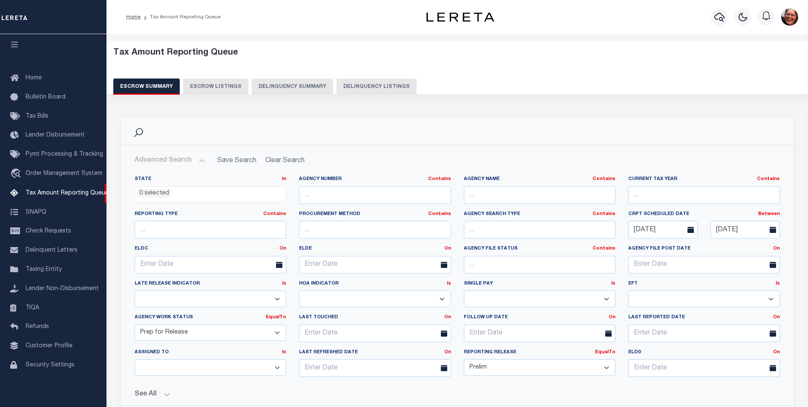
click at [275, 332] on select "New In Progress Pending Agency Follow-up Pending QC Ready for Release Prep for …" at bounding box center [211, 332] width 152 height 17
select select "6"
click at [135, 324] on select "New In Progress Pending Agency Follow-up Pending QC Ready for Release Prep for …" at bounding box center [211, 332] width 152 height 17
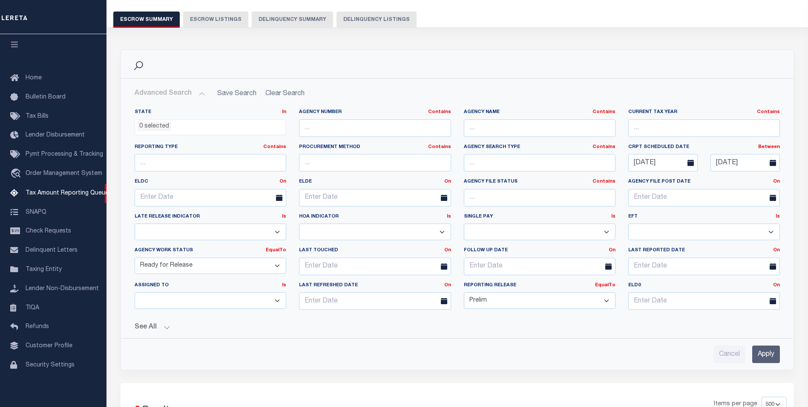
scroll to position [85, 0]
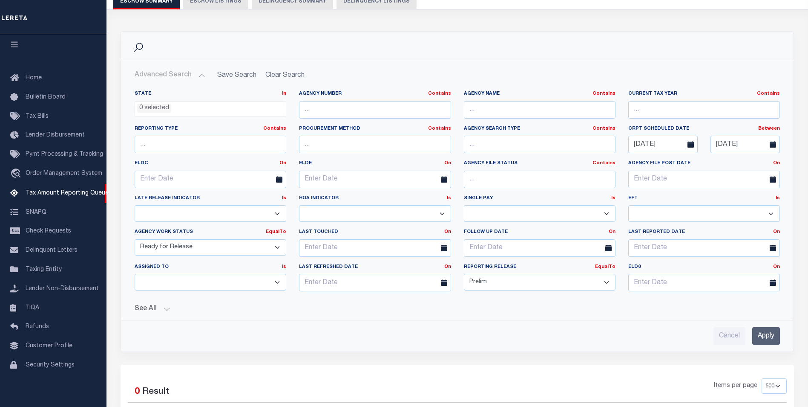
click at [758, 337] on input "Apply" at bounding box center [767, 335] width 28 height 17
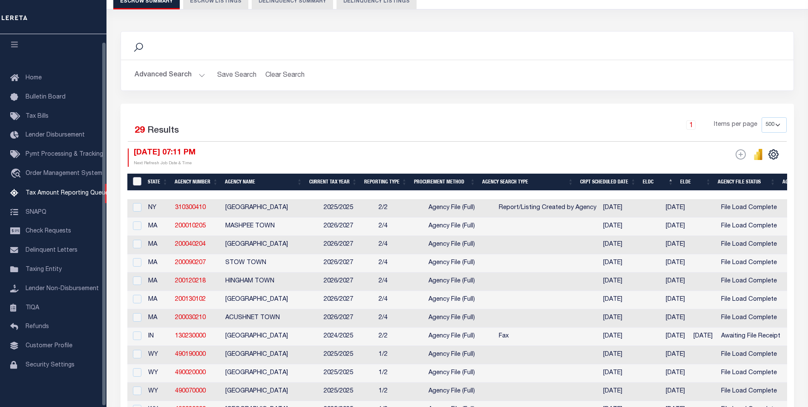
click at [136, 179] on input "&nbsp;" at bounding box center [137, 181] width 9 height 9
checkbox input "true"
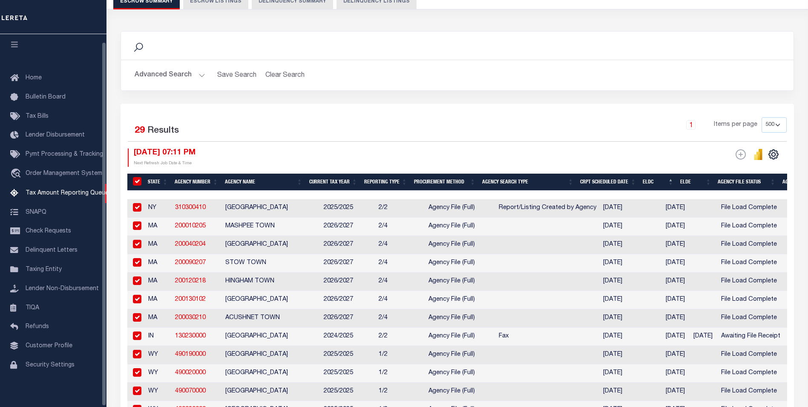
checkbox input "true"
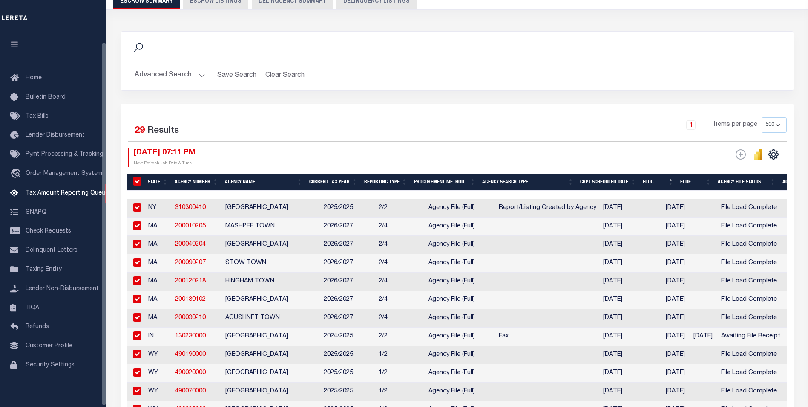
checkbox input "true"
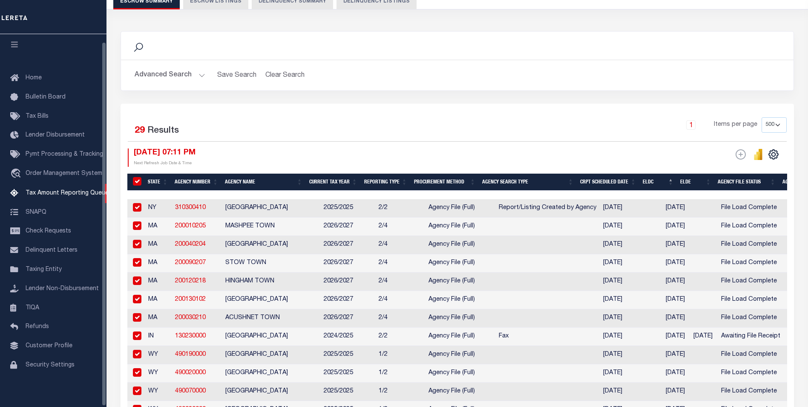
checkbox input "true"
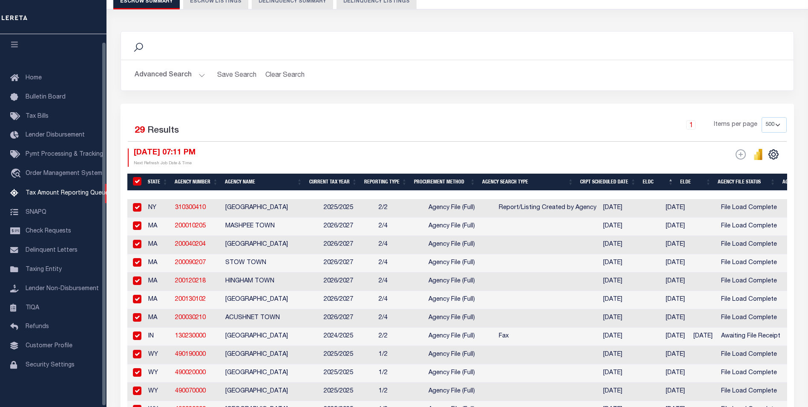
checkbox input "true"
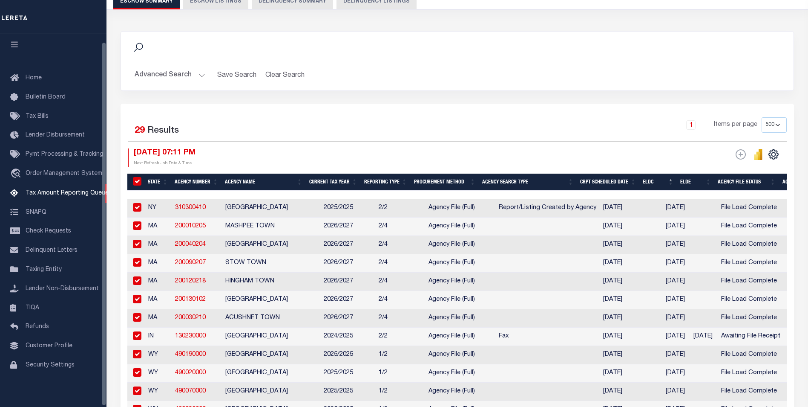
checkbox input "true"
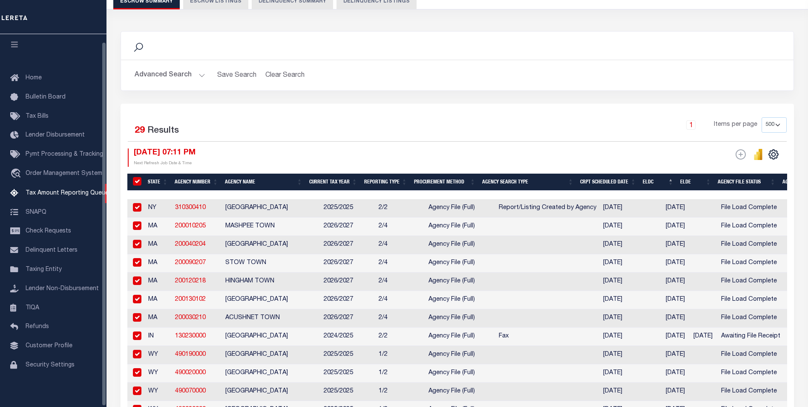
checkbox input "true"
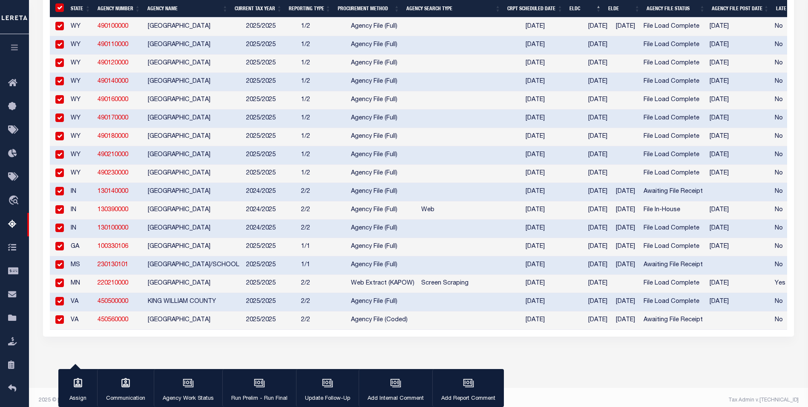
scroll to position [502, 0]
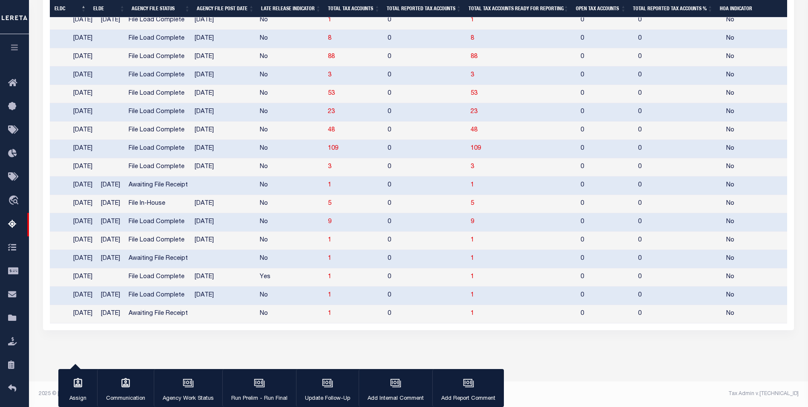
scroll to position [0, 0]
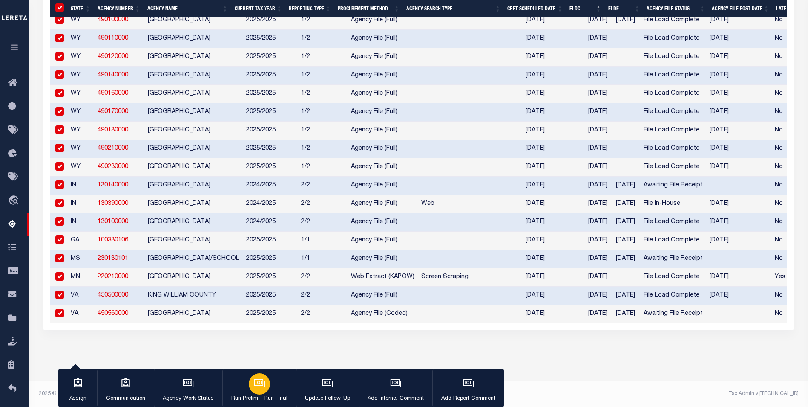
click at [268, 395] on p "Run Prelim - Run Final" at bounding box center [259, 398] width 56 height 9
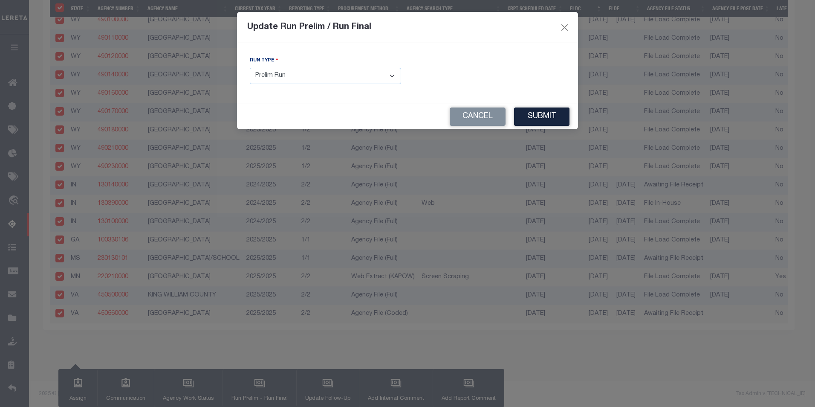
click at [397, 77] on select "- Select Run Type - Prelim Run Final Run" at bounding box center [325, 76] width 151 height 17
select select "F"
click at [250, 68] on select "- Select Run Type - Prelim Run Final Run" at bounding box center [325, 76] width 151 height 17
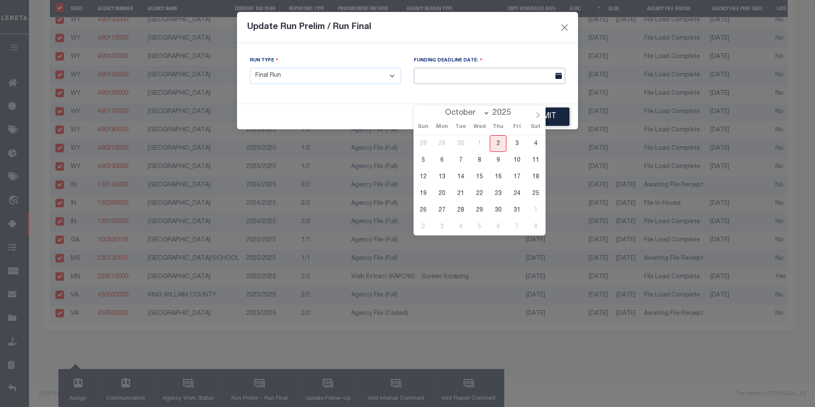
click at [453, 78] on input "text" at bounding box center [489, 76] width 151 height 17
click at [517, 168] on span "17" at bounding box center [516, 176] width 17 height 17
type input "[DATE]"
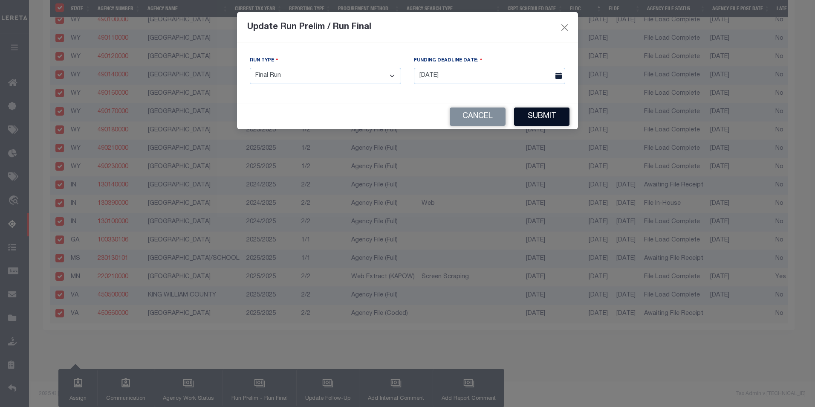
click at [523, 118] on button "Submit" at bounding box center [541, 116] width 55 height 18
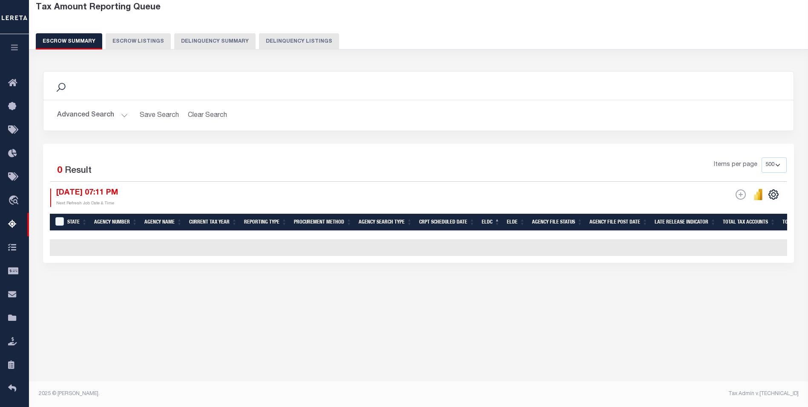
click at [121, 117] on button "Advanced Search" at bounding box center [92, 115] width 71 height 17
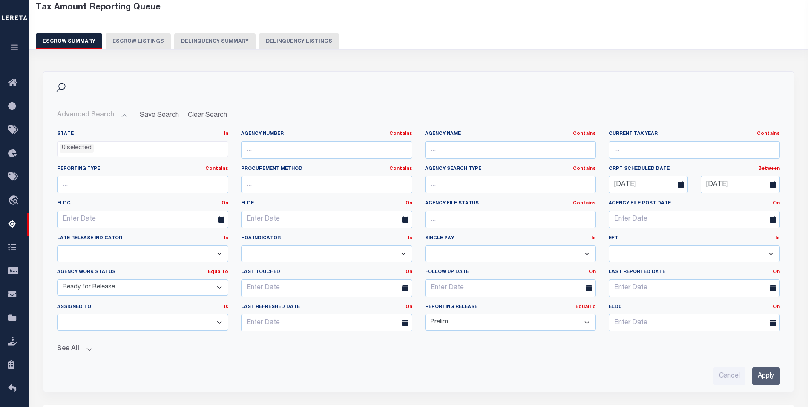
click at [223, 286] on select "New In Progress Pending Agency Follow-up Pending QC Ready for Release Prep for …" at bounding box center [142, 287] width 171 height 17
select select "7"
click at [57, 279] on select "New In Progress Pending Agency Follow-up Pending QC Ready for Release Prep for …" at bounding box center [142, 287] width 171 height 17
click at [587, 321] on select "Prelim Final" at bounding box center [510, 322] width 171 height 17
select select
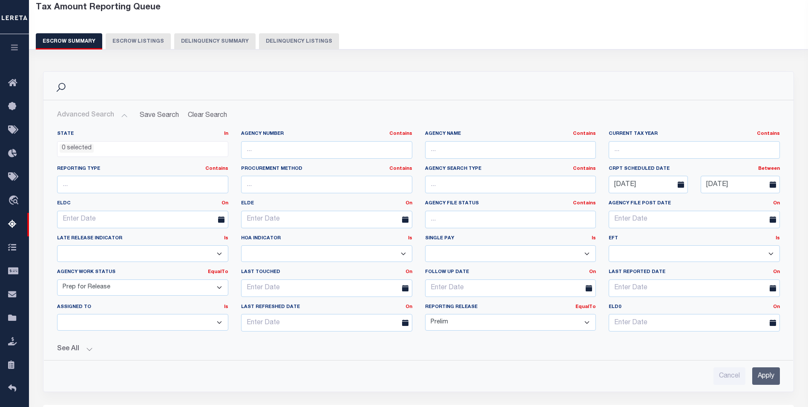
click at [425, 314] on select "Prelim Final" at bounding box center [510, 322] width 171 height 17
click at [778, 374] on input "Apply" at bounding box center [767, 375] width 28 height 17
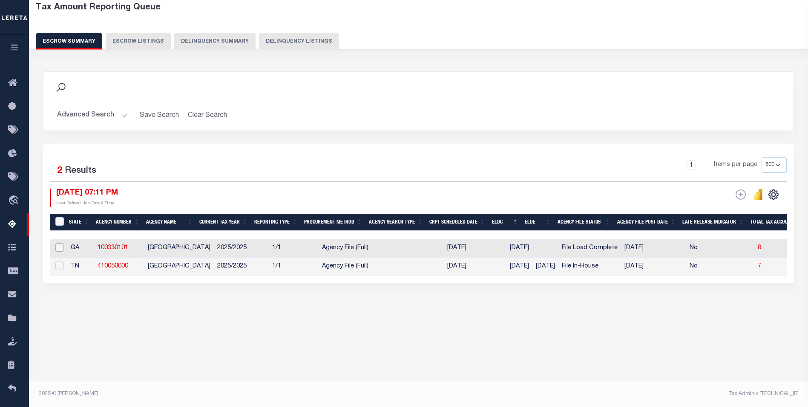
click at [59, 250] on input "checkbox" at bounding box center [59, 247] width 9 height 9
checkbox input "true"
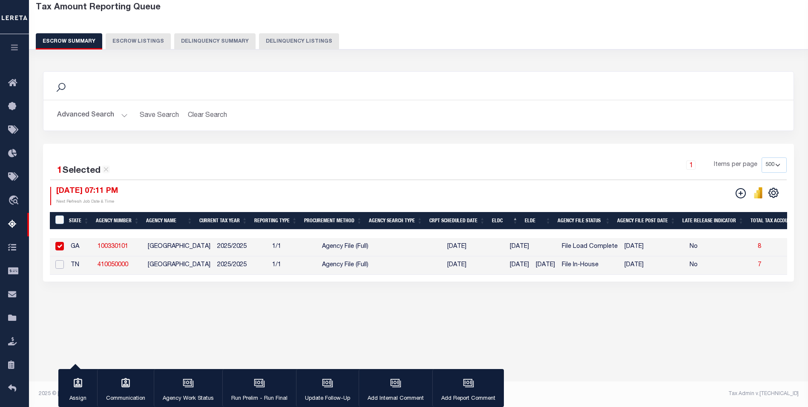
click at [59, 268] on input "checkbox" at bounding box center [59, 264] width 9 height 9
checkbox input "true"
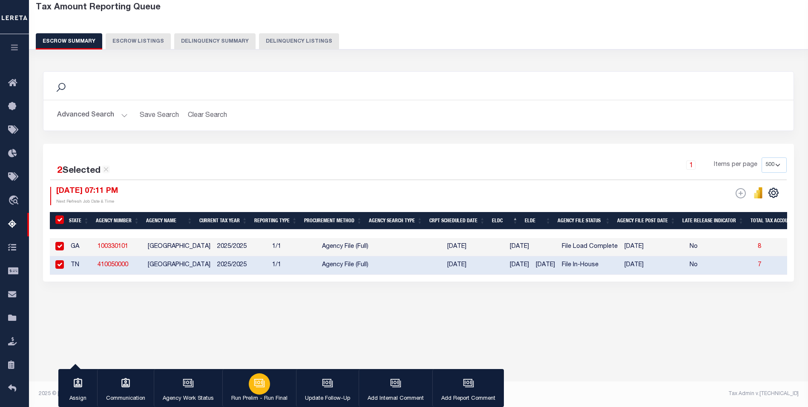
click at [257, 393] on div "button" at bounding box center [259, 383] width 21 height 21
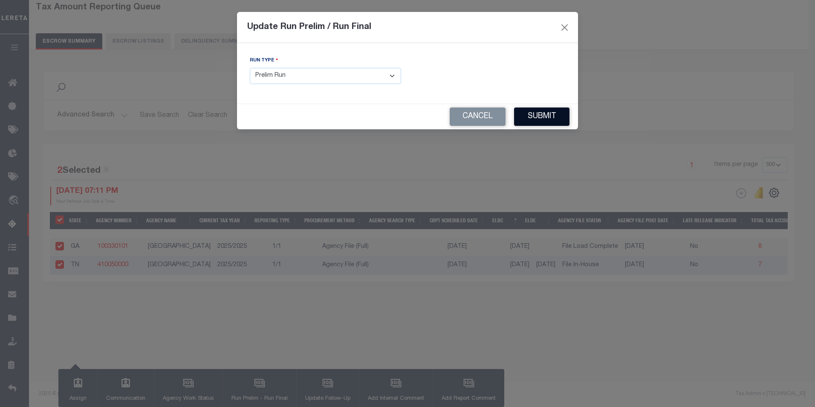
click at [547, 120] on button "Submit" at bounding box center [541, 116] width 55 height 18
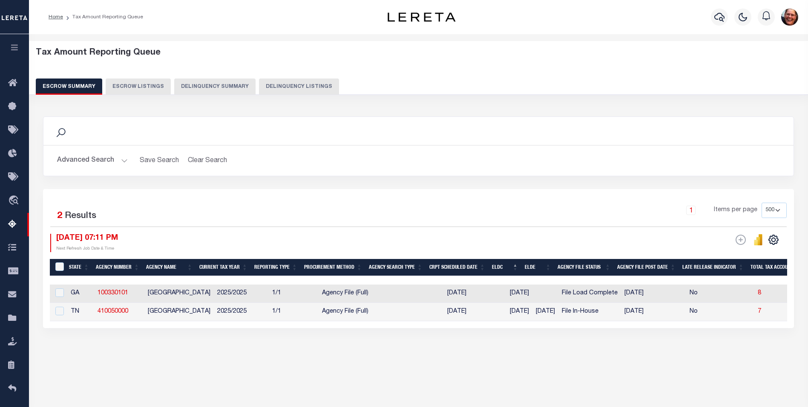
click at [120, 160] on button "Advanced Search" at bounding box center [92, 160] width 71 height 17
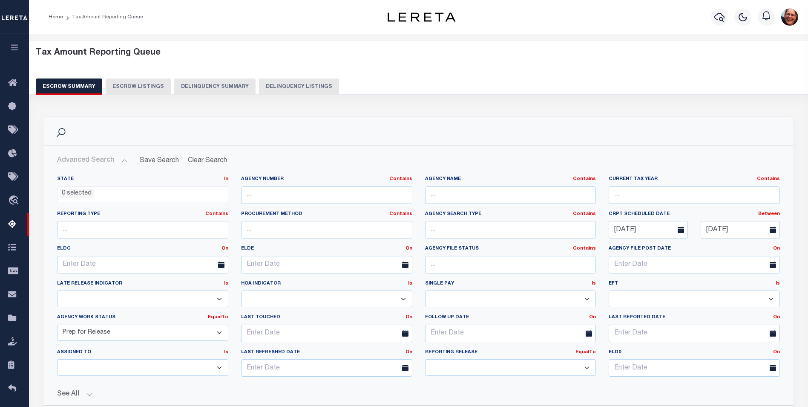
click at [219, 333] on select "New In Progress Pending Agency Follow-up Pending QC Ready for Release Prep for …" at bounding box center [142, 332] width 171 height 17
select select
click at [57, 324] on select "New In Progress Pending Agency Follow-up Pending QC Ready for Release Prep for …" at bounding box center [142, 332] width 171 height 17
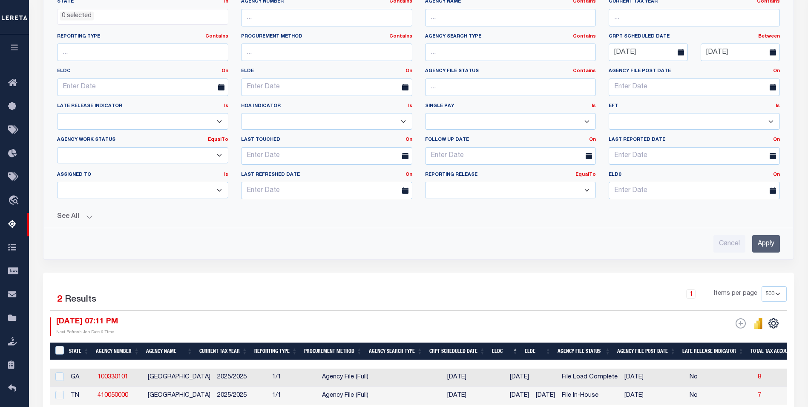
scroll to position [256, 0]
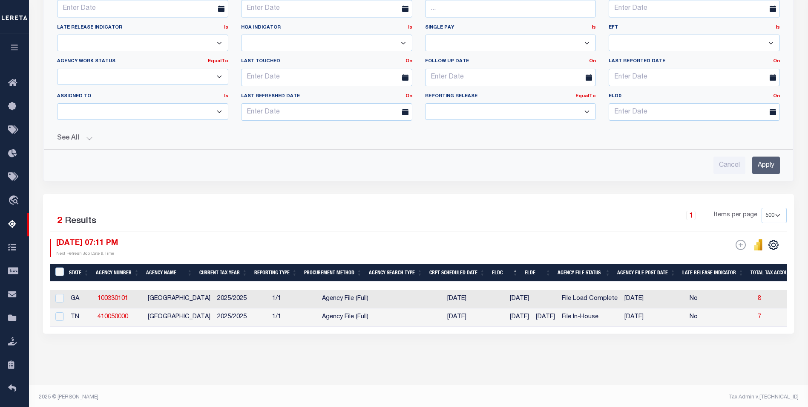
click at [764, 166] on input "Apply" at bounding box center [767, 164] width 28 height 17
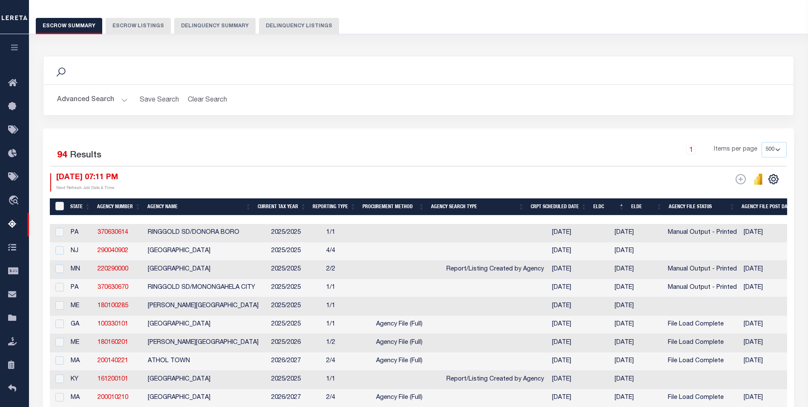
scroll to position [41, 0]
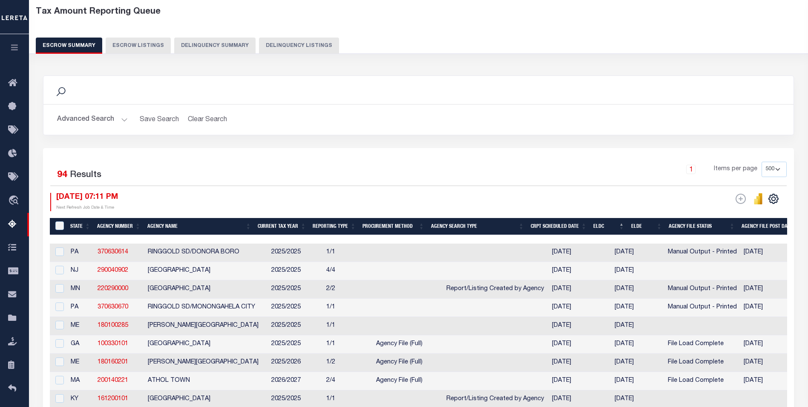
click at [121, 121] on button "Advanced Search" at bounding box center [92, 119] width 71 height 17
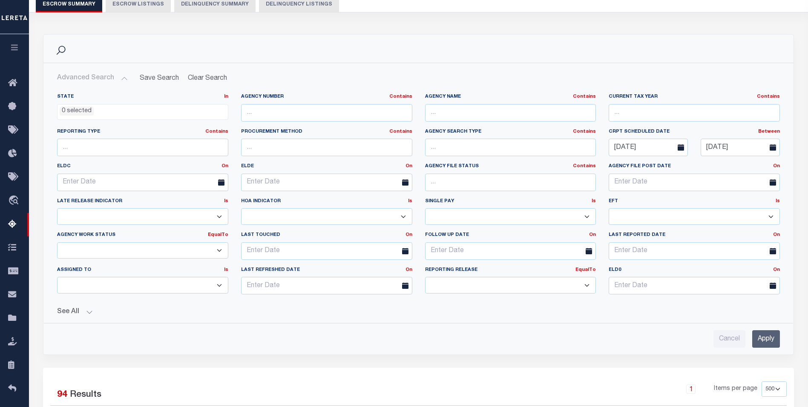
scroll to position [84, 0]
click at [88, 306] on div "See All Total Tax Accounts Equals Equals Is Not Equal To" at bounding box center [418, 307] width 723 height 15
click at [87, 309] on button "See All" at bounding box center [418, 310] width 723 height 8
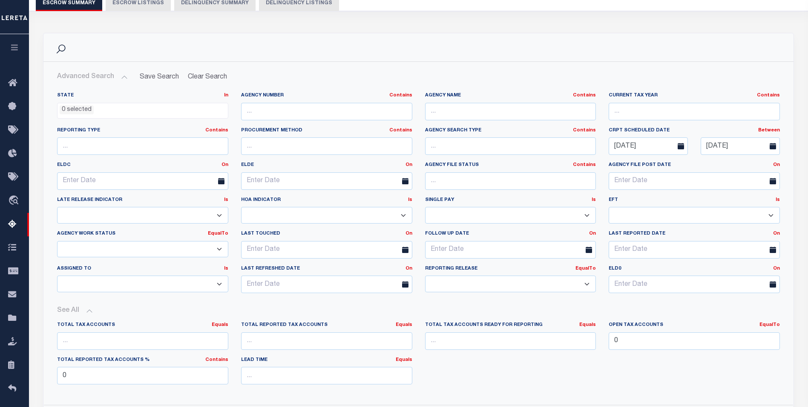
scroll to position [126, 0]
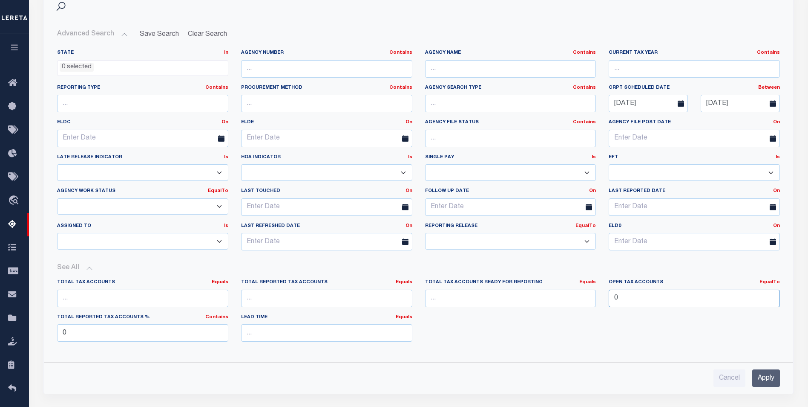
drag, startPoint x: 628, startPoint y: 302, endPoint x: 614, endPoint y: 302, distance: 13.6
click at [614, 302] on input "0" at bounding box center [694, 297] width 171 height 17
drag, startPoint x: 73, startPoint y: 332, endPoint x: 50, endPoint y: 334, distance: 23.5
click at [50, 334] on div "State In In AK AL AR AZ CA CO CT DC DE FL GA GU HI IA ID IL IN KS KY LA MA MD M…" at bounding box center [419, 199] width 750 height 312
click at [758, 378] on input "Apply" at bounding box center [767, 377] width 28 height 17
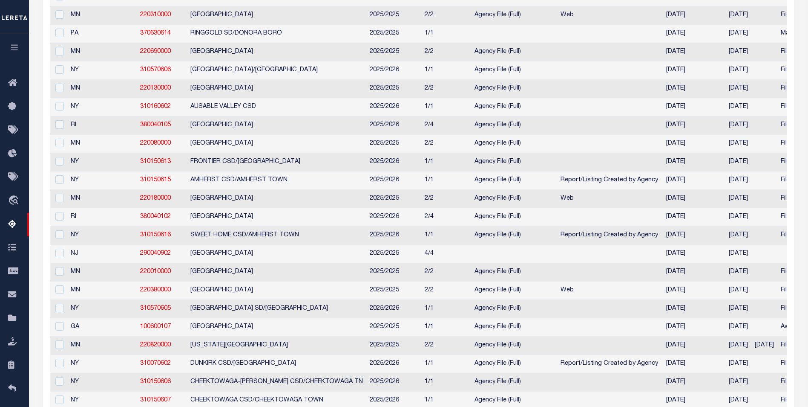
scroll to position [0, 0]
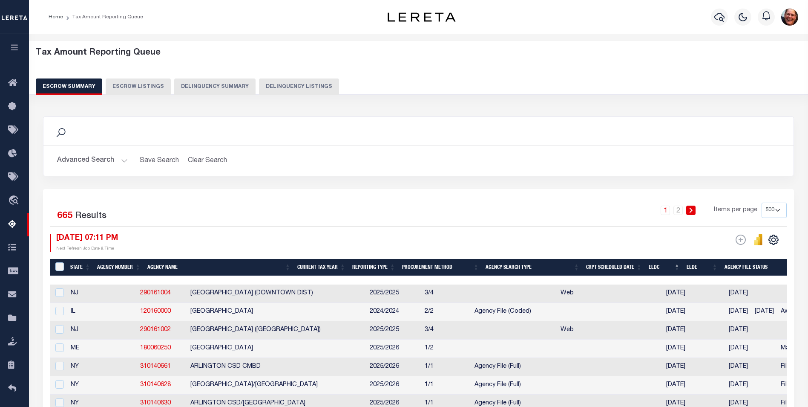
click at [122, 161] on button "Advanced Search" at bounding box center [92, 160] width 71 height 17
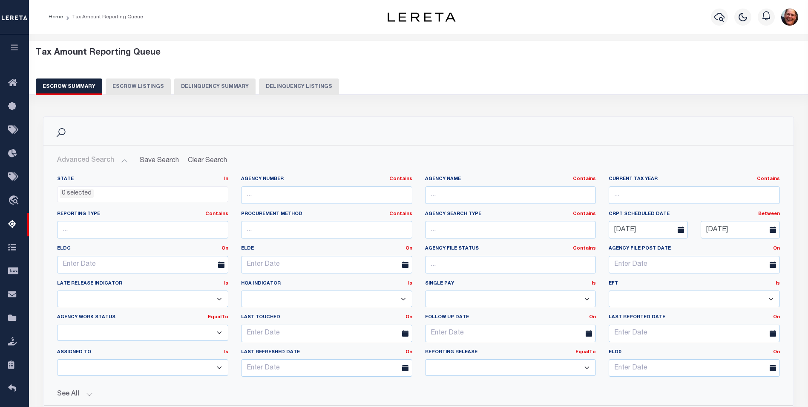
scroll to position [43, 0]
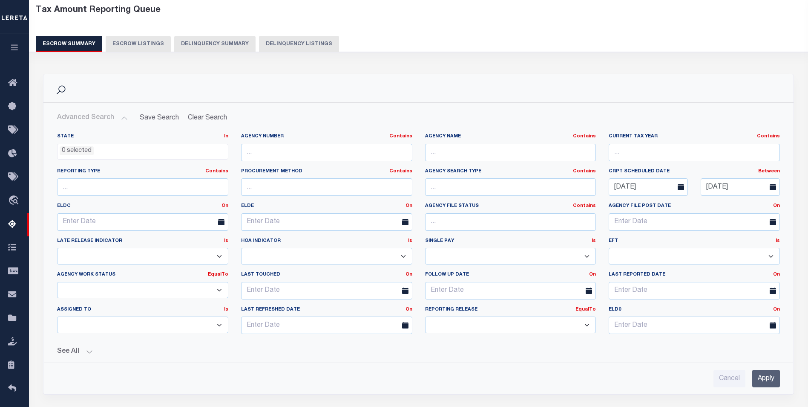
click at [591, 325] on select "Prelim Final" at bounding box center [510, 324] width 171 height 17
click at [89, 352] on button "See All" at bounding box center [418, 351] width 723 height 8
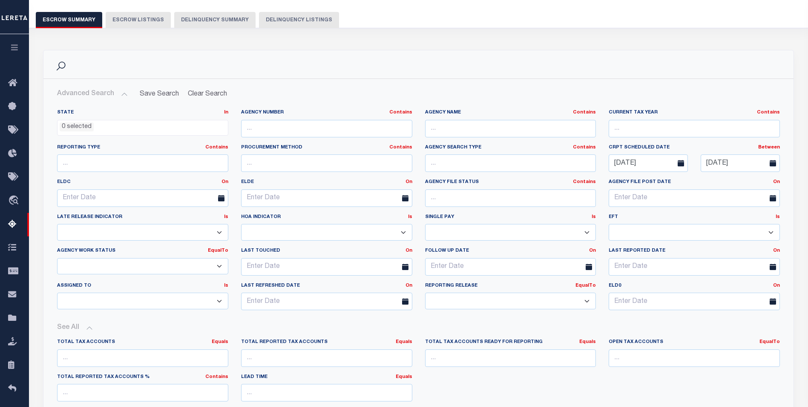
scroll to position [128, 0]
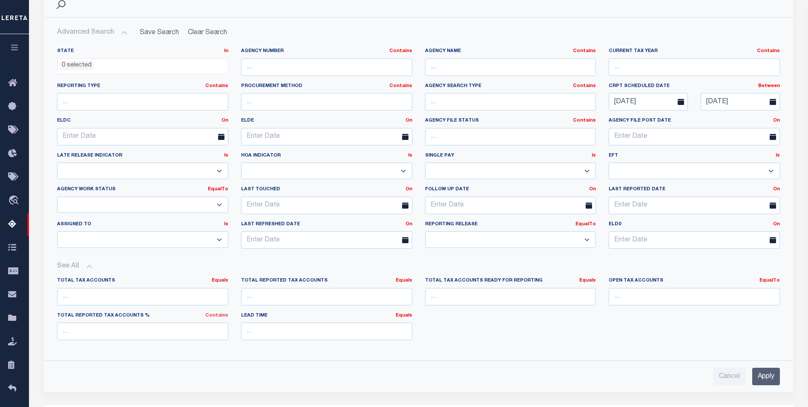
click at [220, 316] on link "Contains" at bounding box center [216, 315] width 23 height 5
click at [106, 331] on input "text" at bounding box center [142, 330] width 171 height 17
type input "0"
click at [775, 372] on input "Apply" at bounding box center [767, 375] width 28 height 17
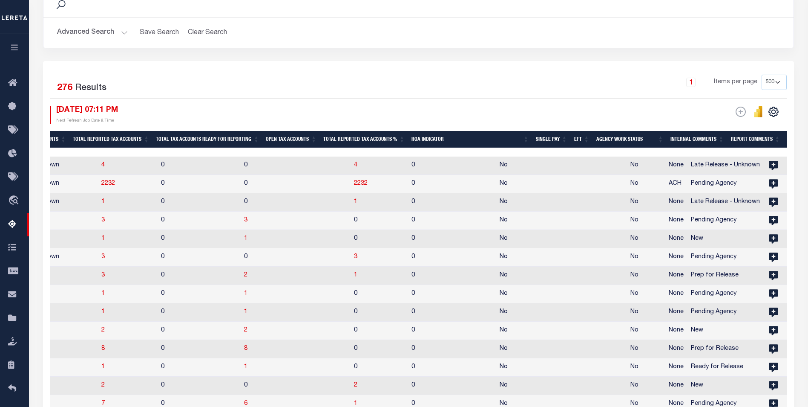
scroll to position [0, 997]
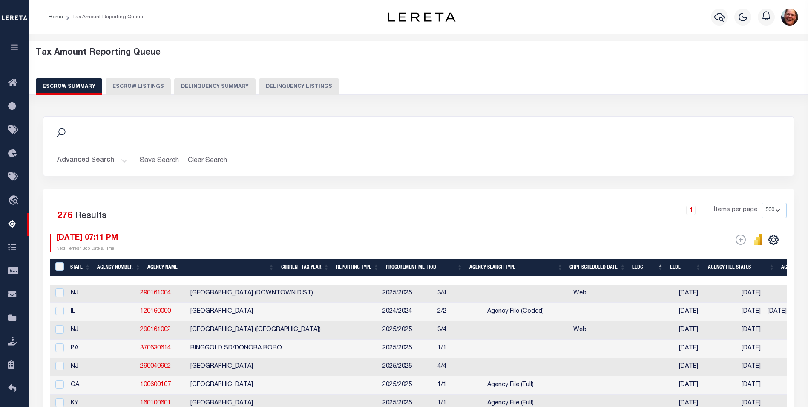
click at [649, 268] on th "ELDC" at bounding box center [648, 267] width 38 height 17
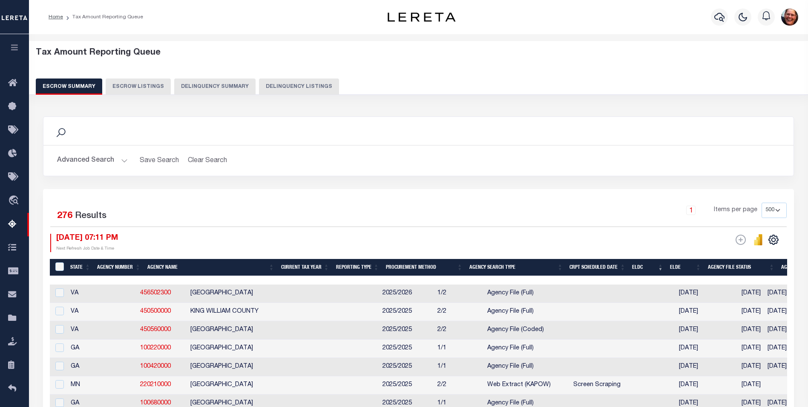
click at [649, 268] on th "ELDC" at bounding box center [648, 267] width 38 height 17
